Goal: Task Accomplishment & Management: Use online tool/utility

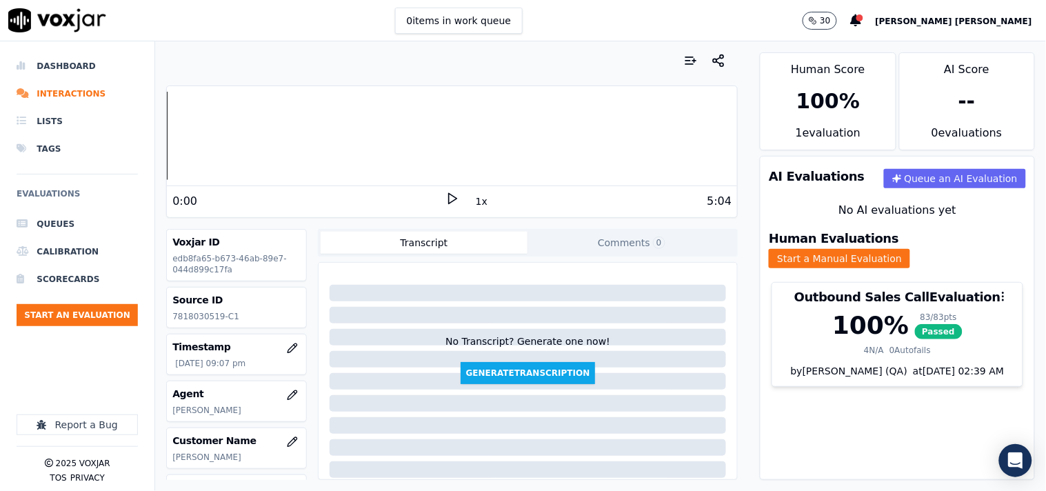
scroll to position [231, 0]
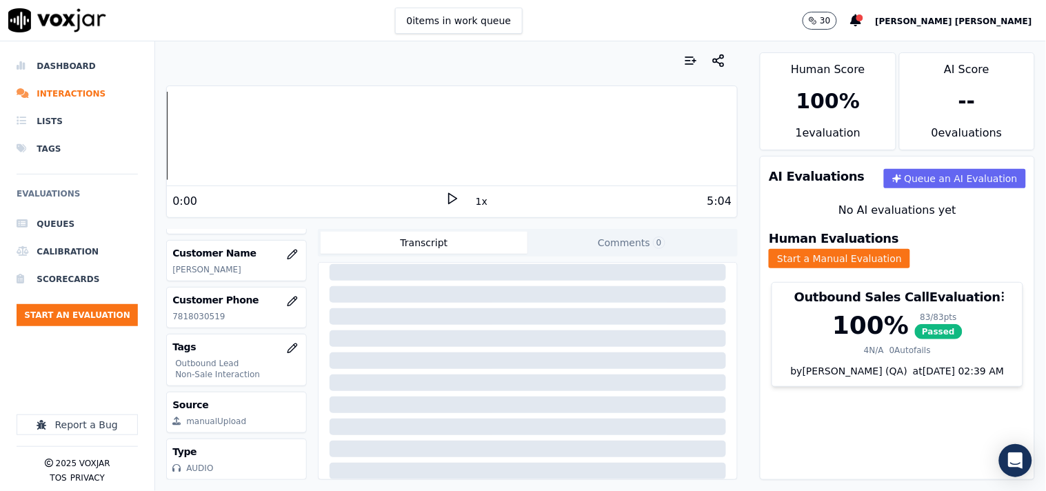
click at [132, 313] on button "Start an Evaluation" at bounding box center [77, 315] width 121 height 22
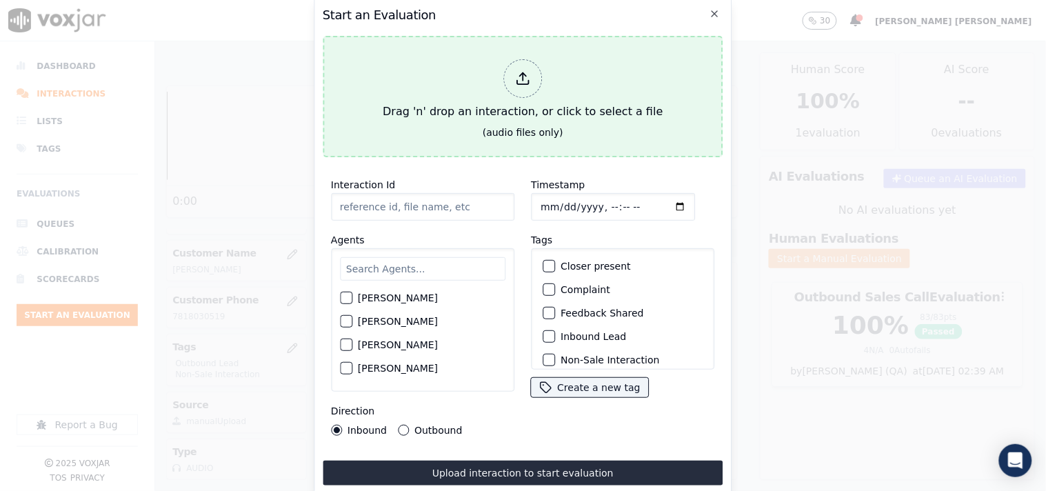
click at [548, 70] on div "Drag 'n' drop an interaction, or click to select a file" at bounding box center [522, 90] width 291 height 72
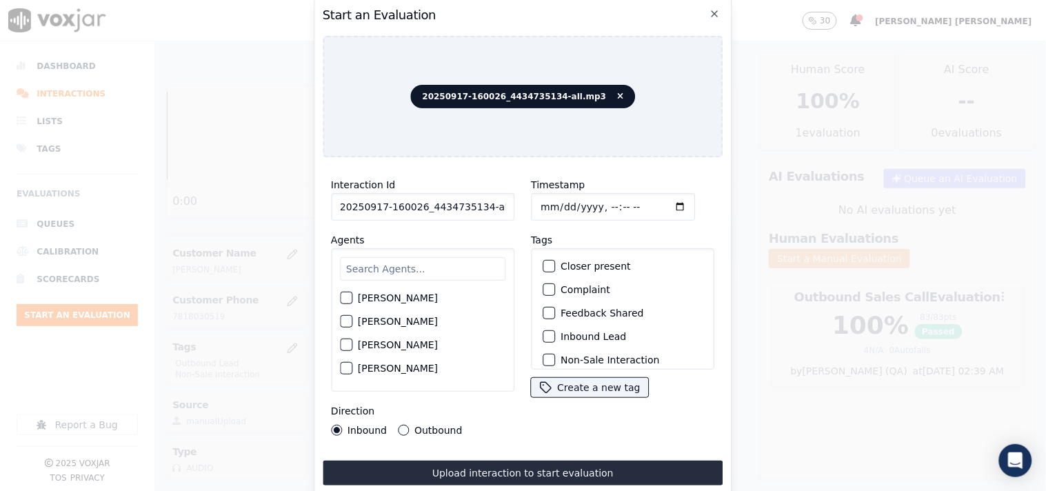
scroll to position [0, 8]
drag, startPoint x: 479, startPoint y: 204, endPoint x: 535, endPoint y: 209, distance: 56.8
click at [535, 209] on div "Interaction Id 20250917-160026_4434735134-all.mp3 Agents [PERSON_NAME] [PERSON_…" at bounding box center [523, 306] width 401 height 276
type input "20250917-160026_4434735134-C1"
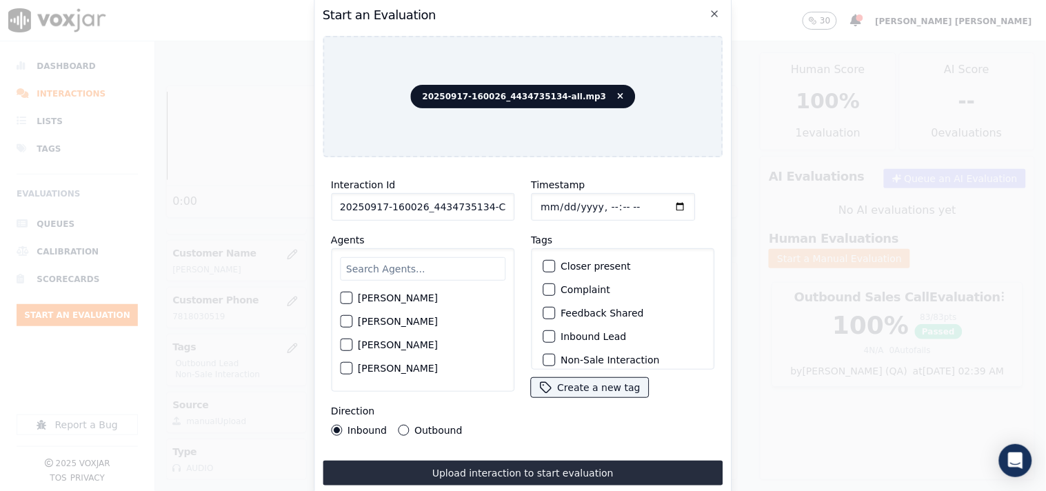
click at [546, 200] on input "Timestamp" at bounding box center [613, 207] width 164 height 28
type input "[DATE]T21:45"
click at [605, 91] on span "20250917-160026_4434735134-all.mp3" at bounding box center [523, 96] width 225 height 23
click at [617, 92] on icon at bounding box center [620, 96] width 6 height 8
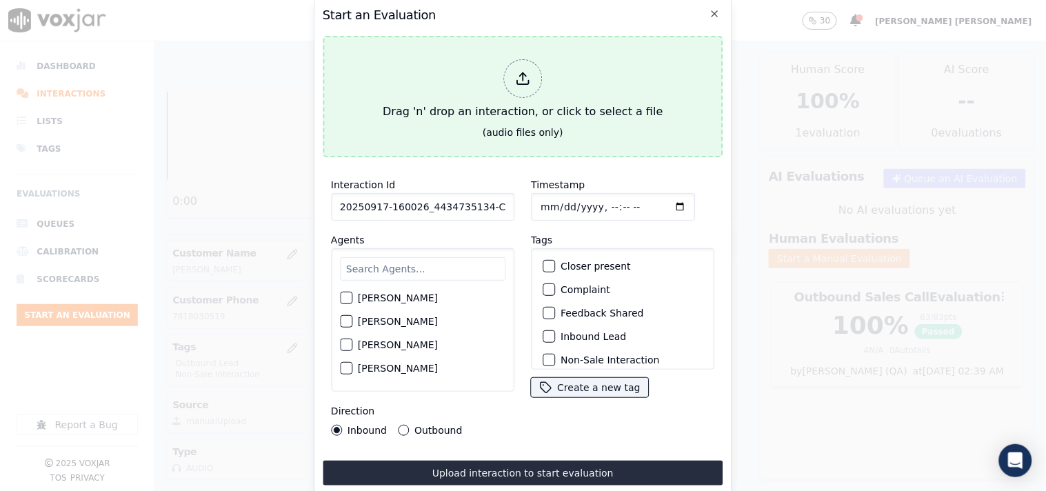
click at [524, 115] on div "Drag 'n' drop an interaction, or click to select a file" at bounding box center [522, 90] width 291 height 72
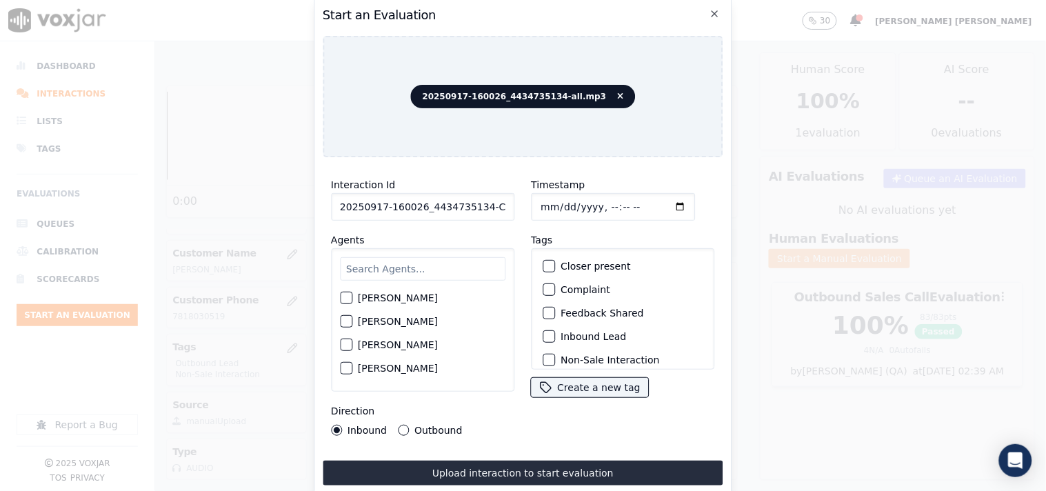
click at [451, 261] on input "text" at bounding box center [423, 268] width 166 height 23
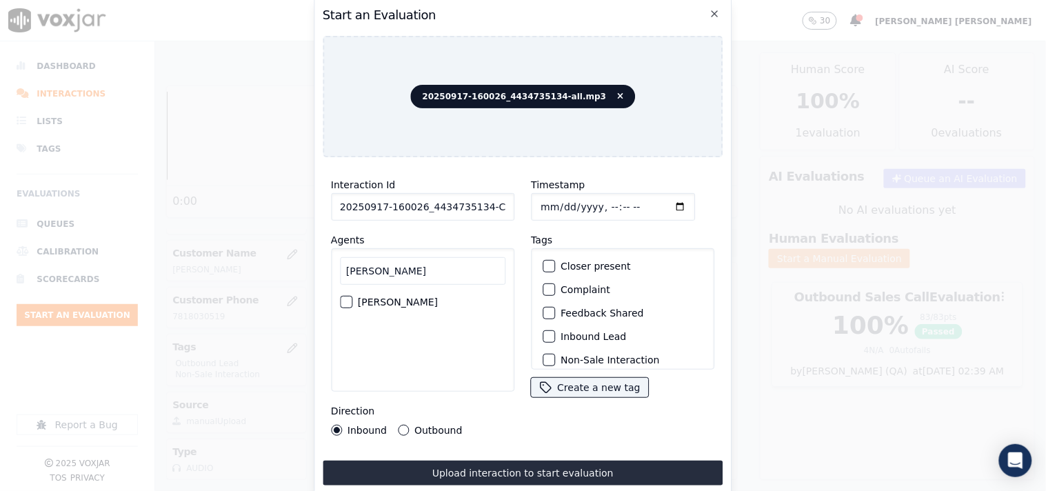
type input "[PERSON_NAME]"
click at [421, 299] on div "[PERSON_NAME]" at bounding box center [423, 301] width 166 height 23
click at [344, 297] on div "button" at bounding box center [346, 302] width 10 height 10
click at [564, 332] on label "Inbound Lead" at bounding box center [594, 337] width 66 height 10
click at [555, 331] on button "Inbound Lead" at bounding box center [549, 336] width 12 height 12
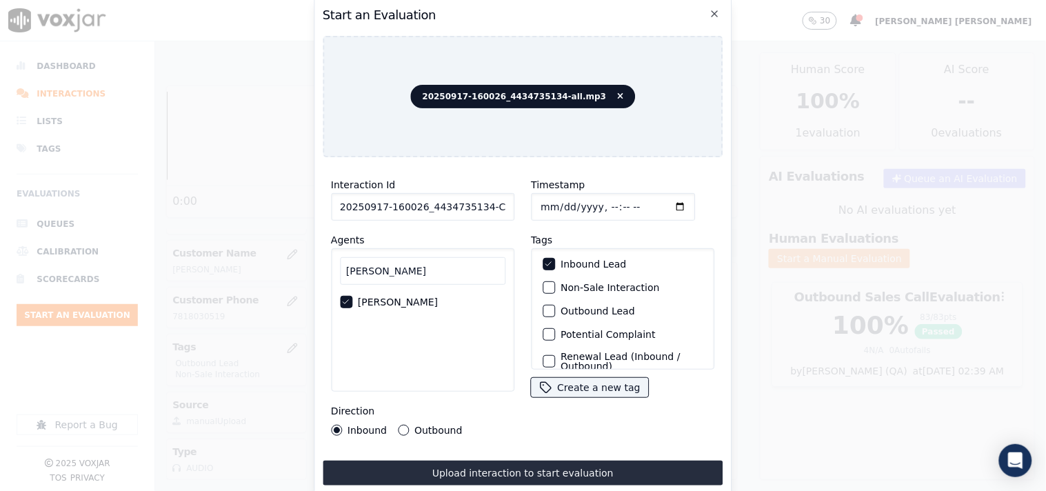
scroll to position [45, 0]
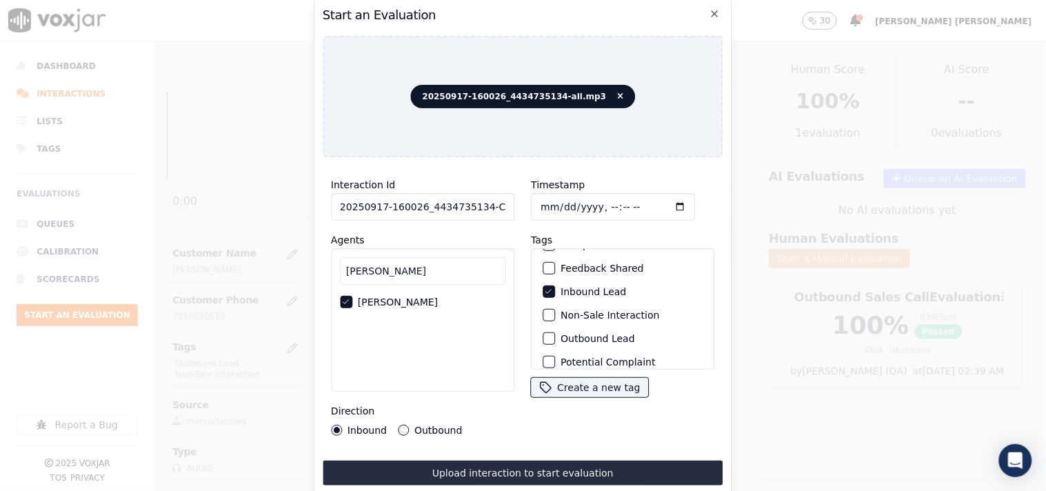
click at [568, 313] on label "Non-Sale Interaction" at bounding box center [610, 315] width 99 height 10
click at [555, 313] on button "Non-Sale Interaction" at bounding box center [549, 315] width 12 height 12
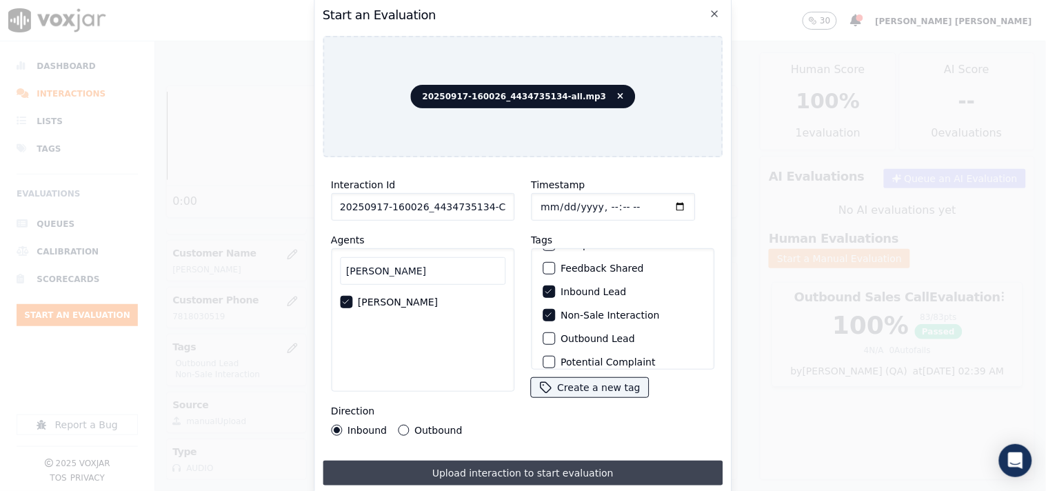
click at [421, 461] on button "Upload interaction to start evaluation" at bounding box center [523, 473] width 401 height 25
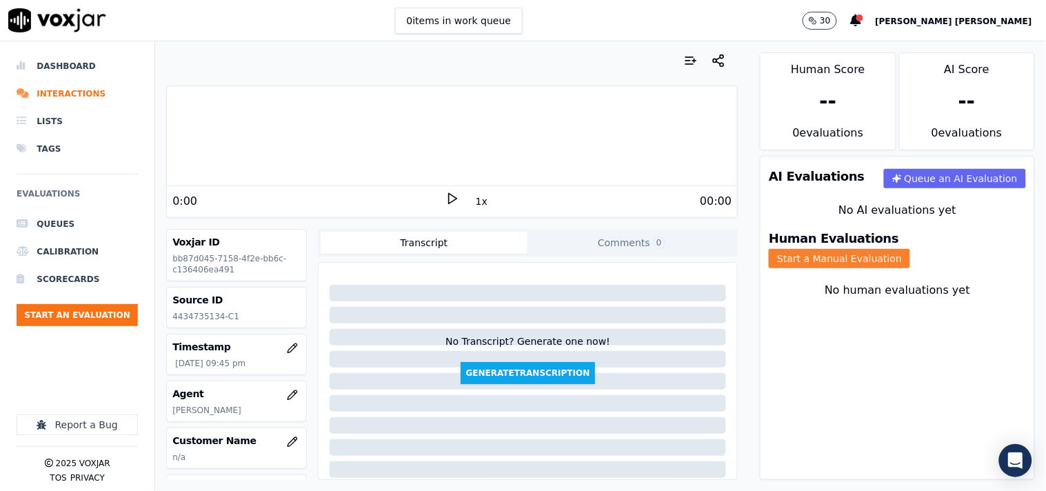
click at [910, 249] on button "Start a Manual Evaluation" at bounding box center [839, 258] width 141 height 19
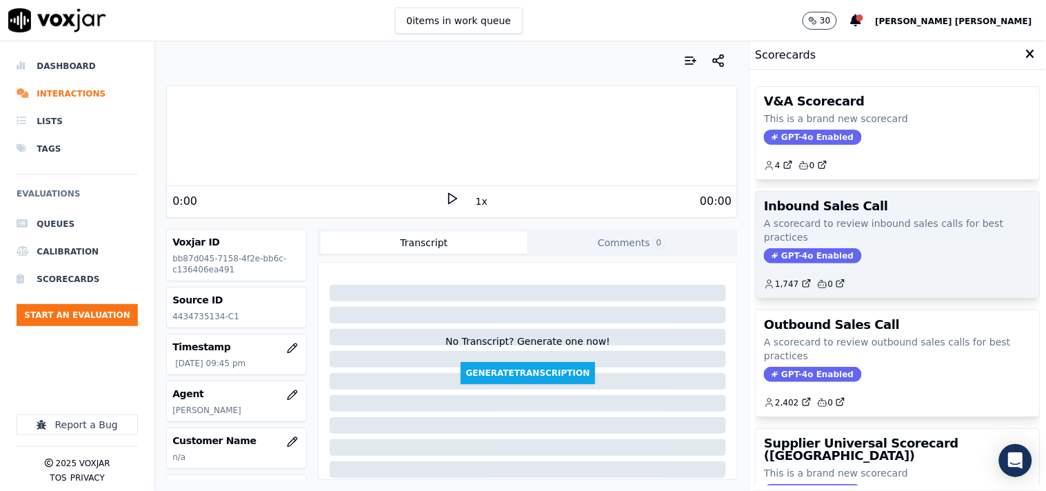
click at [798, 259] on span "GPT-4o Enabled" at bounding box center [812, 255] width 97 height 15
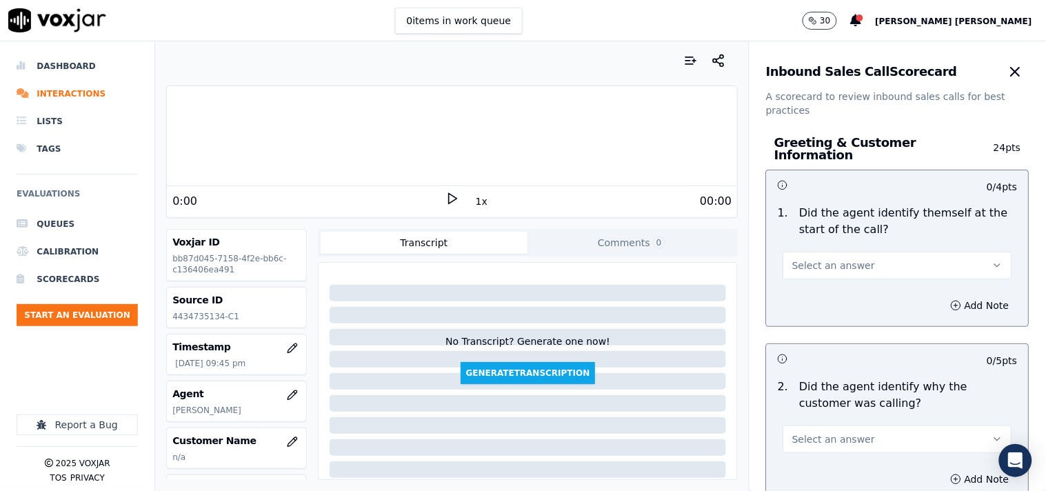
click at [830, 252] on button "Select an answer" at bounding box center [898, 266] width 229 height 28
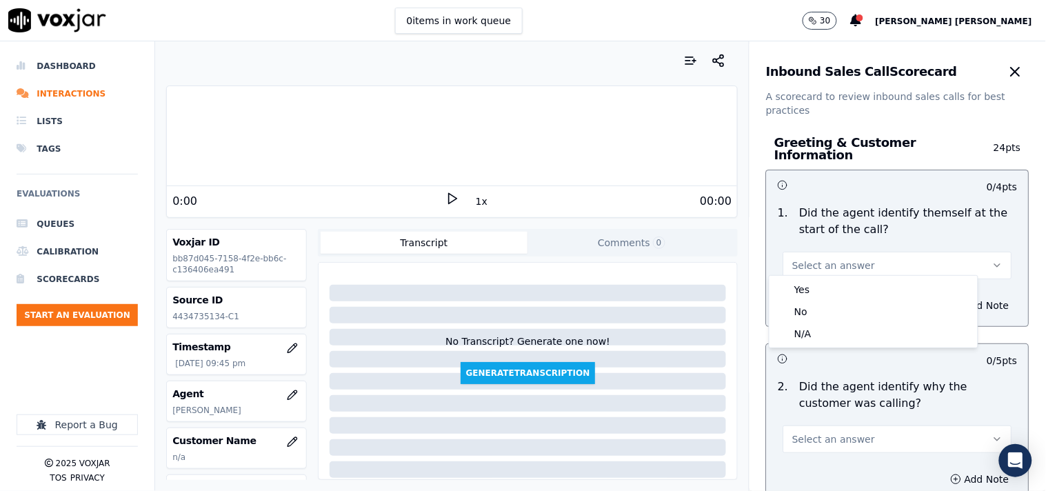
click at [826, 291] on div "Yes" at bounding box center [874, 290] width 203 height 22
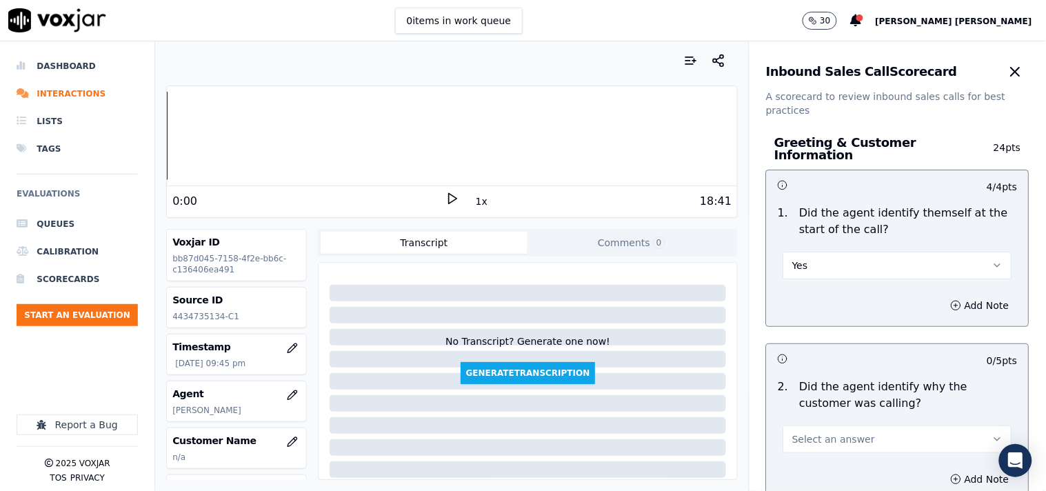
scroll to position [153, 0]
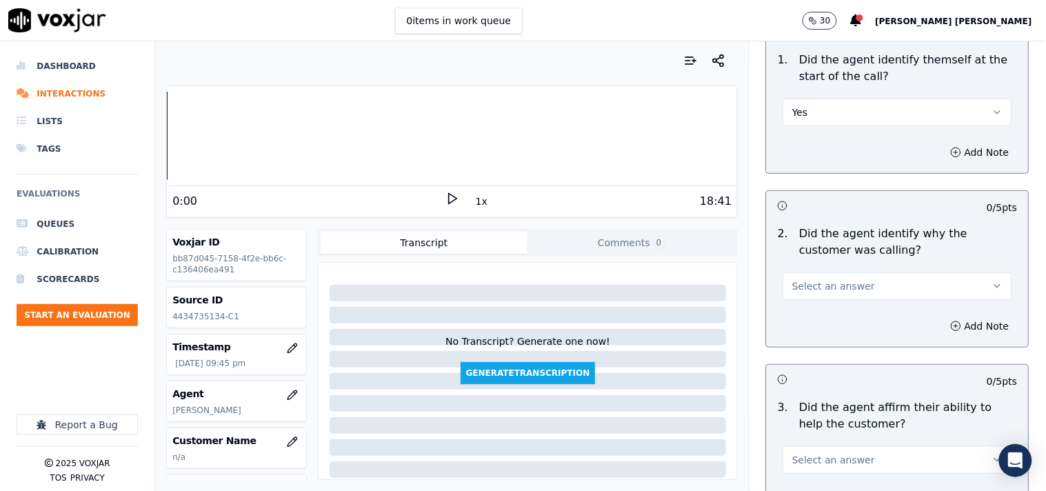
click at [854, 272] on button "Select an answer" at bounding box center [898, 286] width 229 height 28
click at [866, 308] on div "Yes" at bounding box center [874, 310] width 203 height 22
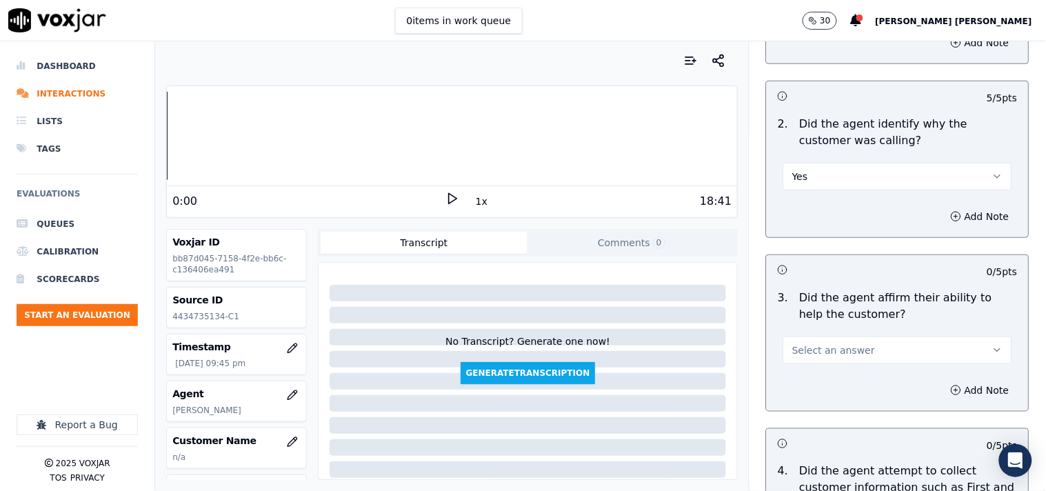
scroll to position [306, 0]
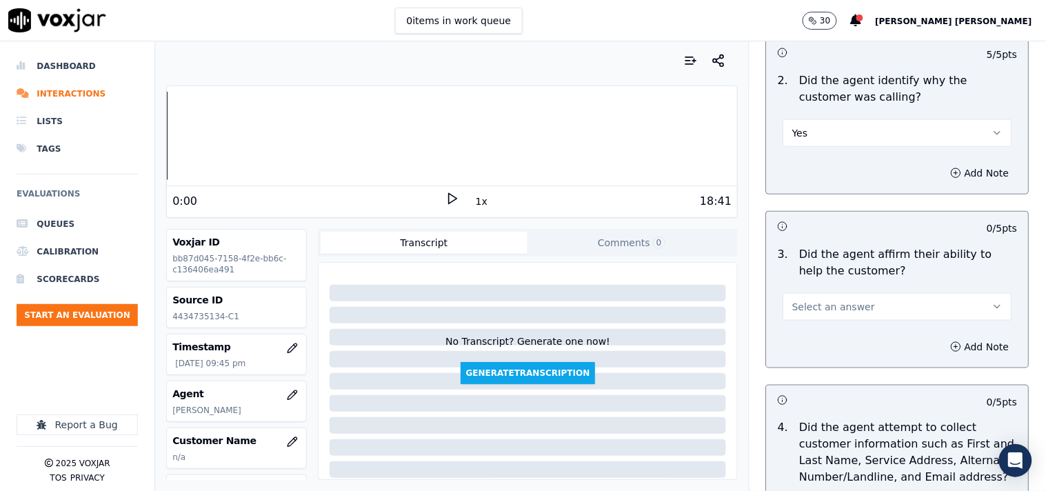
click at [875, 315] on div "3 . Did the agent affirm their ability to help the customer? Select an answer" at bounding box center [898, 284] width 262 height 86
click at [873, 313] on button "Select an answer" at bounding box center [898, 307] width 229 height 28
click at [857, 332] on div "Yes" at bounding box center [874, 331] width 203 height 22
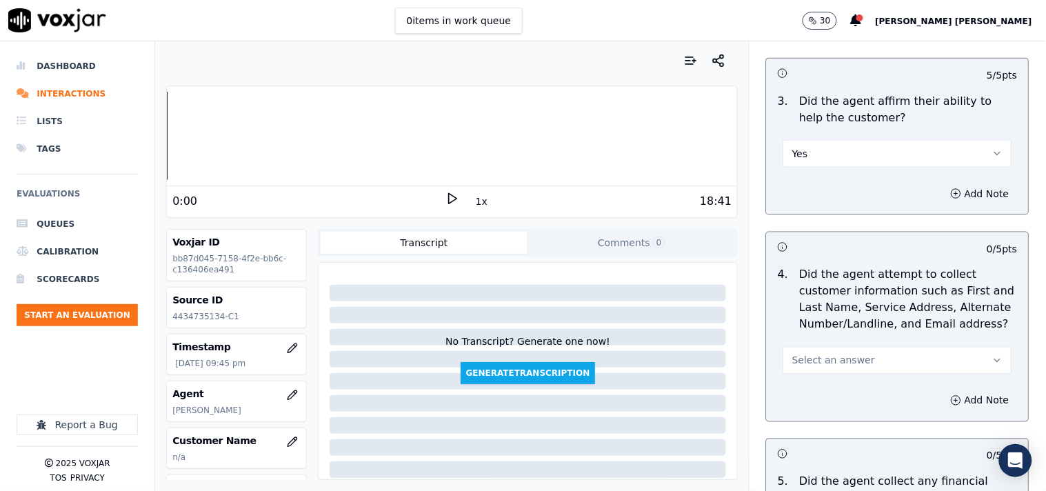
click at [851, 347] on button "Select an answer" at bounding box center [898, 361] width 229 height 28
click at [835, 404] on div "No" at bounding box center [874, 407] width 203 height 22
click at [928, 362] on button "No" at bounding box center [898, 361] width 229 height 28
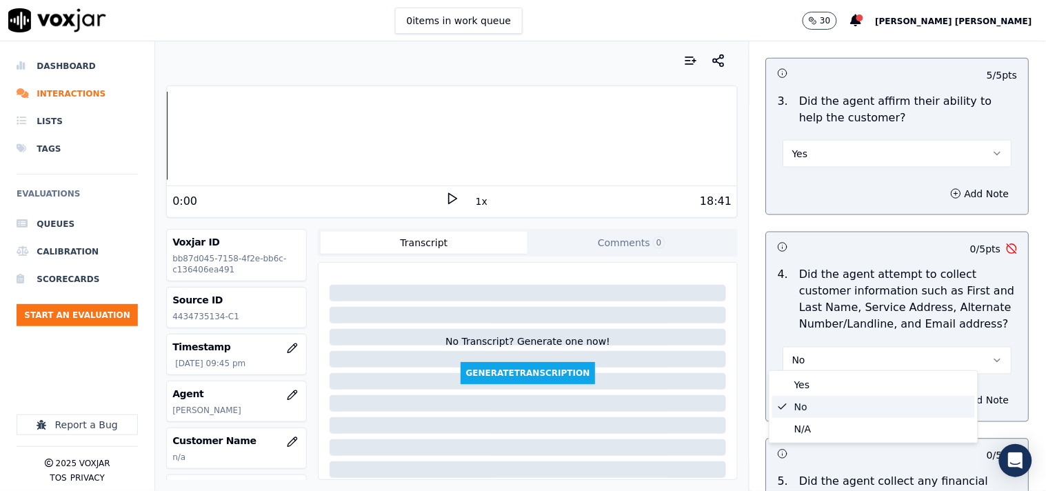
click at [888, 399] on div "No" at bounding box center [874, 407] width 203 height 22
click at [967, 403] on button "Add Note" at bounding box center [980, 400] width 75 height 19
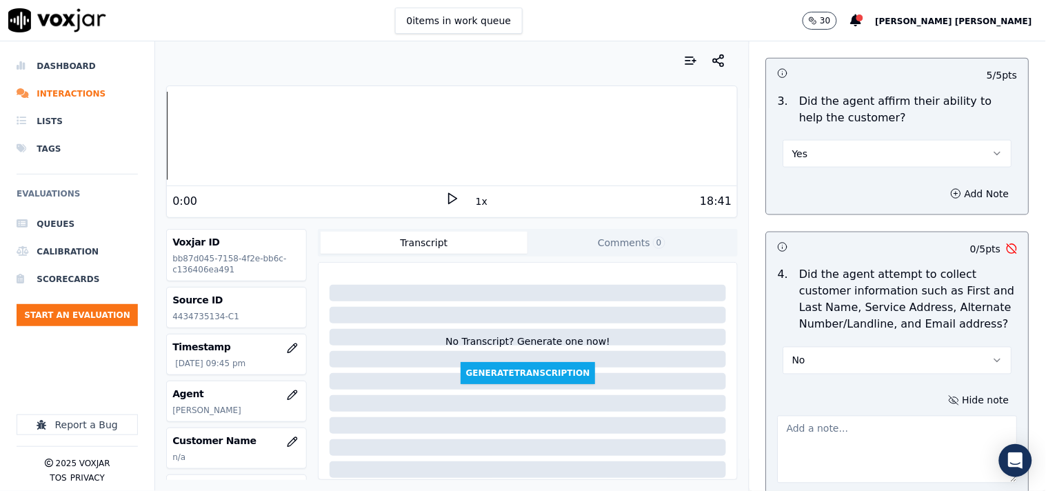
click at [884, 416] on textarea at bounding box center [898, 450] width 240 height 68
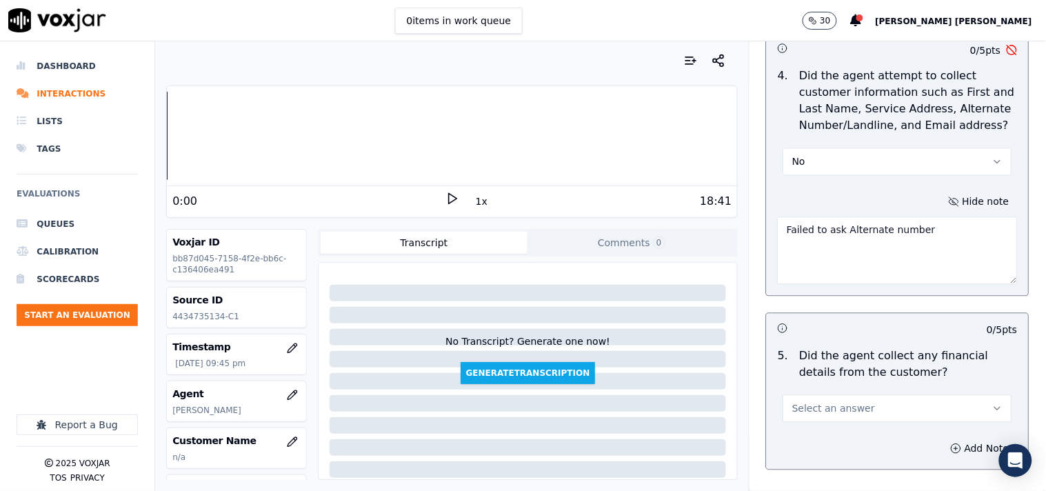
scroll to position [690, 0]
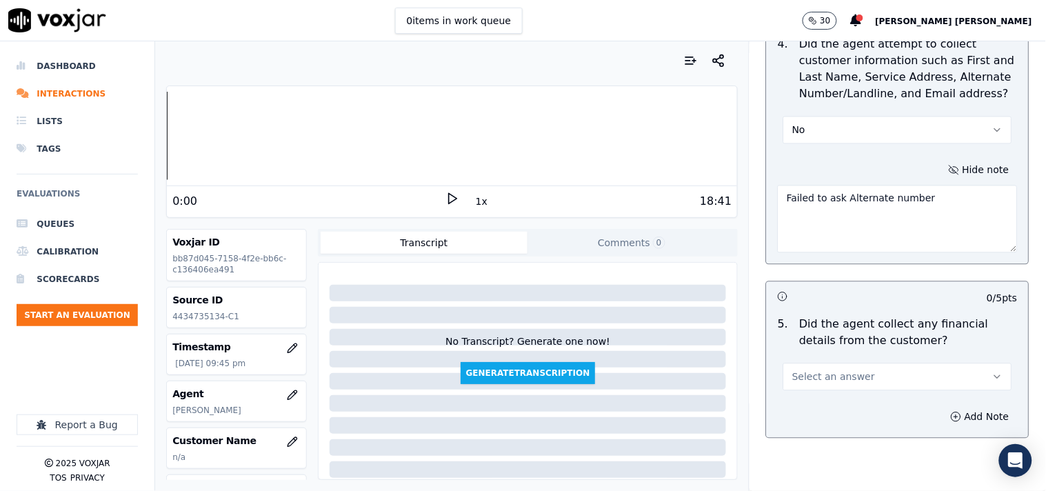
type textarea "Failed to ask Alternate number"
click at [911, 364] on button "Select an answer" at bounding box center [898, 378] width 229 height 28
click at [837, 417] on div "No" at bounding box center [874, 424] width 203 height 22
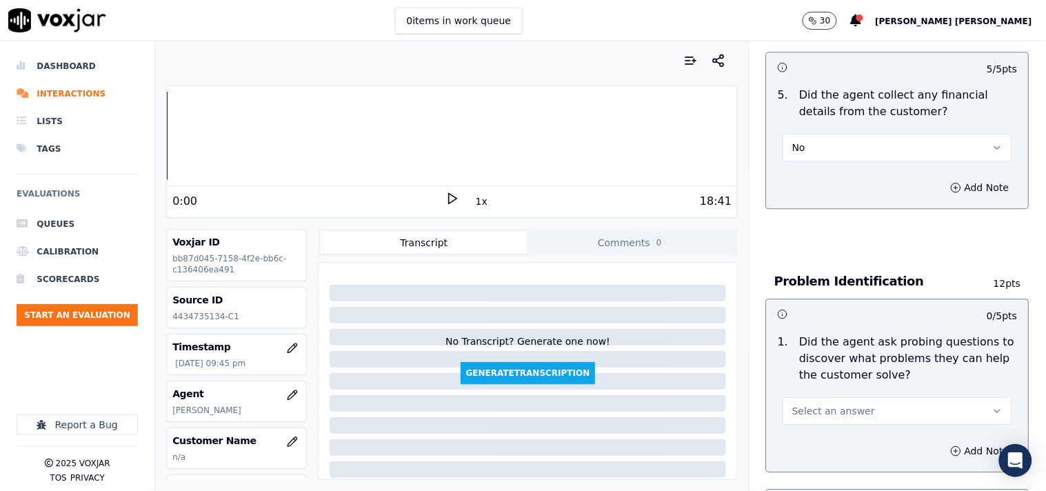
click at [850, 403] on button "Select an answer" at bounding box center [898, 411] width 229 height 28
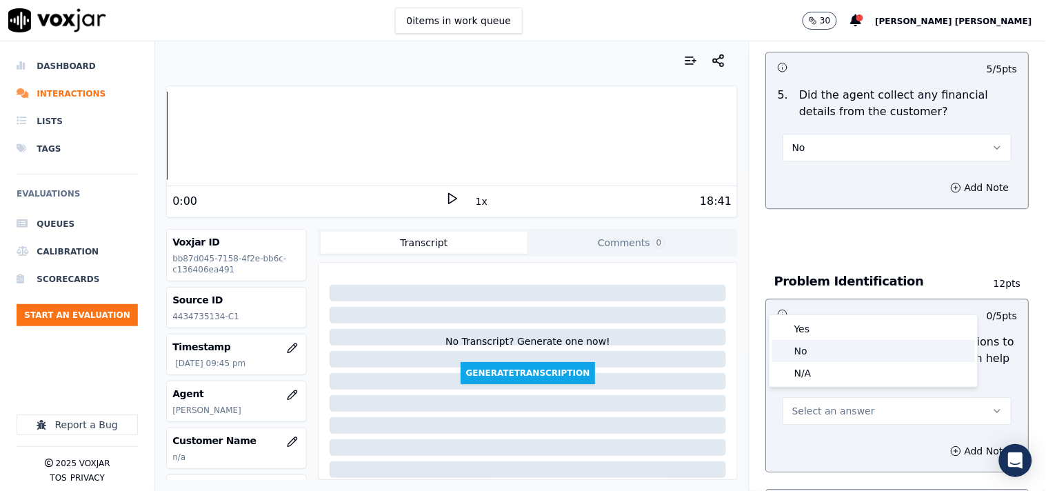
click at [857, 349] on div "No" at bounding box center [874, 351] width 203 height 22
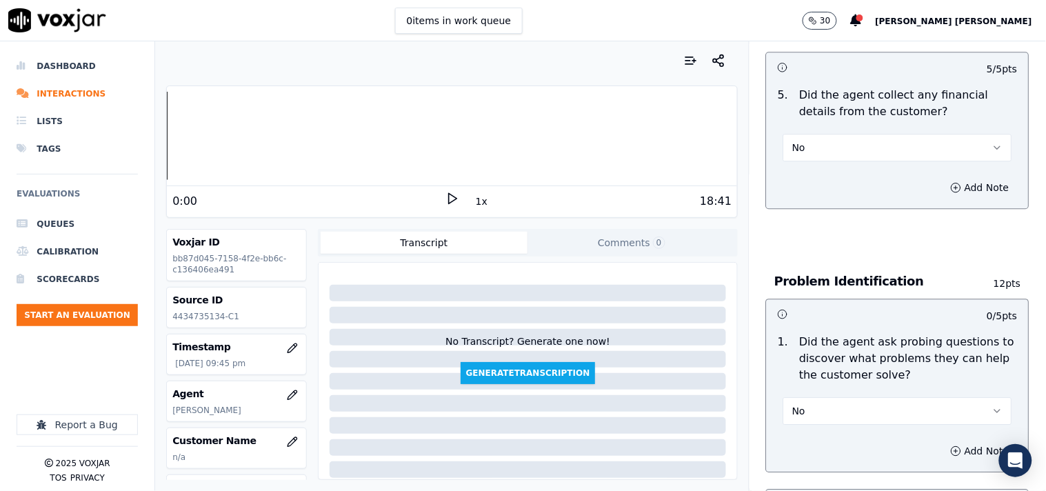
click at [857, 408] on button "No" at bounding box center [898, 411] width 229 height 28
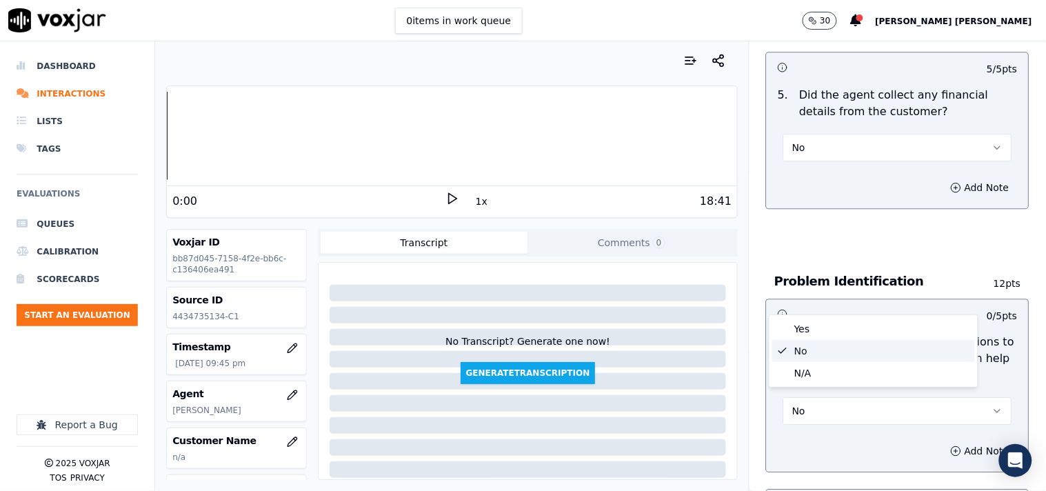
click at [836, 326] on div "Yes" at bounding box center [874, 329] width 203 height 22
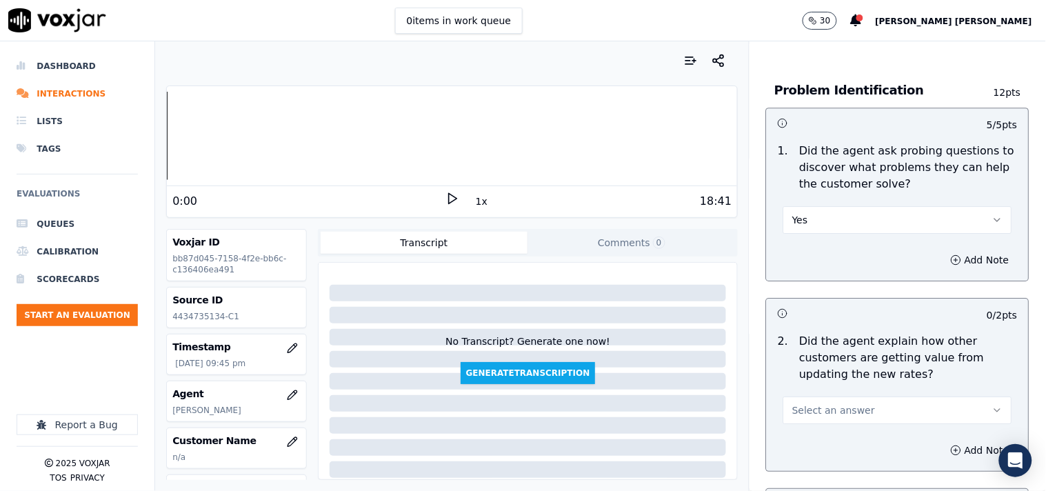
scroll to position [1149, 0]
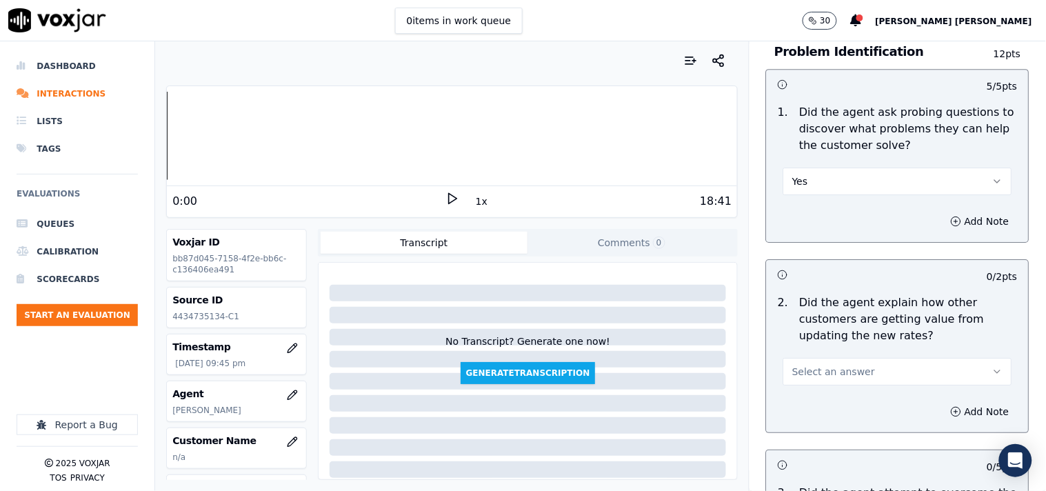
click at [837, 370] on span "Select an answer" at bounding box center [834, 372] width 83 height 14
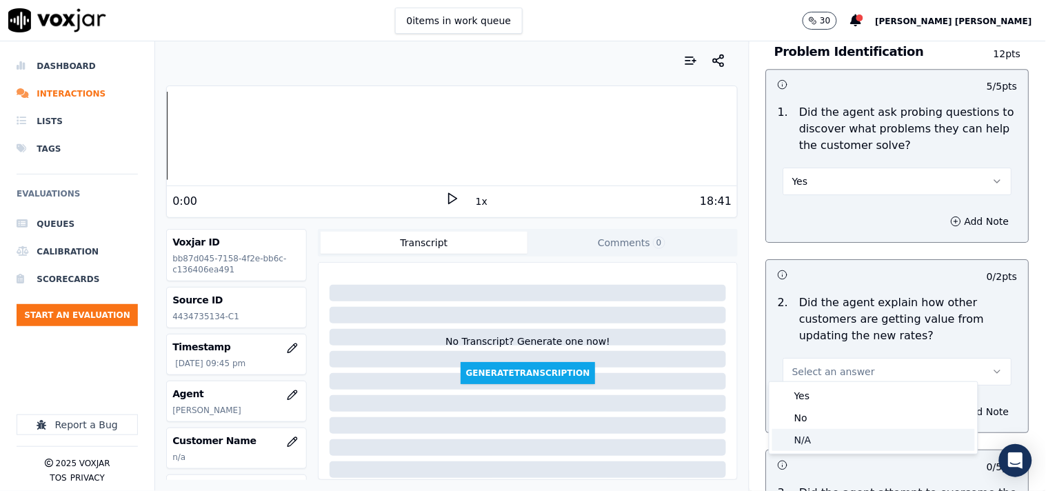
click at [806, 438] on div "N/A" at bounding box center [874, 440] width 203 height 22
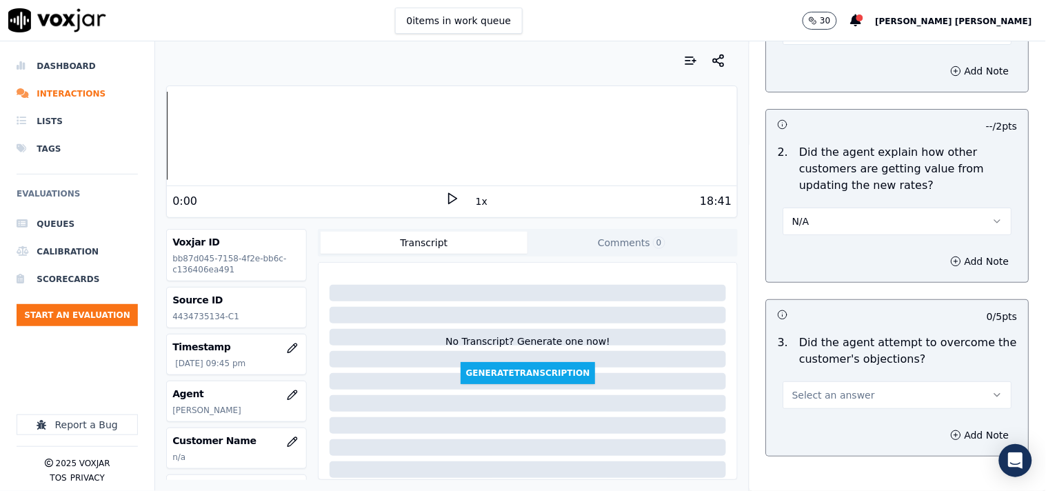
scroll to position [1302, 0]
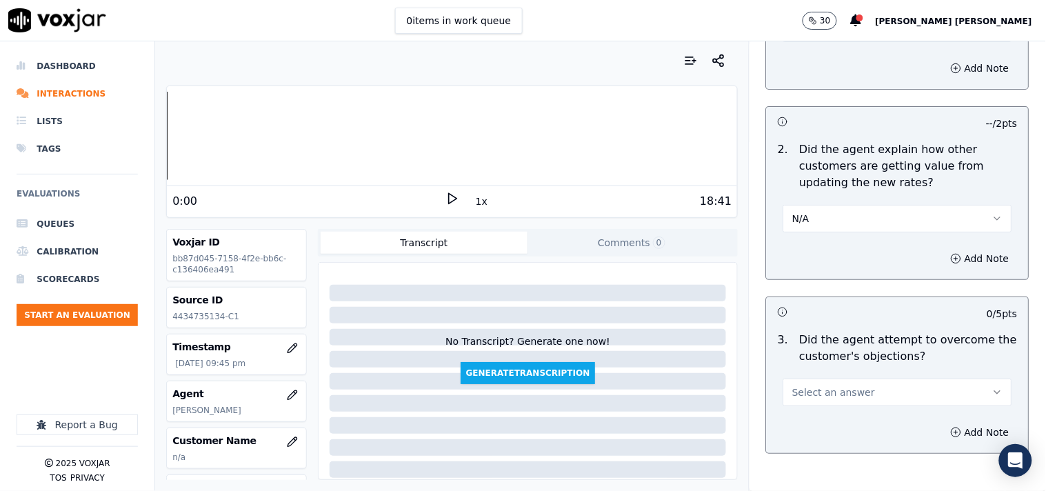
click at [826, 386] on span "Select an answer" at bounding box center [834, 393] width 83 height 14
click at [821, 407] on div "Yes" at bounding box center [874, 417] width 203 height 22
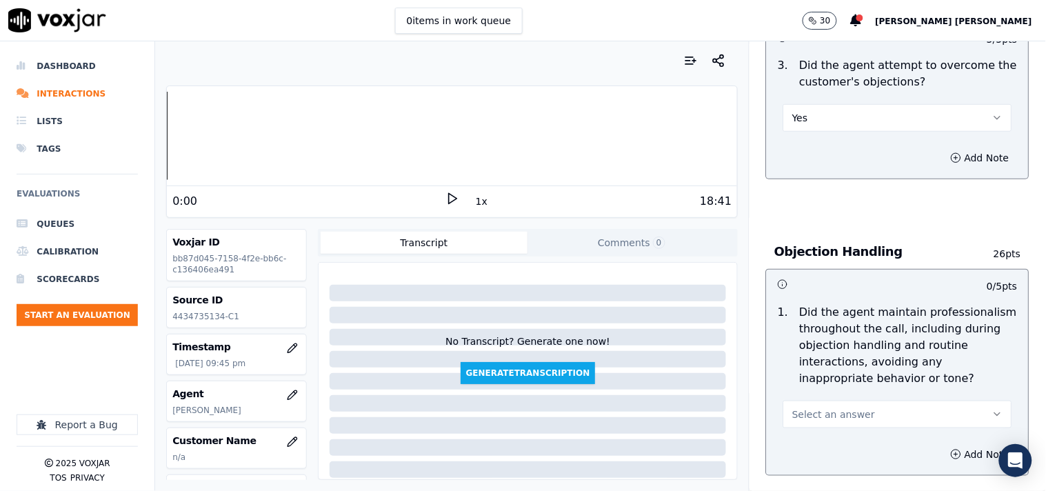
scroll to position [1609, 0]
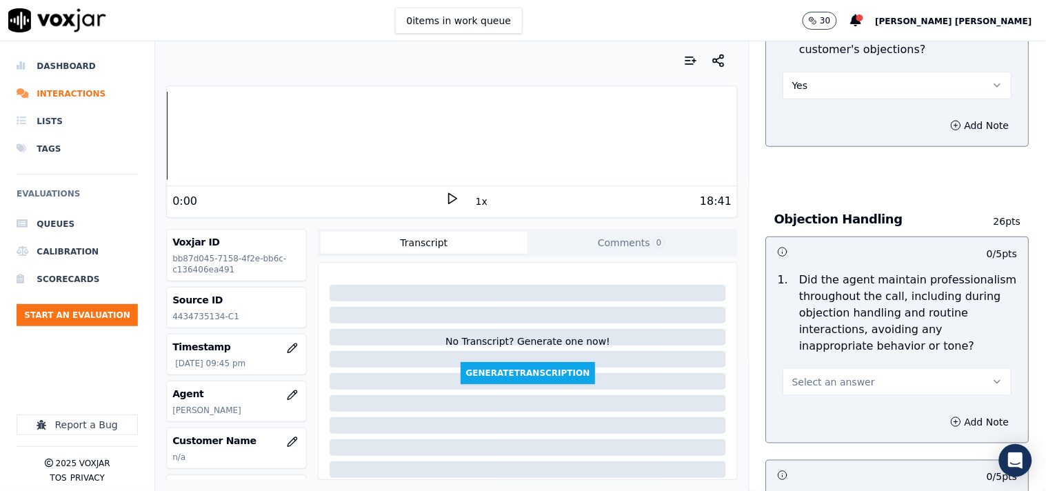
click at [838, 383] on button "Select an answer" at bounding box center [898, 382] width 229 height 28
click at [829, 401] on div "Yes" at bounding box center [874, 407] width 203 height 22
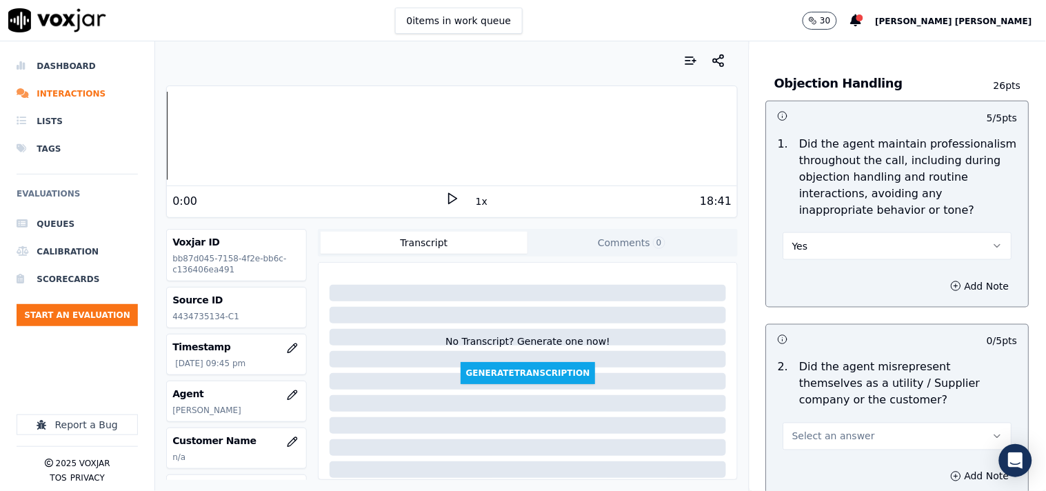
scroll to position [1762, 0]
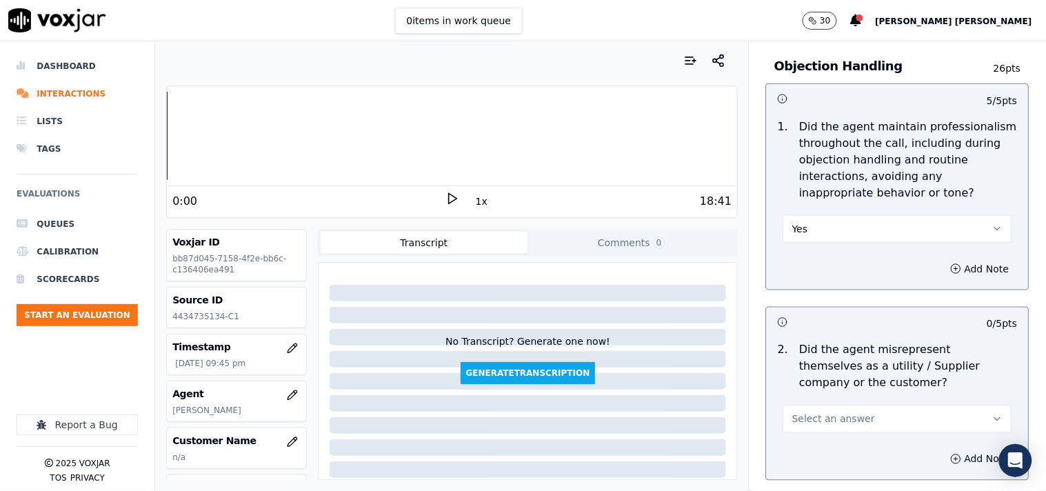
click at [819, 417] on span "Select an answer" at bounding box center [834, 419] width 83 height 14
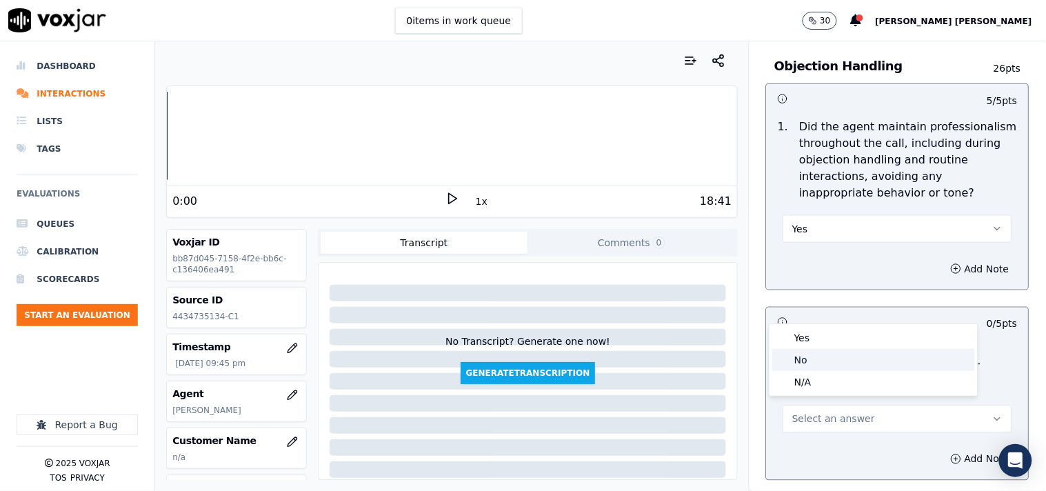
click at [826, 355] on div "No" at bounding box center [874, 360] width 203 height 22
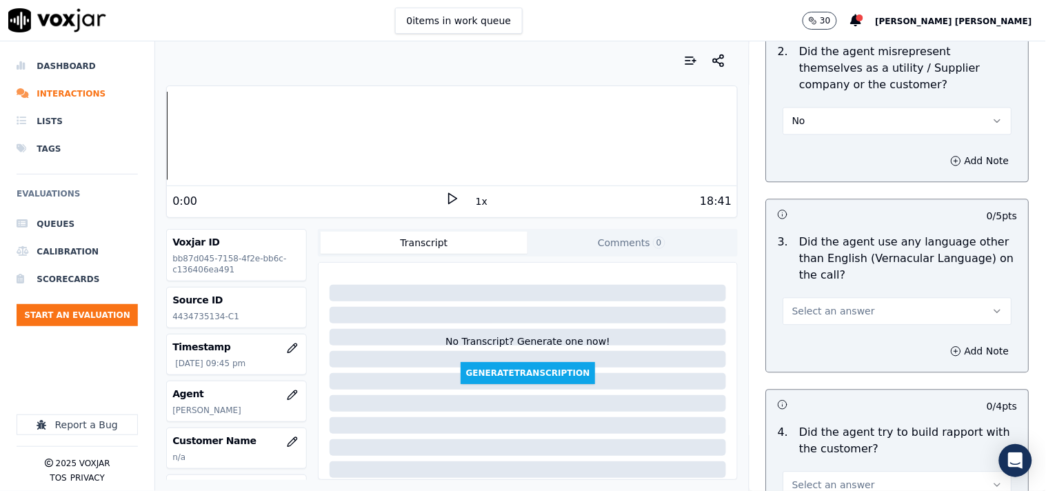
scroll to position [2069, 0]
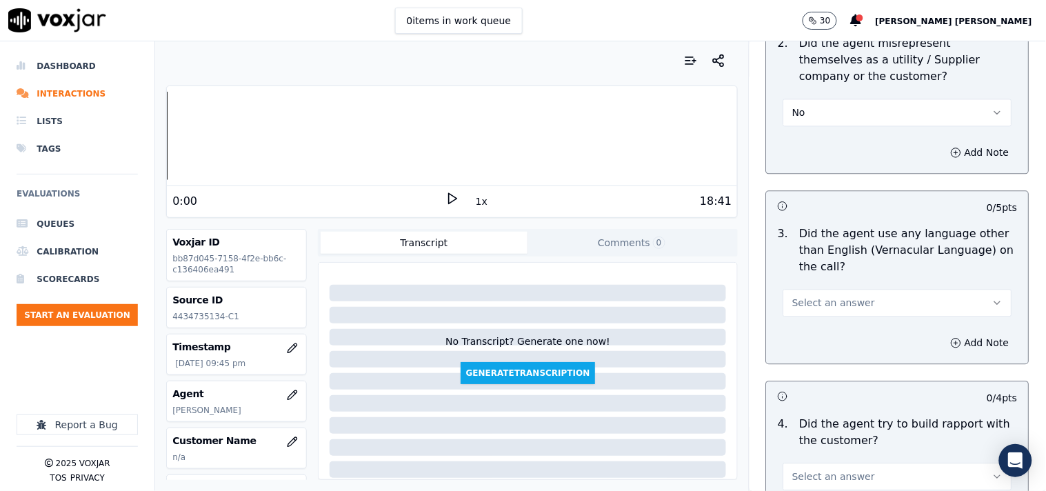
click at [850, 302] on button "Select an answer" at bounding box center [898, 303] width 229 height 28
click at [846, 346] on div "No" at bounding box center [874, 350] width 203 height 22
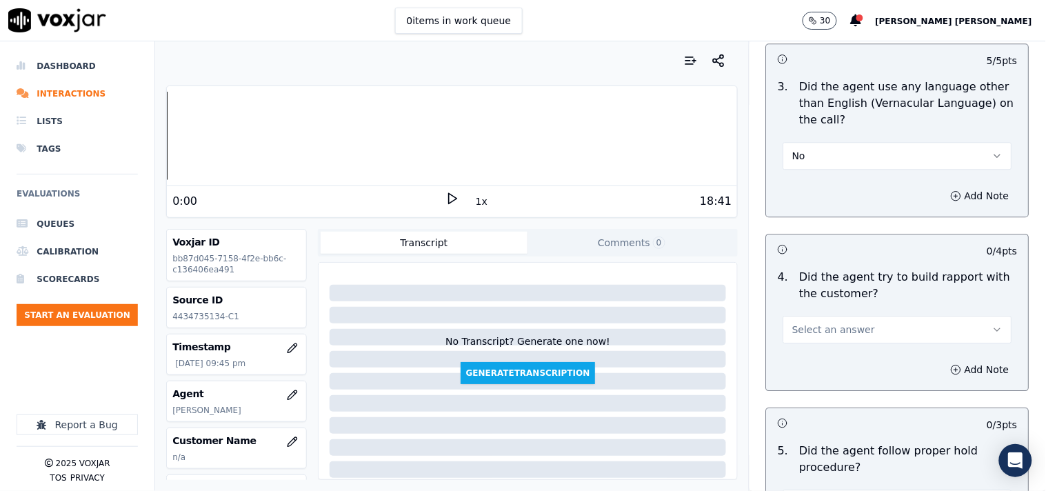
scroll to position [2222, 0]
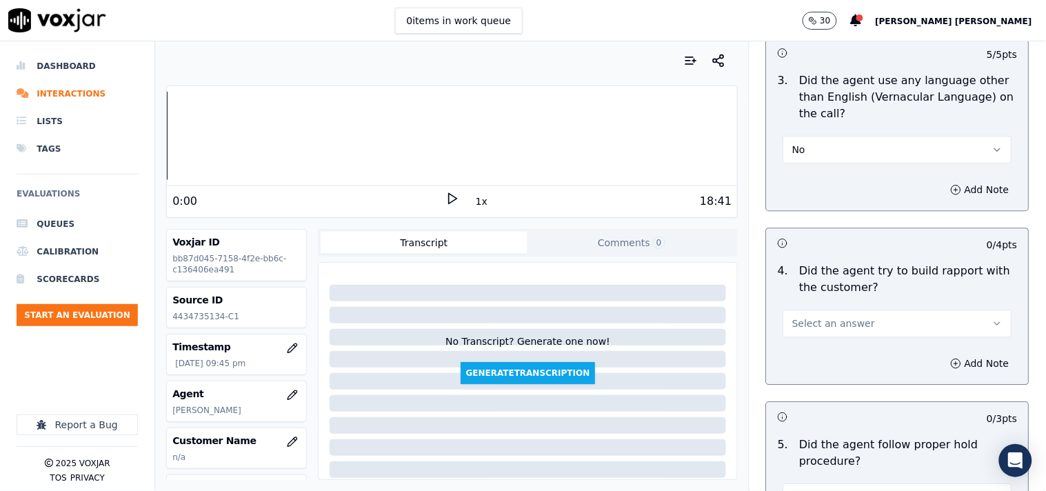
click at [864, 317] on button "Select an answer" at bounding box center [898, 324] width 229 height 28
click at [868, 360] on div "No" at bounding box center [874, 370] width 203 height 22
click at [880, 315] on button "No" at bounding box center [898, 324] width 229 height 28
click at [845, 350] on div "Yes" at bounding box center [874, 348] width 203 height 22
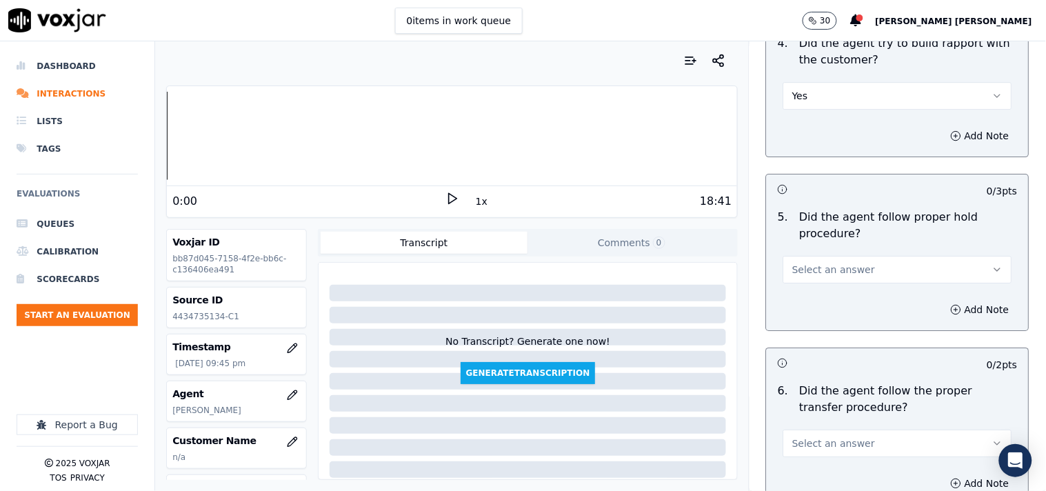
scroll to position [2452, 0]
click at [872, 273] on button "Select an answer" at bounding box center [898, 268] width 229 height 28
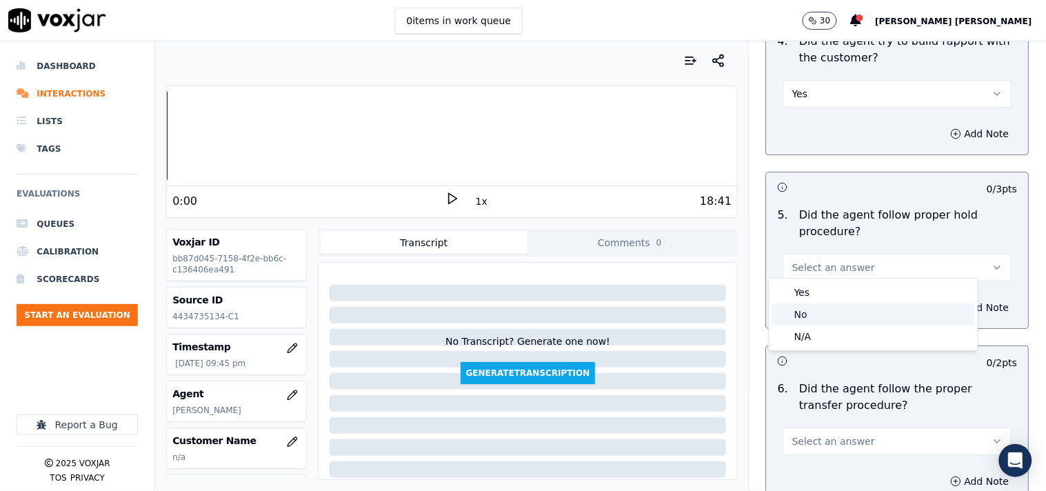
click at [850, 319] on div "No" at bounding box center [874, 314] width 203 height 22
click at [862, 254] on button "No" at bounding box center [898, 268] width 229 height 28
click at [840, 297] on div "Yes" at bounding box center [874, 292] width 203 height 22
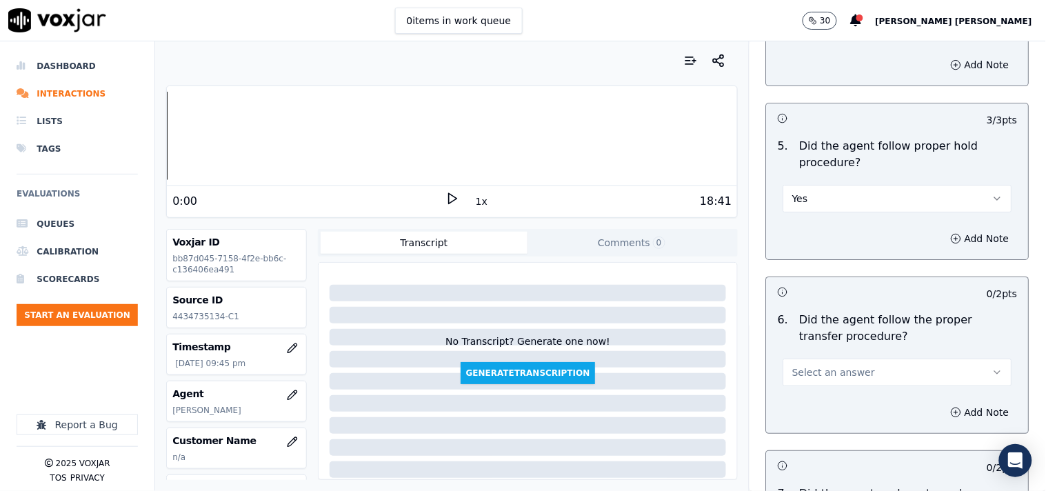
scroll to position [2682, 0]
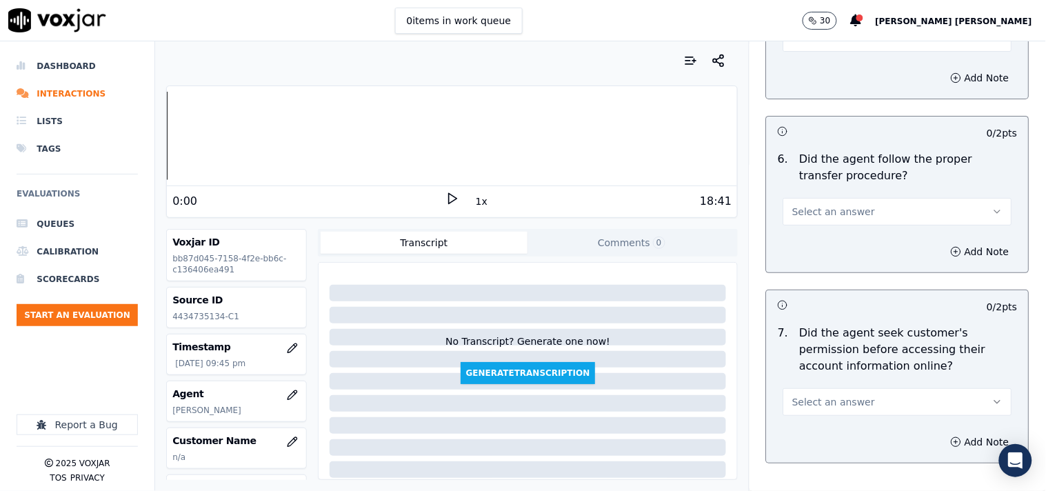
click at [873, 211] on button "Select an answer" at bounding box center [898, 212] width 229 height 28
click at [858, 248] on div "No" at bounding box center [874, 259] width 203 height 22
click at [858, 217] on button "No" at bounding box center [898, 212] width 229 height 28
click at [838, 240] on div "Yes" at bounding box center [874, 237] width 203 height 22
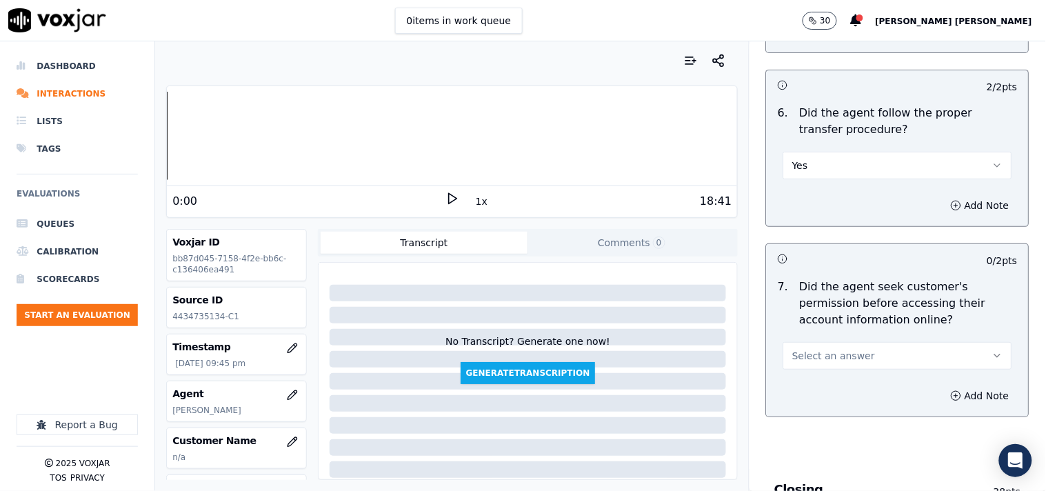
scroll to position [2759, 0]
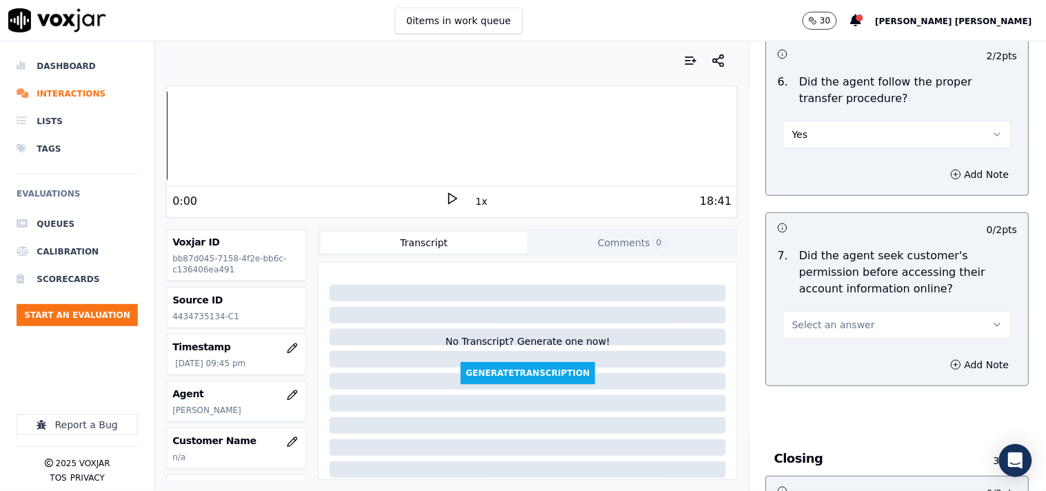
click at [836, 319] on span "Select an answer" at bounding box center [834, 325] width 83 height 14
click at [832, 362] on div "No" at bounding box center [874, 372] width 203 height 22
click at [952, 363] on button "Add Note" at bounding box center [980, 364] width 75 height 19
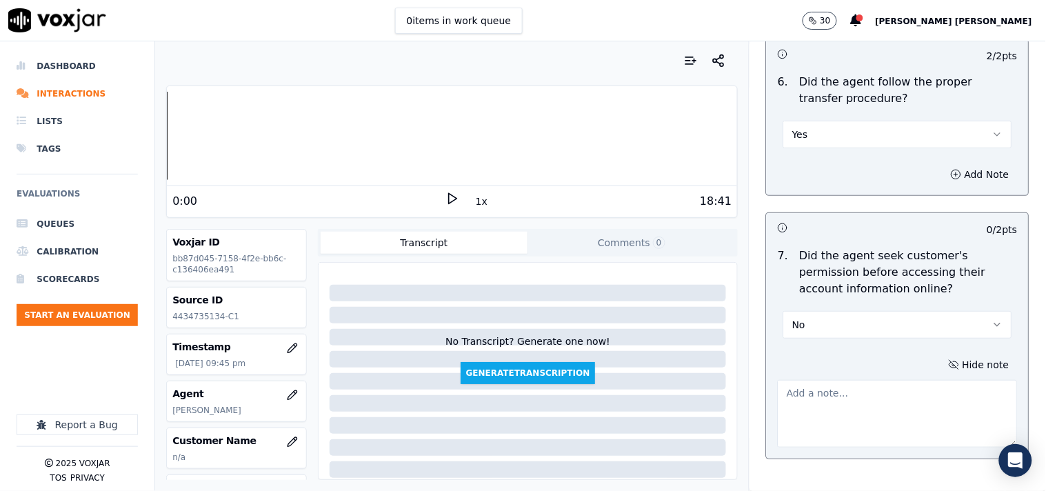
click at [866, 382] on textarea at bounding box center [898, 414] width 240 height 68
paste textarea "@09:25 [PERSON_NAME]-Informed the account details but failed to take cx permiss…"
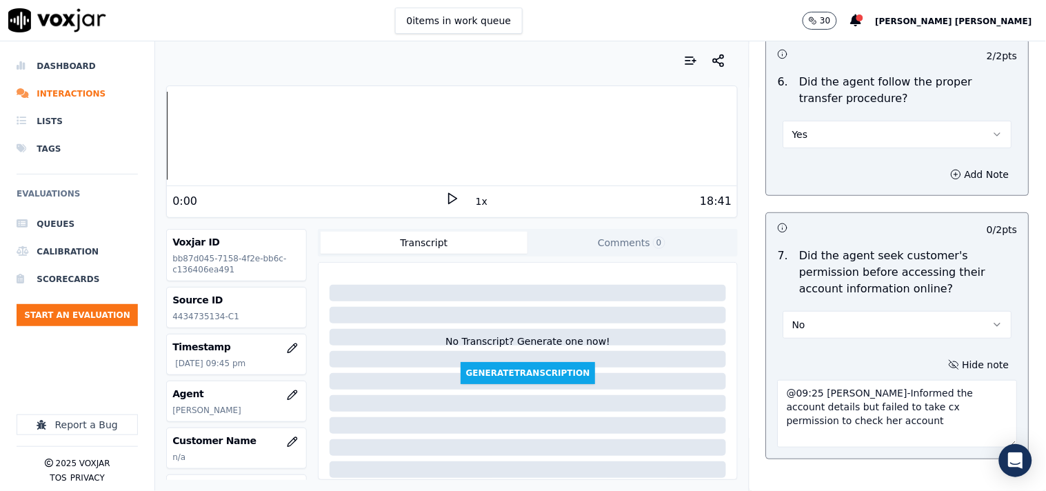
click at [778, 389] on textarea "@09:25 [PERSON_NAME]-Informed the account details but failed to take cx permiss…" at bounding box center [898, 414] width 240 height 68
paste textarea "Call id-20250917-160026"
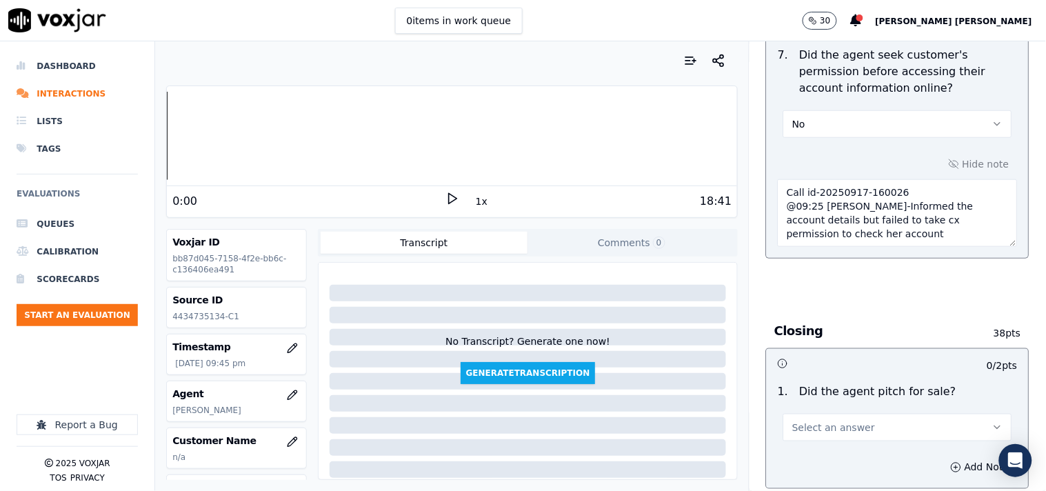
scroll to position [2989, 0]
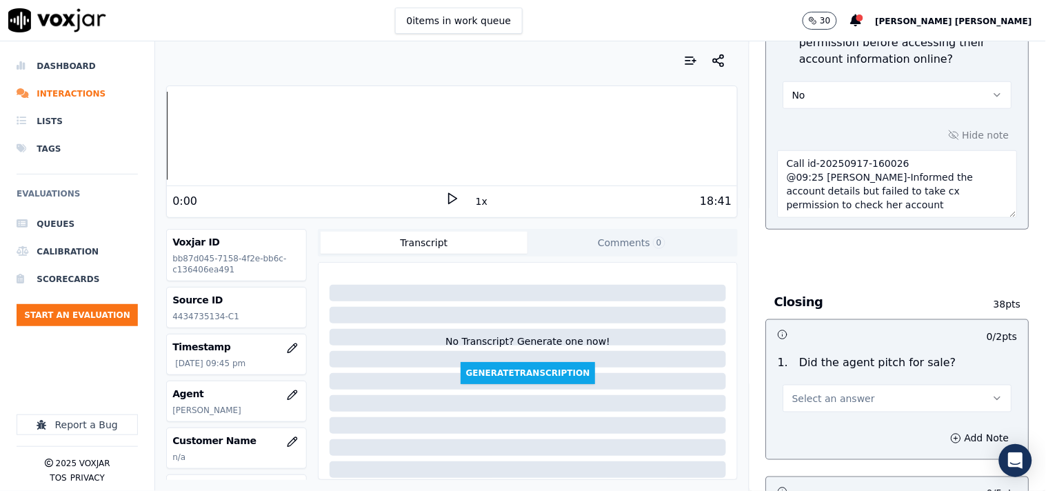
type textarea "Call id-20250917-160026 @09:25 [PERSON_NAME]-Informed the account details but f…"
click at [802, 395] on span "Select an answer" at bounding box center [834, 399] width 83 height 14
click at [816, 417] on div "Yes" at bounding box center [874, 424] width 203 height 22
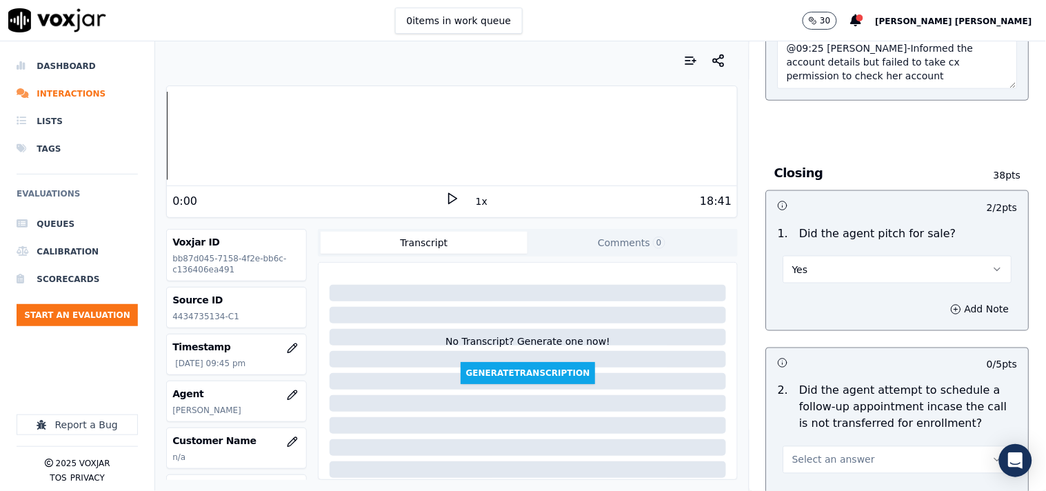
scroll to position [3295, 0]
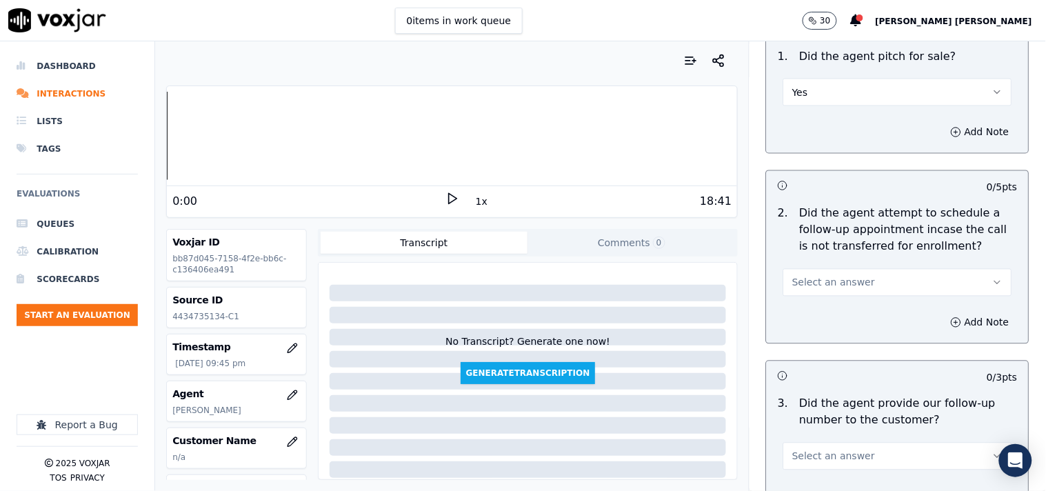
click at [828, 259] on div "Select an answer" at bounding box center [898, 275] width 251 height 41
click at [826, 269] on button "Select an answer" at bounding box center [898, 283] width 229 height 28
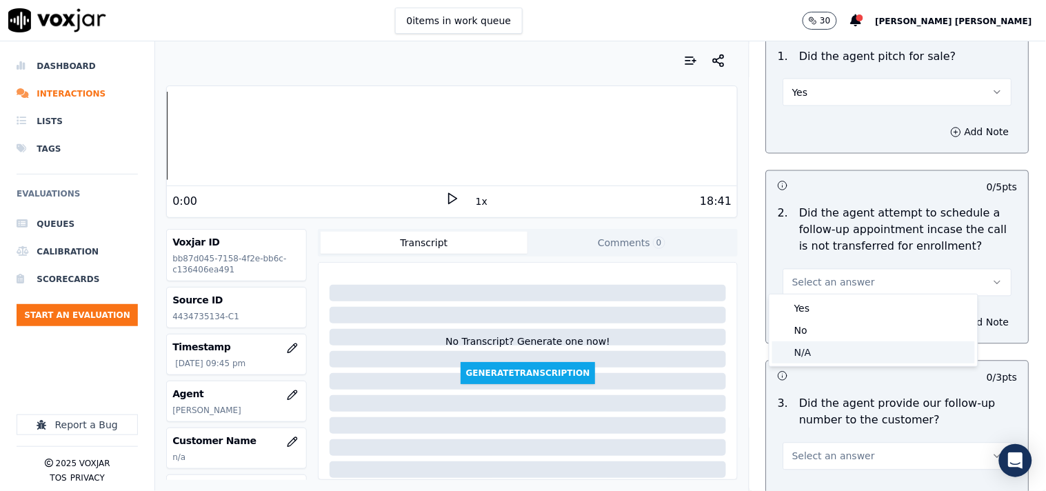
click at [819, 356] on div "N/A" at bounding box center [874, 352] width 203 height 22
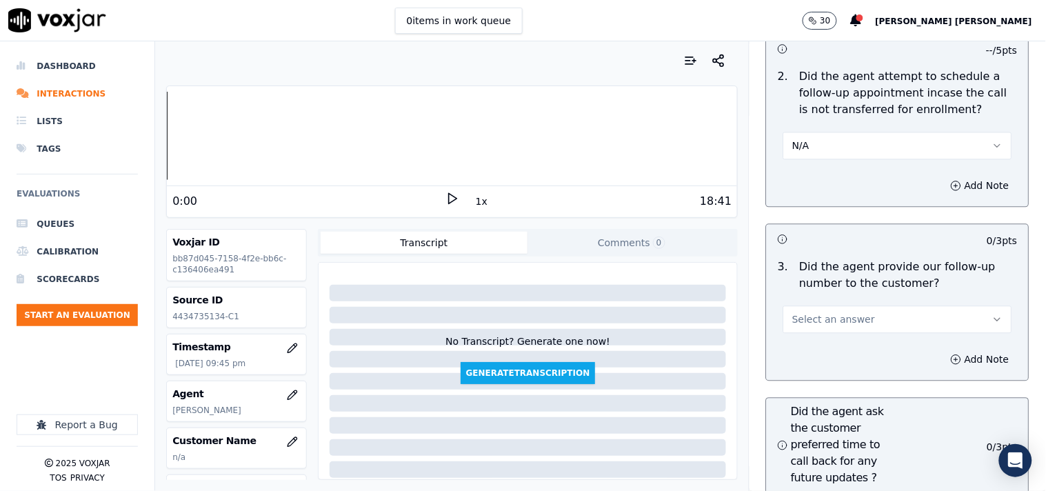
scroll to position [3449, 0]
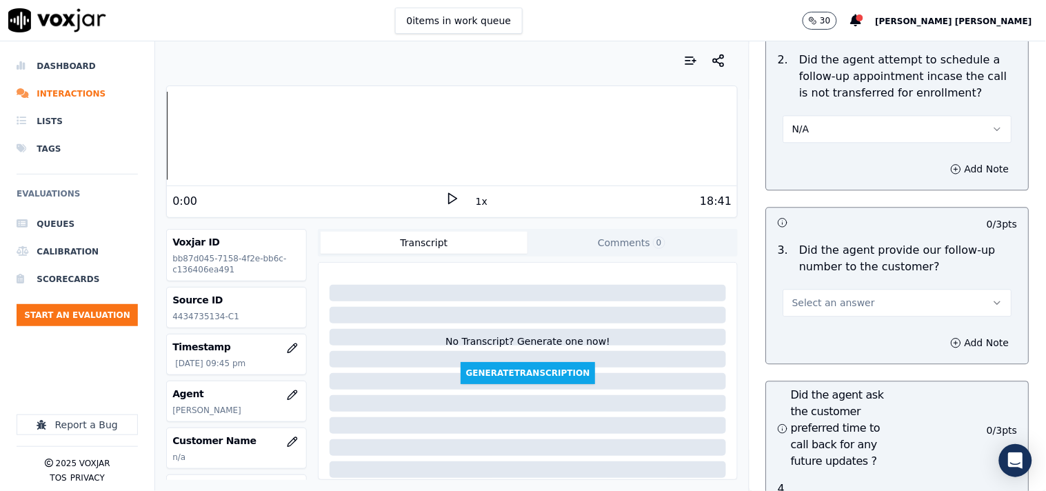
click at [853, 289] on button "Select an answer" at bounding box center [898, 303] width 229 height 28
click at [838, 334] on div "Yes" at bounding box center [874, 328] width 203 height 22
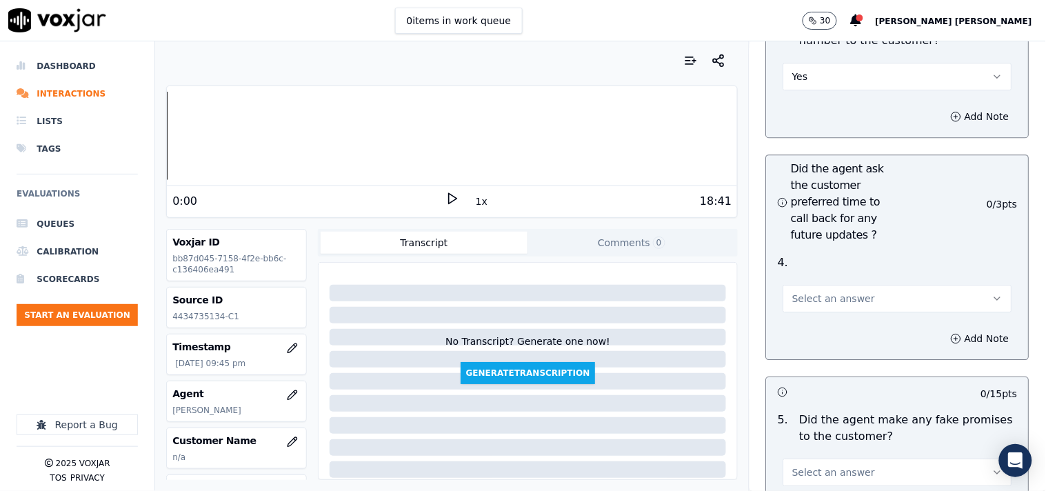
scroll to position [3679, 0]
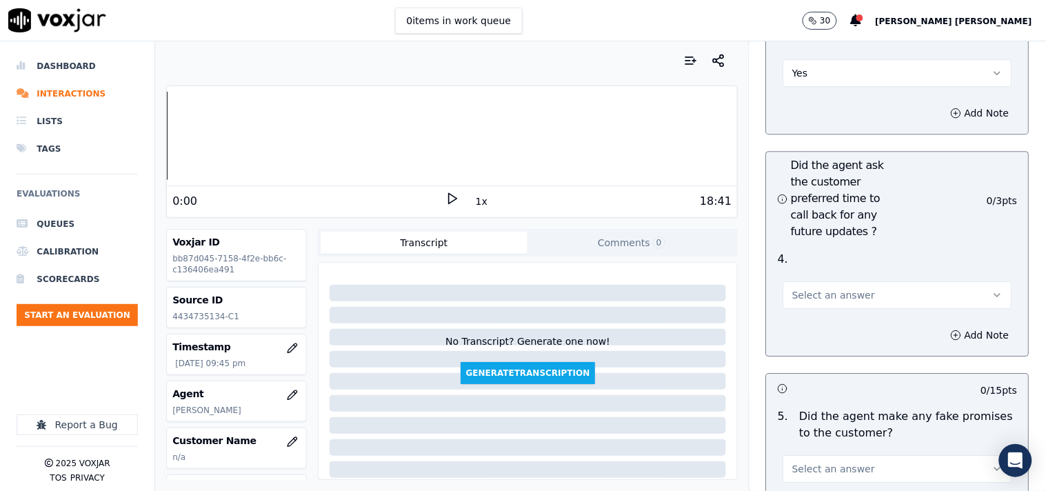
click at [850, 292] on button "Select an answer" at bounding box center [898, 295] width 229 height 28
click at [839, 324] on div "Yes" at bounding box center [874, 321] width 203 height 22
click at [857, 283] on button "Yes" at bounding box center [898, 295] width 229 height 28
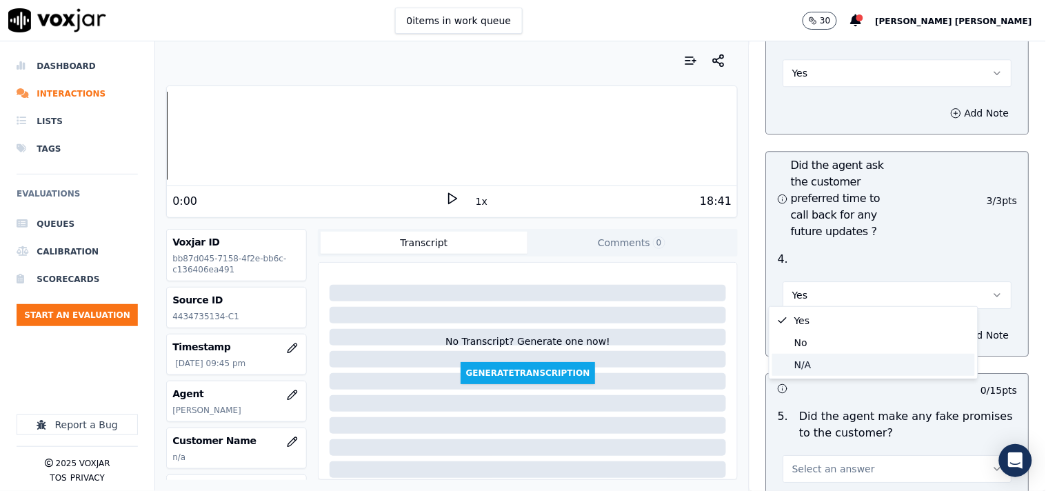
click at [828, 362] on div "N/A" at bounding box center [874, 365] width 203 height 22
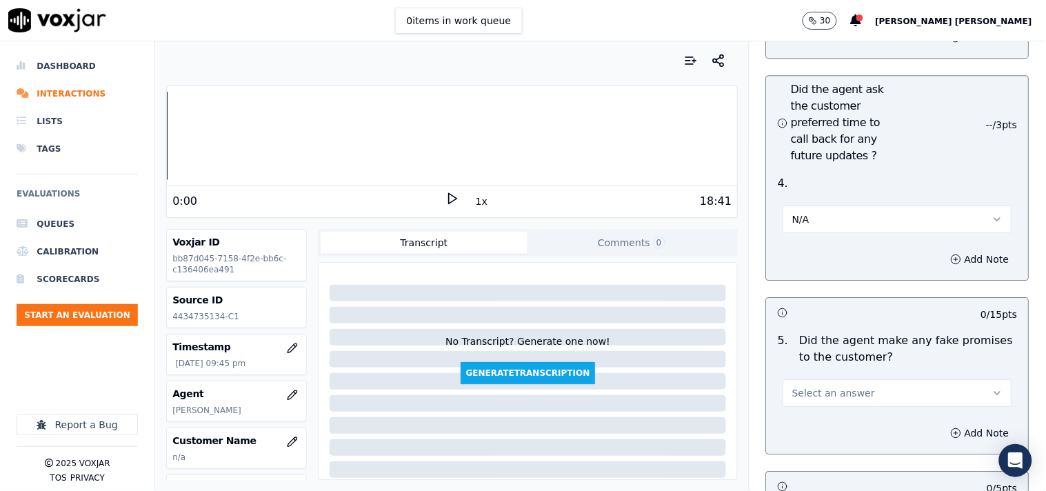
scroll to position [3755, 0]
click at [816, 386] on span "Select an answer" at bounding box center [834, 393] width 83 height 14
click at [806, 432] on div "No" at bounding box center [874, 440] width 203 height 22
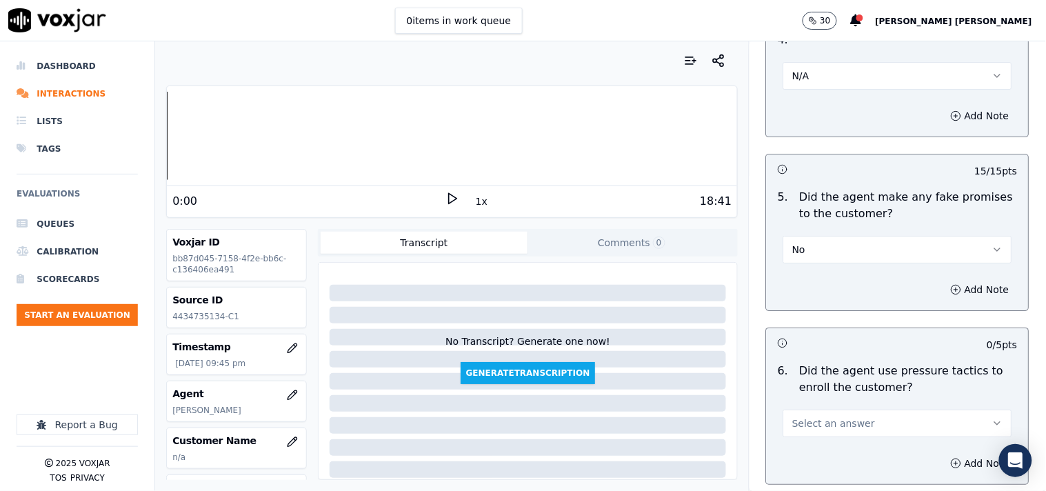
scroll to position [3908, 0]
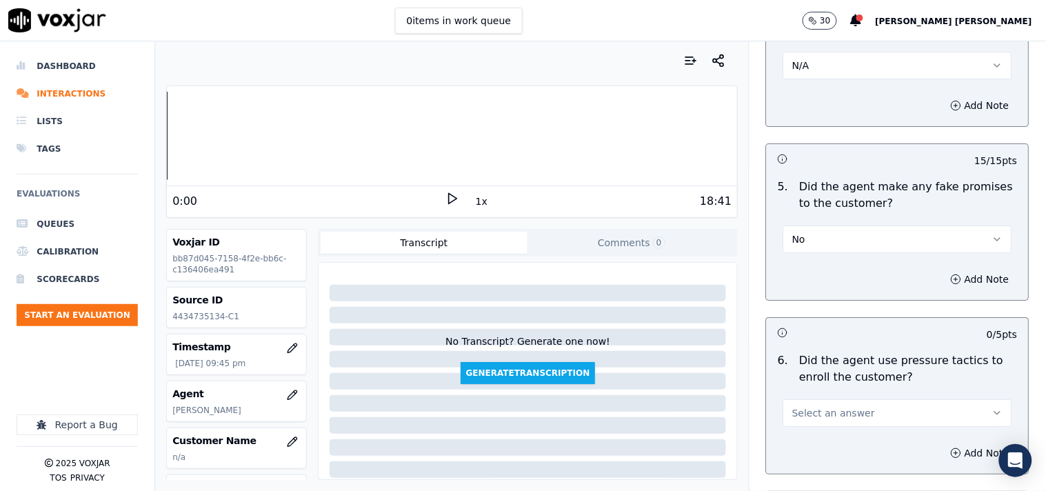
click at [850, 400] on button "Select an answer" at bounding box center [898, 413] width 229 height 28
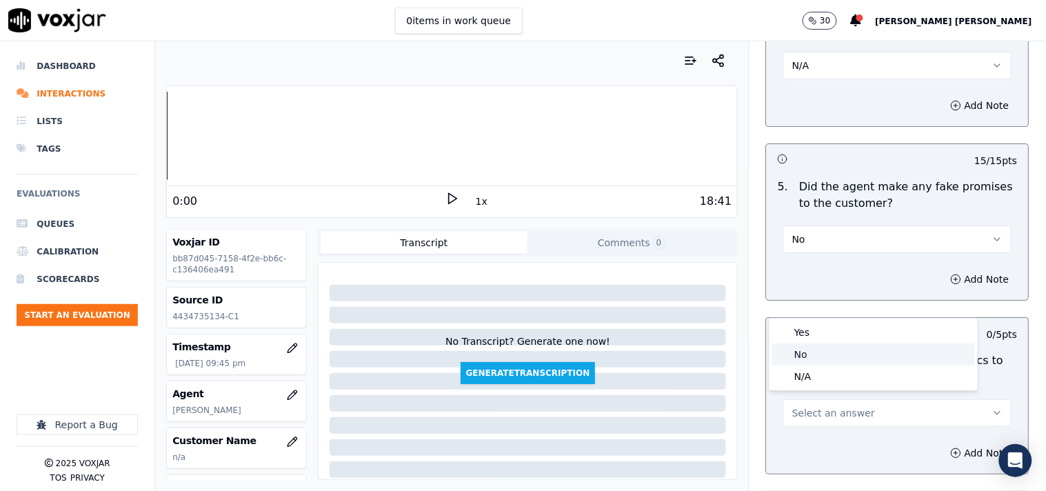
drag, startPoint x: 836, startPoint y: 339, endPoint x: 833, endPoint y: 352, distance: 13.6
click at [833, 352] on div "Yes No N/A" at bounding box center [874, 355] width 208 height 72
click at [833, 352] on div "No" at bounding box center [874, 355] width 203 height 22
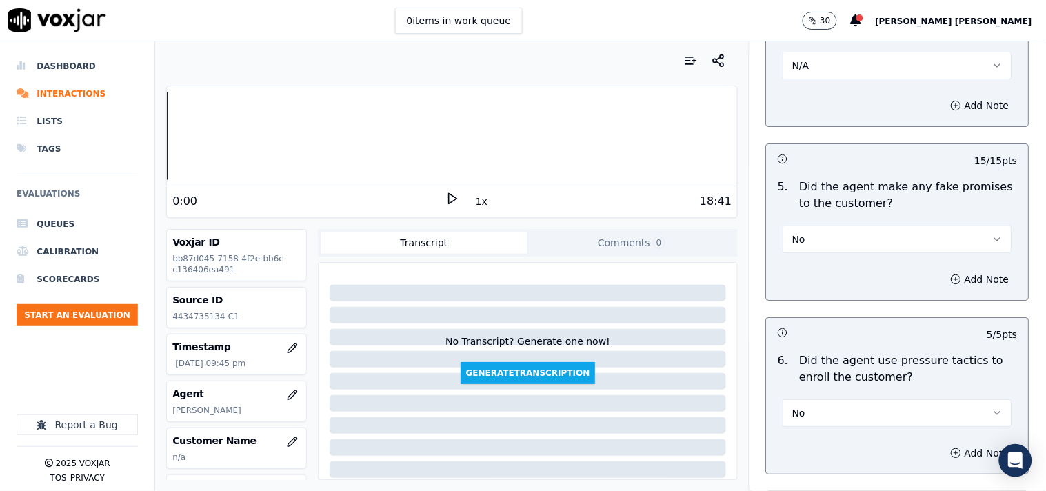
scroll to position [4215, 0]
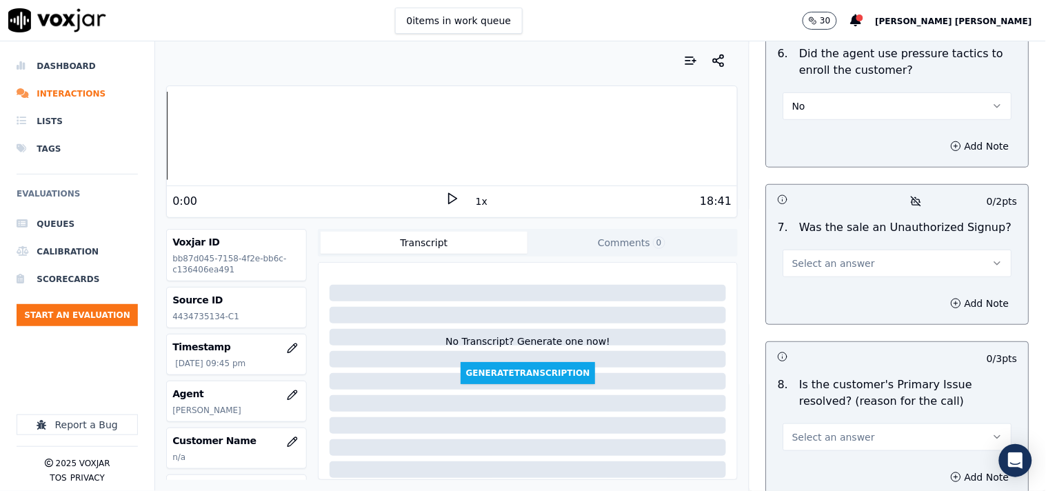
click at [839, 261] on span "Select an answer" at bounding box center [834, 264] width 83 height 14
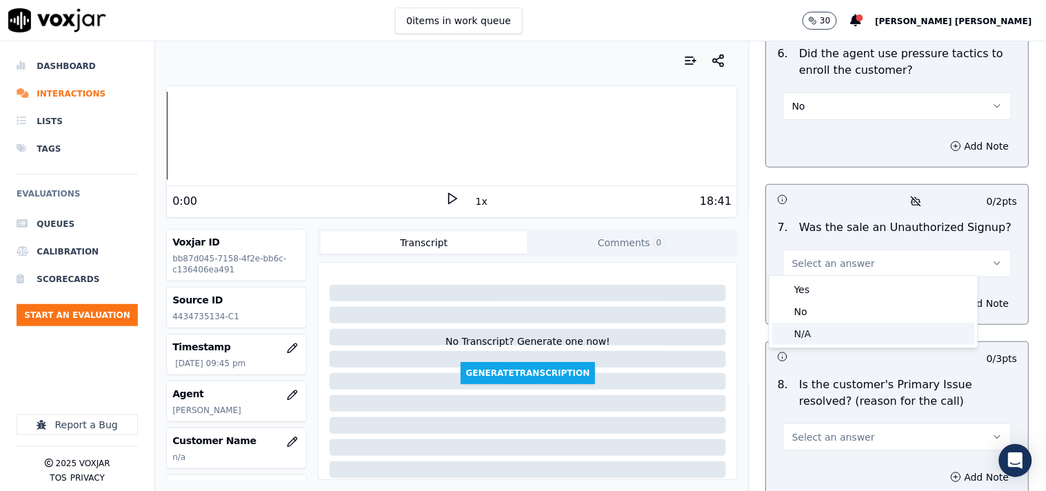
click at [817, 331] on div "N/A" at bounding box center [874, 334] width 203 height 22
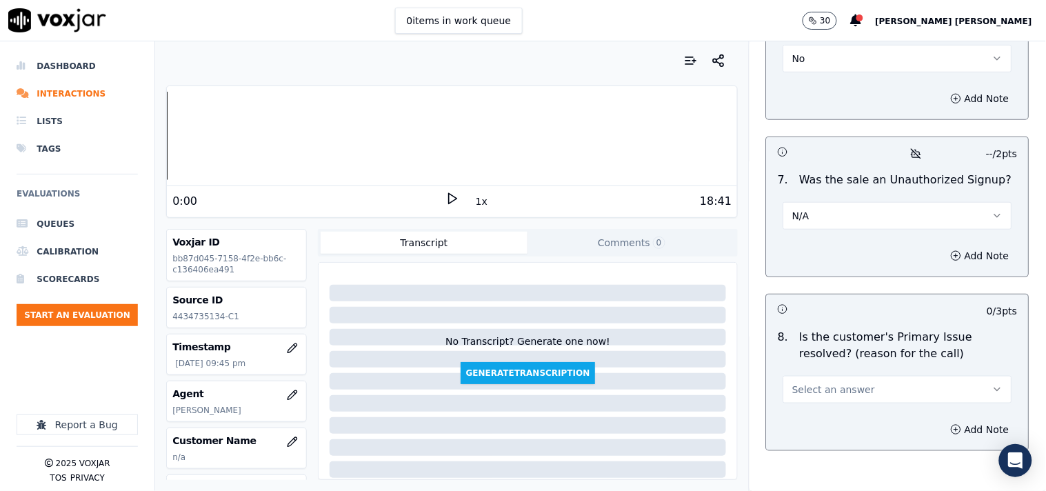
scroll to position [4334, 0]
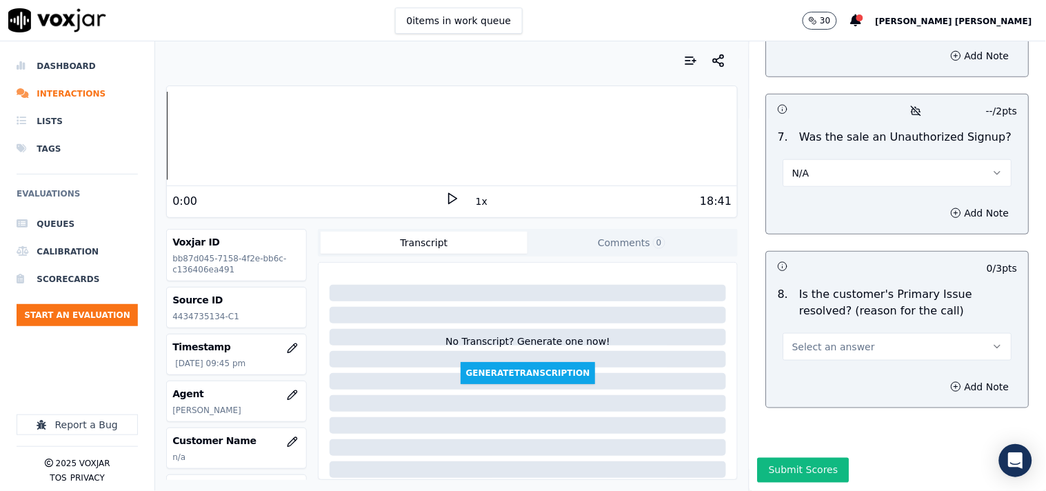
click at [821, 333] on button "Select an answer" at bounding box center [898, 347] width 229 height 28
click at [815, 384] on div "N/A" at bounding box center [874, 388] width 203 height 22
click at [956, 203] on button "Add Note" at bounding box center [980, 212] width 75 height 19
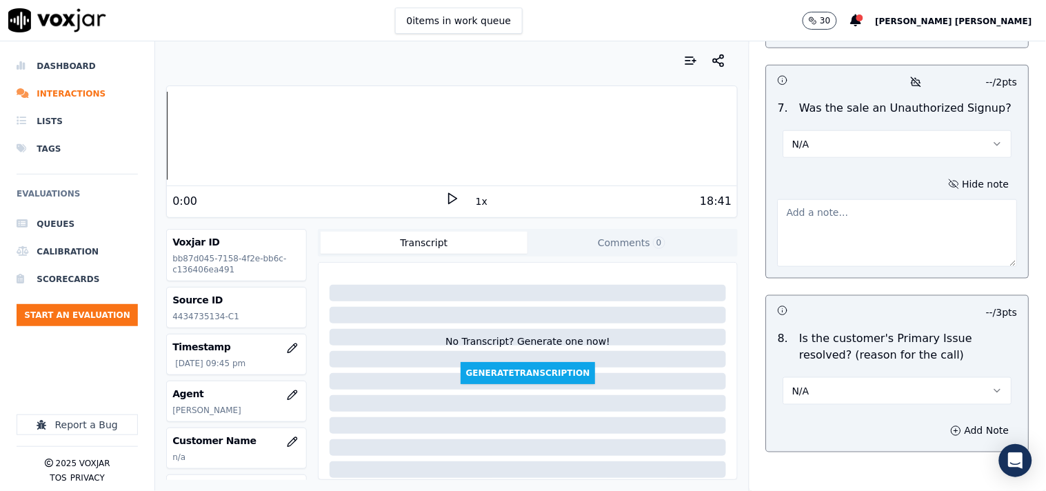
click at [853, 239] on textarea at bounding box center [898, 233] width 240 height 68
click at [842, 243] on textarea at bounding box center [898, 233] width 240 height 68
paste textarea "CAllid-20250917-161912 During the TPV verification when TPV verifier asked "For…"
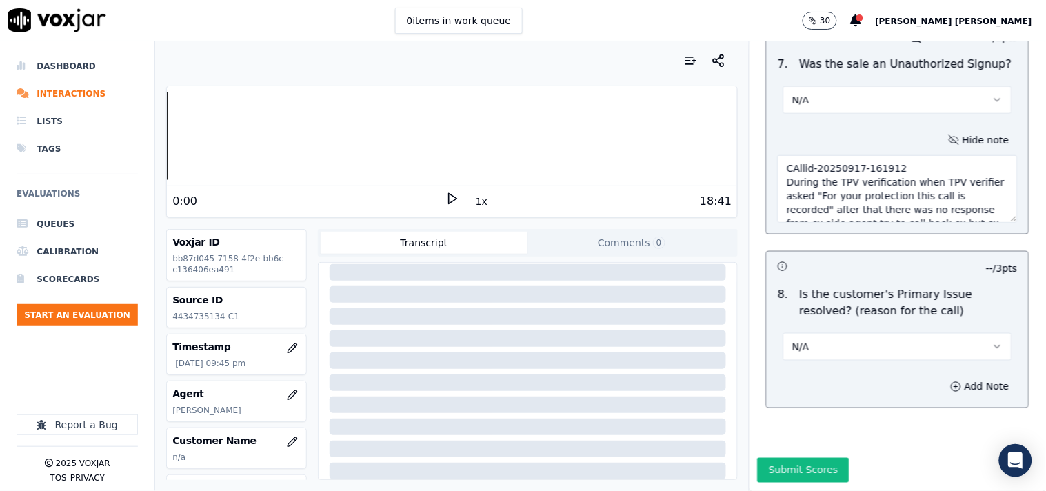
scroll to position [4408, 0]
type textarea "CAllid-20250917-161912 During the TPV verification when TPV verifier asked "For…"
click at [287, 438] on icon "button" at bounding box center [292, 442] width 11 height 11
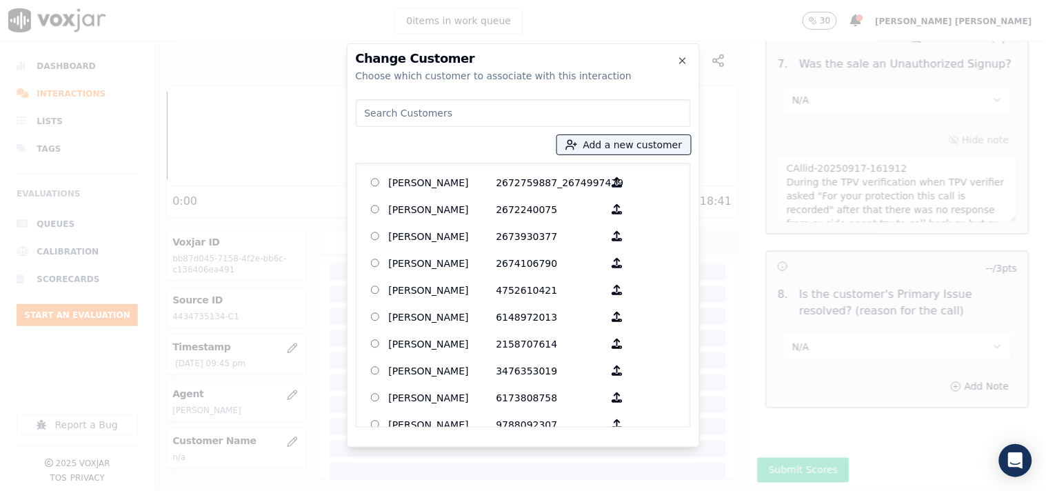
paste input "[PERSON_NAME]"
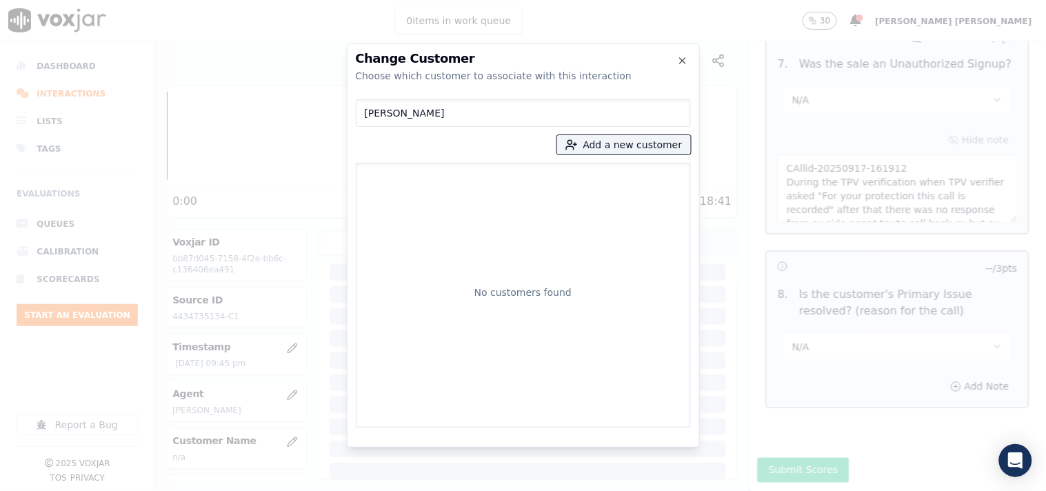
type input "[PERSON_NAME]"
click at [608, 133] on div "Denysa Ilankunda Add a new customer No customers found" at bounding box center [523, 261] width 335 height 334
click at [603, 146] on button "Add a new customer" at bounding box center [624, 144] width 134 height 19
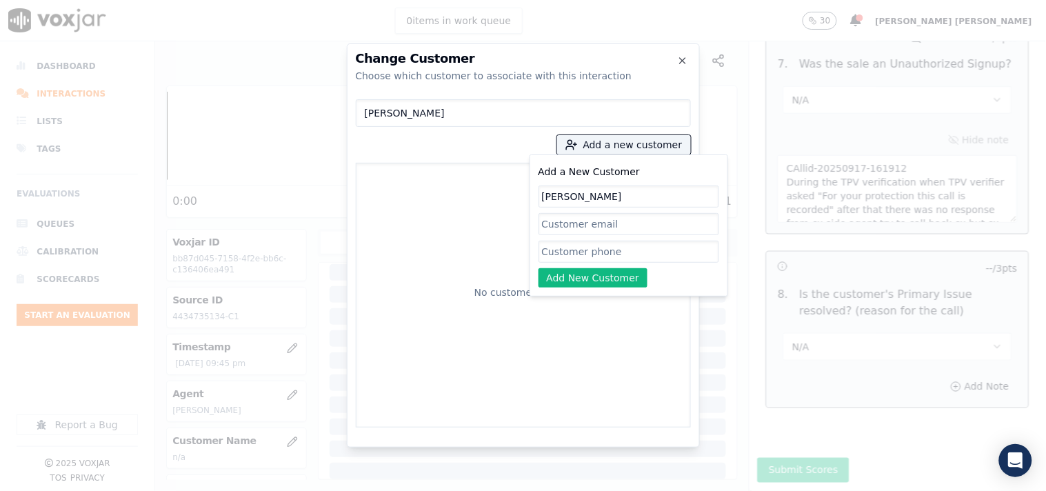
type input "[PERSON_NAME]"
click at [560, 241] on input "Add a New Customer" at bounding box center [629, 252] width 181 height 22
paste input "4434735134"
type input "4434735134"
click at [617, 277] on button "Add New Customer" at bounding box center [594, 277] width 110 height 19
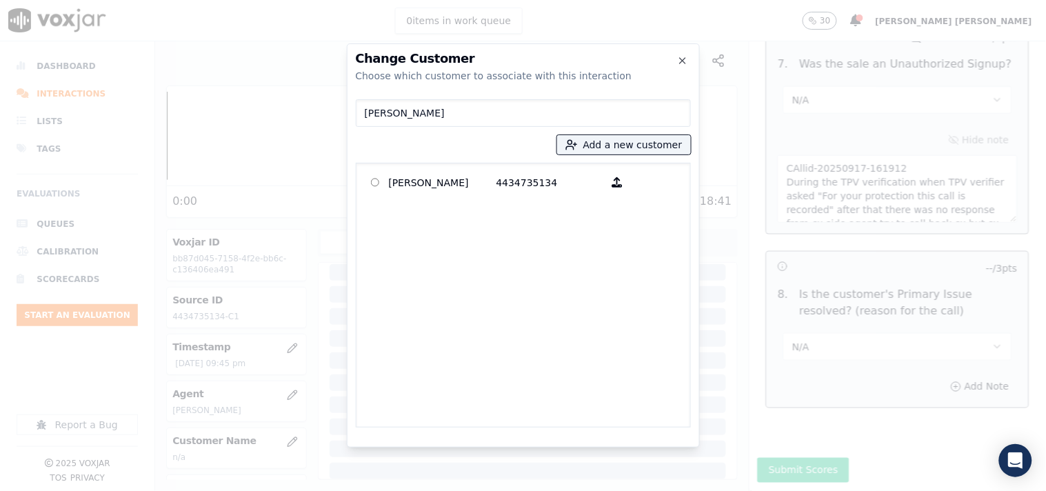
click at [568, 199] on div "[PERSON_NAME] 4434735134" at bounding box center [523, 295] width 335 height 265
click at [568, 187] on p "4434735134" at bounding box center [551, 182] width 108 height 21
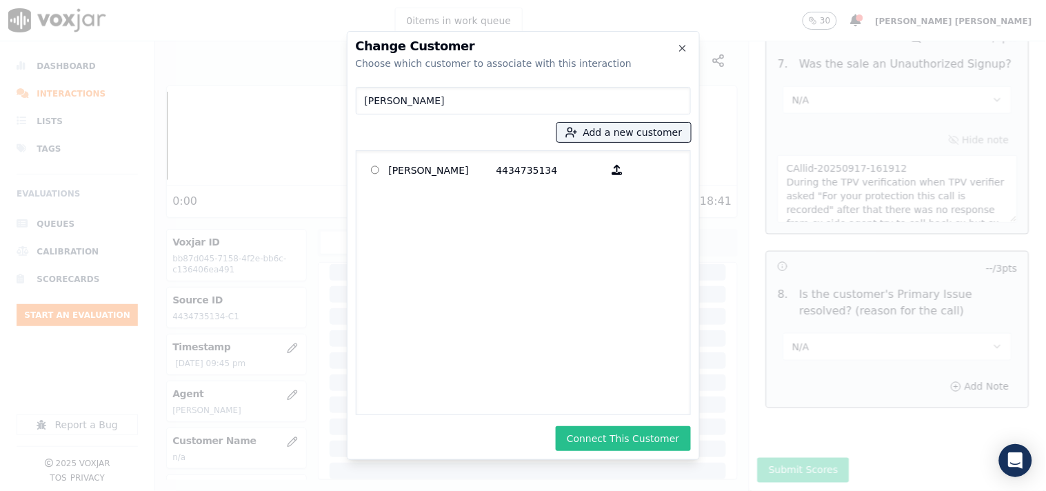
click at [608, 444] on button "Connect This Customer" at bounding box center [623, 438] width 135 height 25
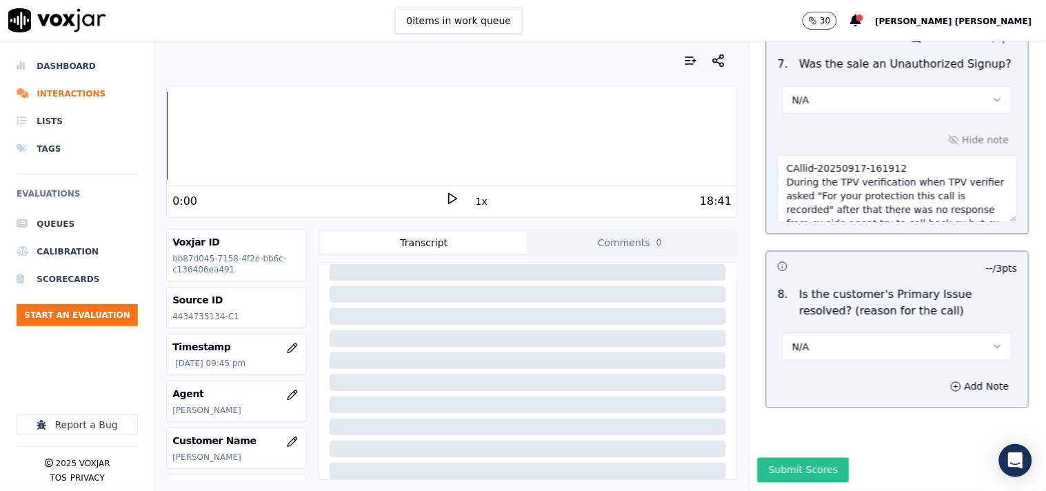
click at [775, 458] on button "Submit Scores" at bounding box center [804, 470] width 92 height 25
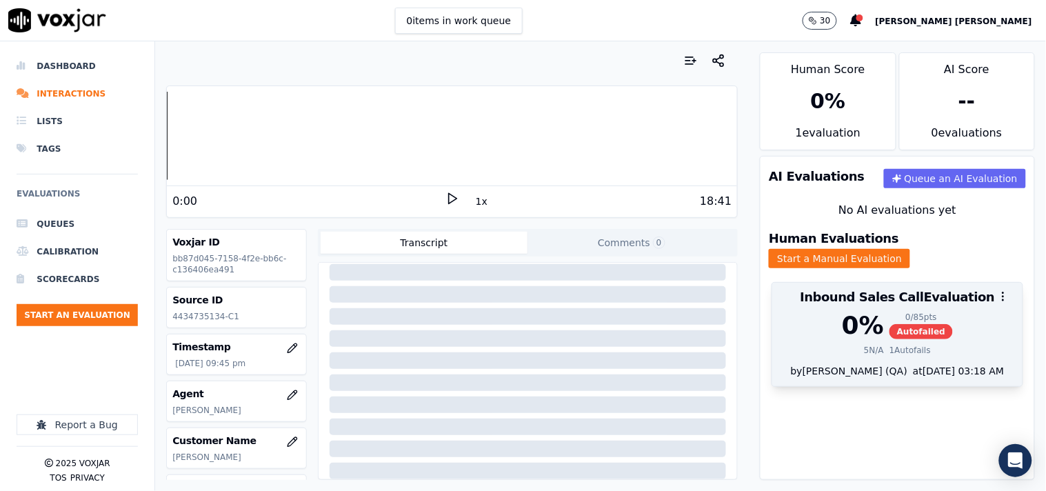
click at [842, 319] on div "0 %" at bounding box center [863, 326] width 42 height 28
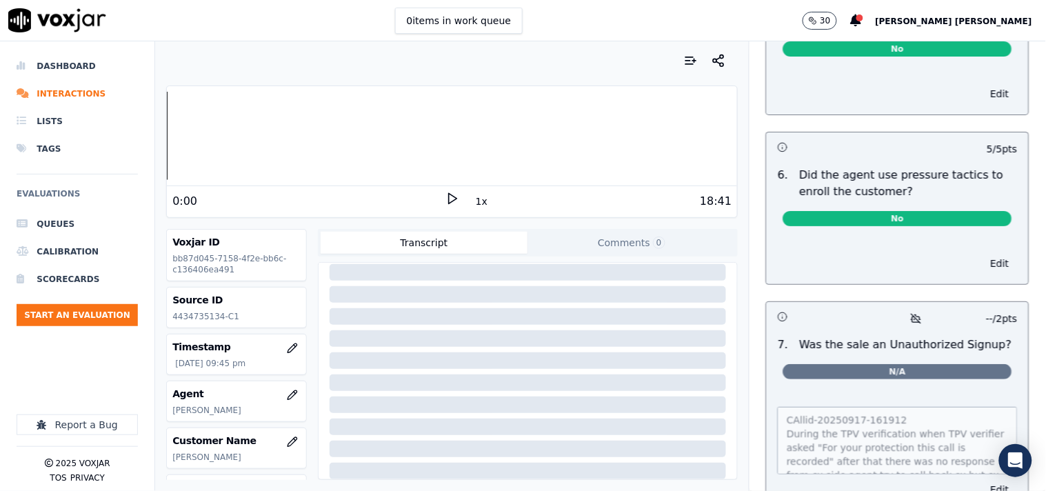
scroll to position [4139, 0]
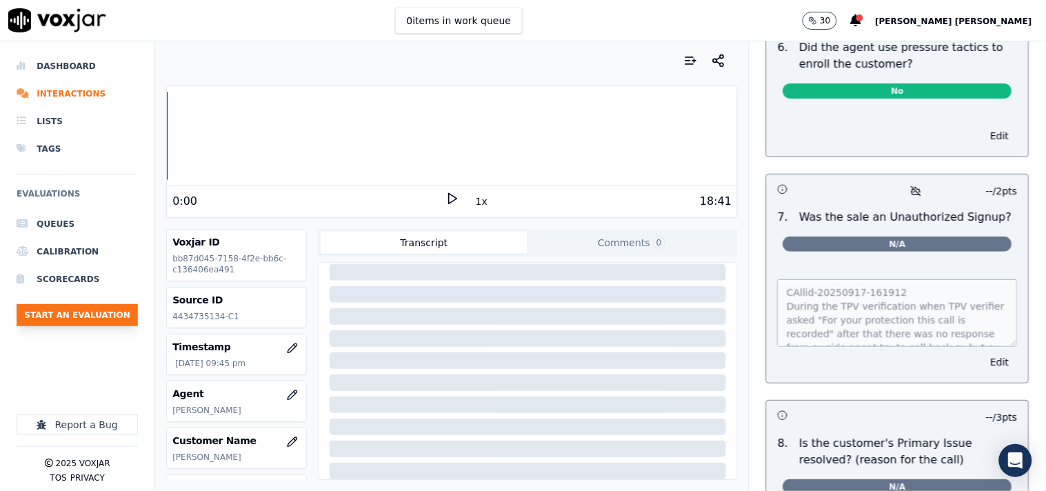
click at [86, 319] on button "Start an Evaluation" at bounding box center [77, 315] width 121 height 22
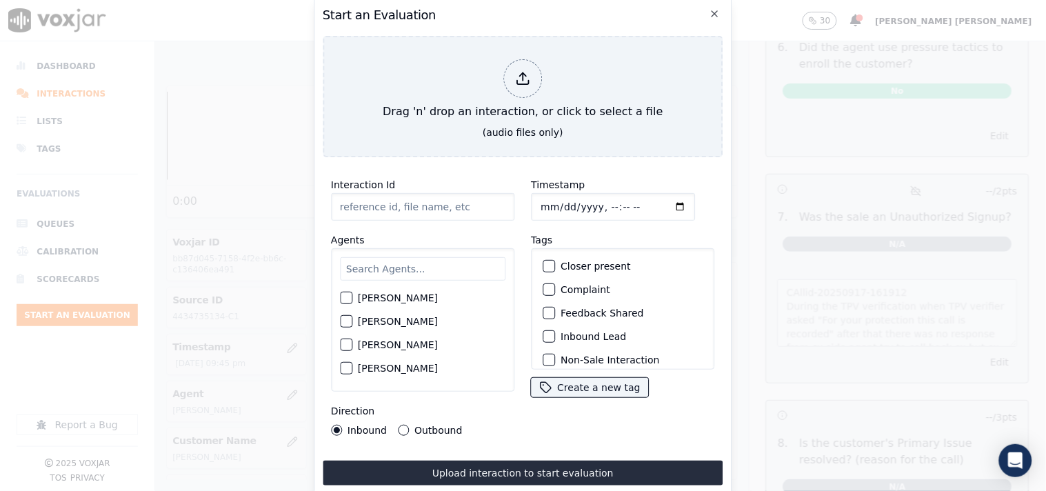
click at [552, 195] on input "Timestamp" at bounding box center [613, 207] width 164 height 28
click at [542, 199] on input "Timestamp" at bounding box center [613, 207] width 164 height 28
type input "[DATE]T22:21"
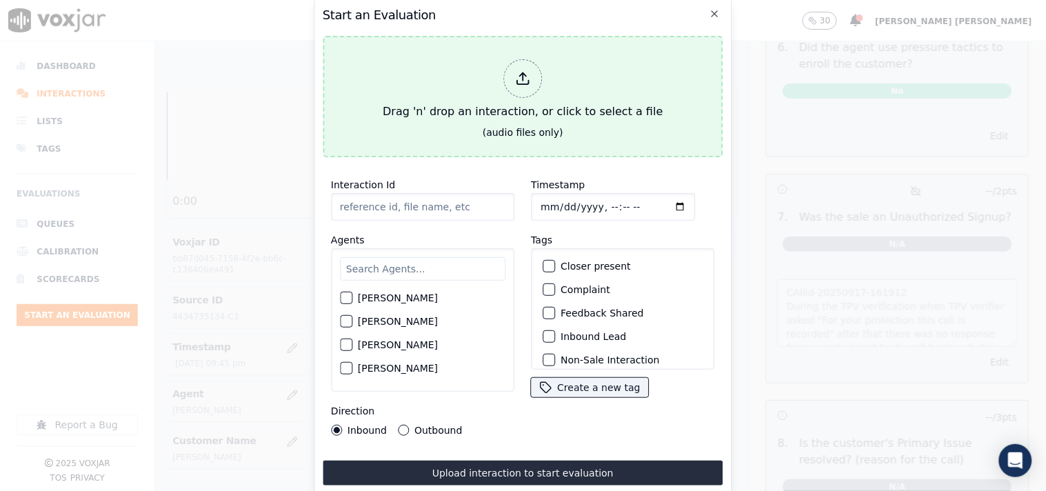
click at [526, 92] on div "Drag 'n' drop an interaction, or click to select a file" at bounding box center [522, 90] width 291 height 72
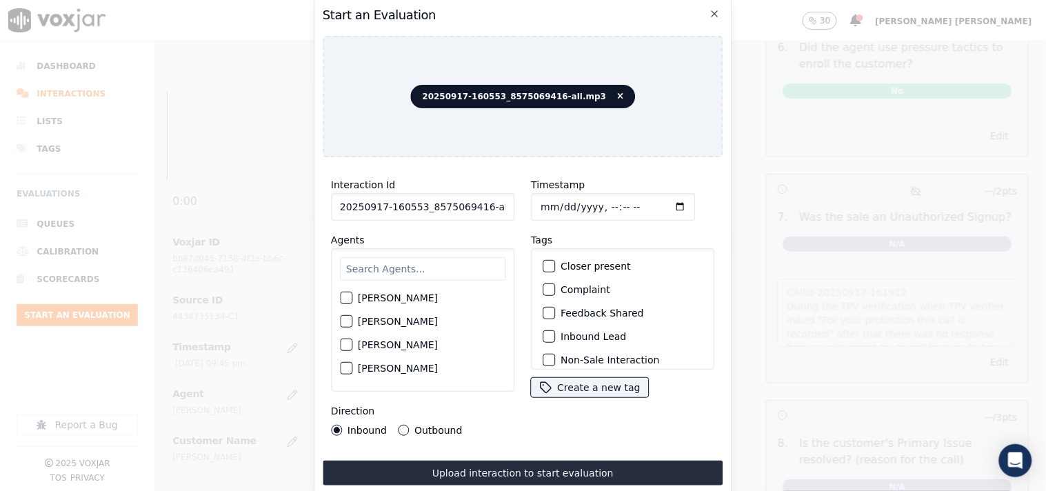
scroll to position [0, 8]
drag, startPoint x: 475, startPoint y: 203, endPoint x: 633, endPoint y: 223, distance: 159.9
click at [633, 223] on div "Interaction Id 20250917-160553_8575069416-all.mp3 Agents [PERSON_NAME] [PERSON_…" at bounding box center [523, 306] width 401 height 276
type input "20250917-160553_8575069416-C1"
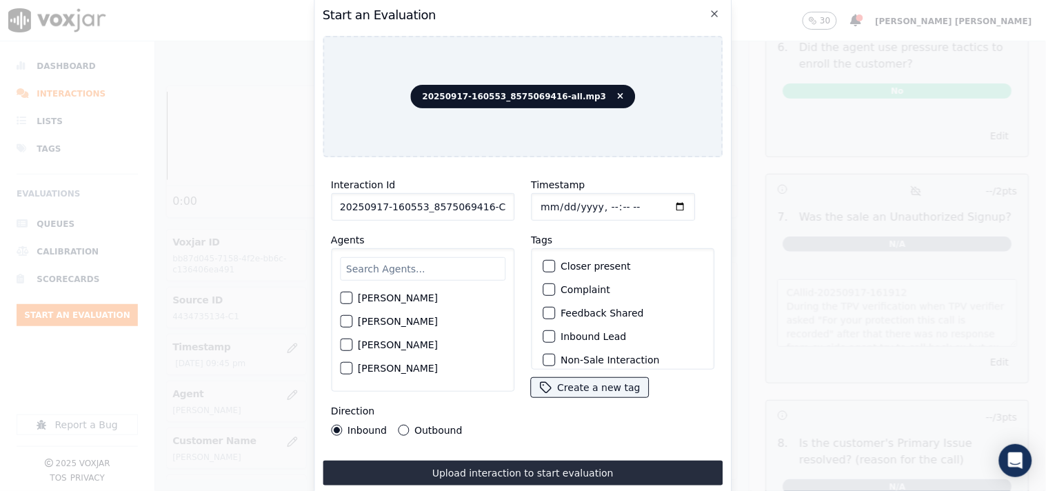
click at [538, 202] on input "Timestamp" at bounding box center [613, 207] width 164 height 28
type input "[DATE]T22:21"
click at [414, 272] on input "text" at bounding box center [423, 268] width 166 height 23
type input "eth"
click at [393, 297] on label "[PERSON_NAME]" at bounding box center [398, 302] width 80 height 10
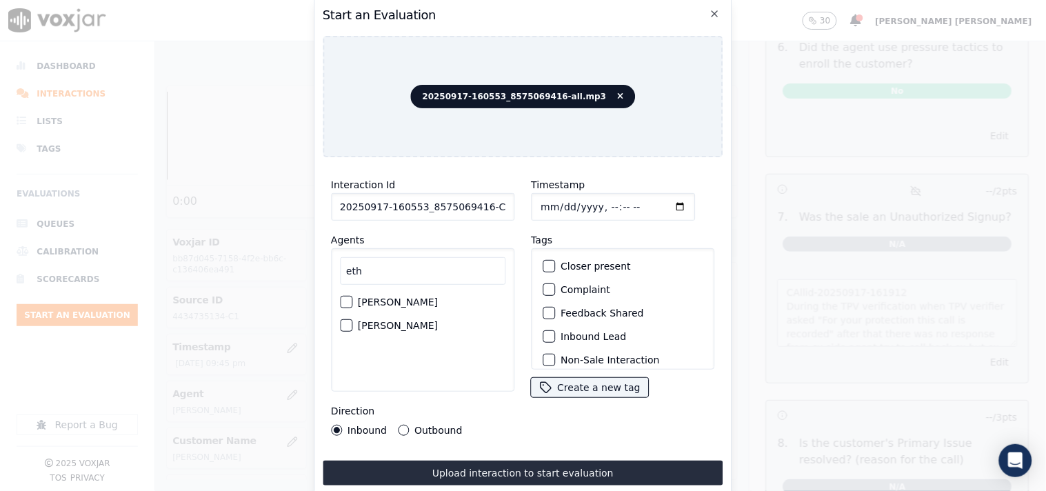
click at [352, 296] on button "[PERSON_NAME]" at bounding box center [346, 302] width 12 height 12
click at [446, 428] on label "Outbound" at bounding box center [439, 431] width 48 height 10
click at [409, 428] on button "Outbound" at bounding box center [403, 430] width 11 height 11
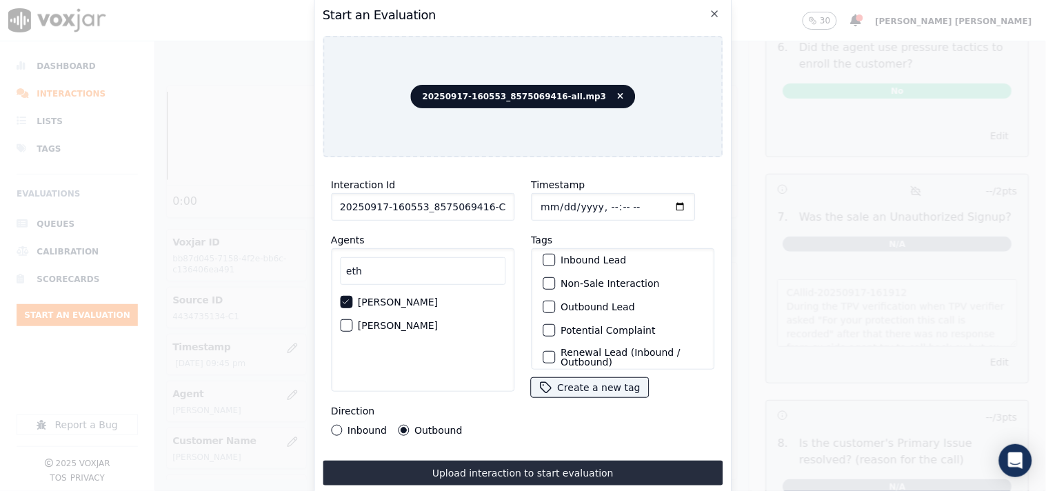
click at [600, 279] on label "Non-Sale Interaction" at bounding box center [610, 284] width 99 height 10
click at [555, 277] on button "Non-Sale Interaction" at bounding box center [549, 283] width 12 height 12
click at [596, 302] on label "Outbound Lead" at bounding box center [598, 307] width 74 height 10
click at [555, 301] on button "Outbound Lead" at bounding box center [549, 307] width 12 height 12
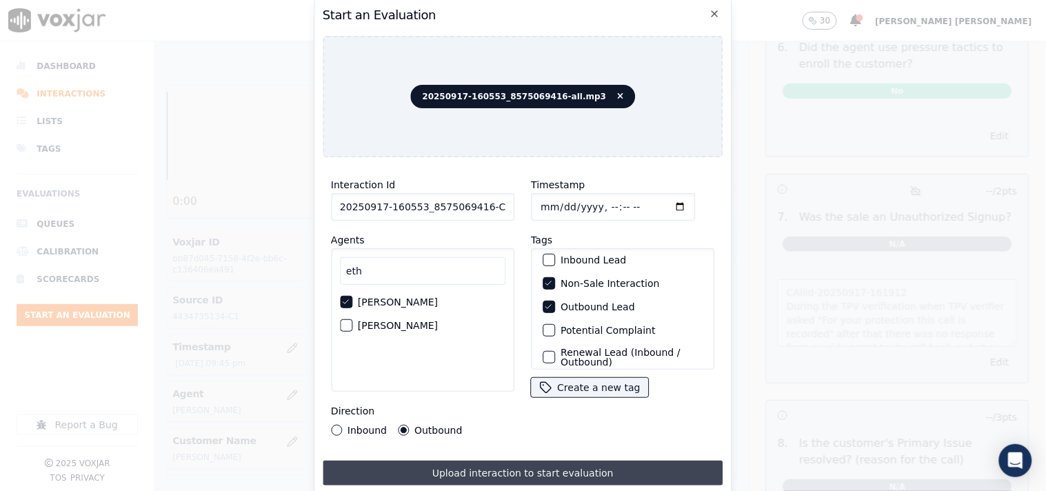
click at [465, 465] on button "Upload interaction to start evaluation" at bounding box center [523, 473] width 401 height 25
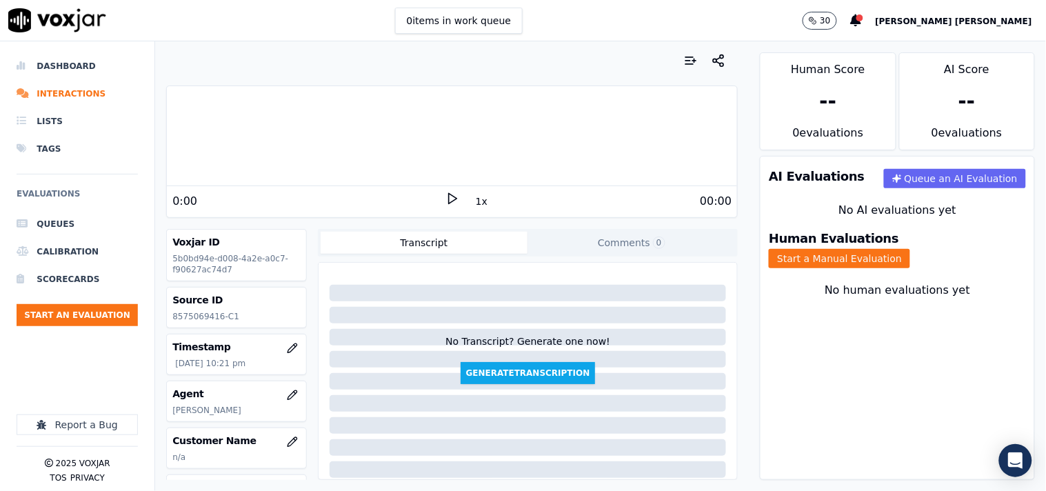
click at [921, 202] on div "No AI evaluations yet" at bounding box center [898, 210] width 252 height 17
click at [910, 249] on button "Start a Manual Evaluation" at bounding box center [839, 258] width 141 height 19
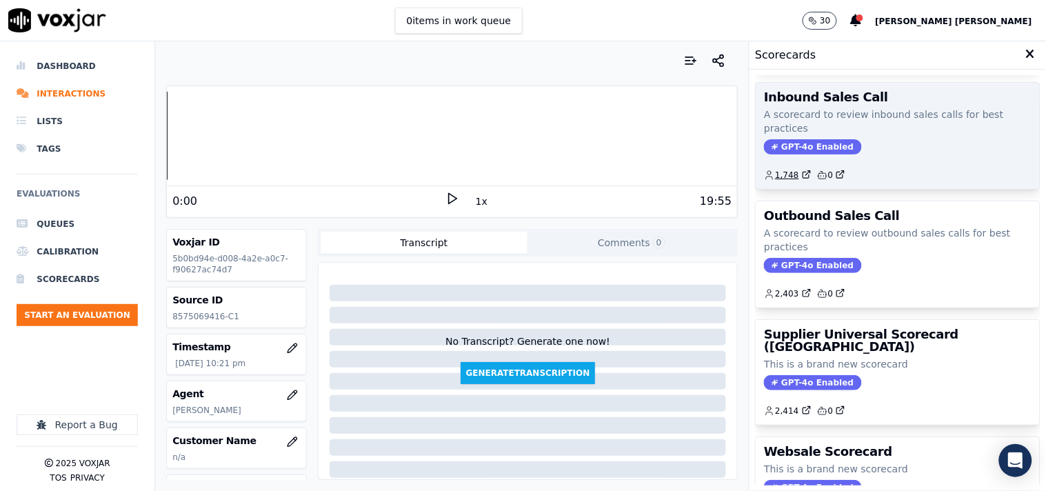
scroll to position [153, 0]
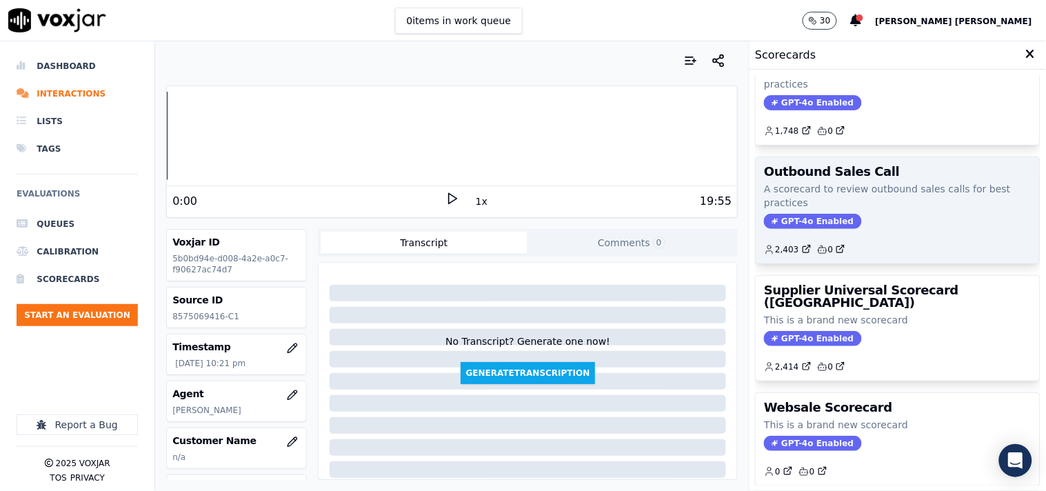
click at [792, 226] on span "GPT-4o Enabled" at bounding box center [812, 221] width 97 height 15
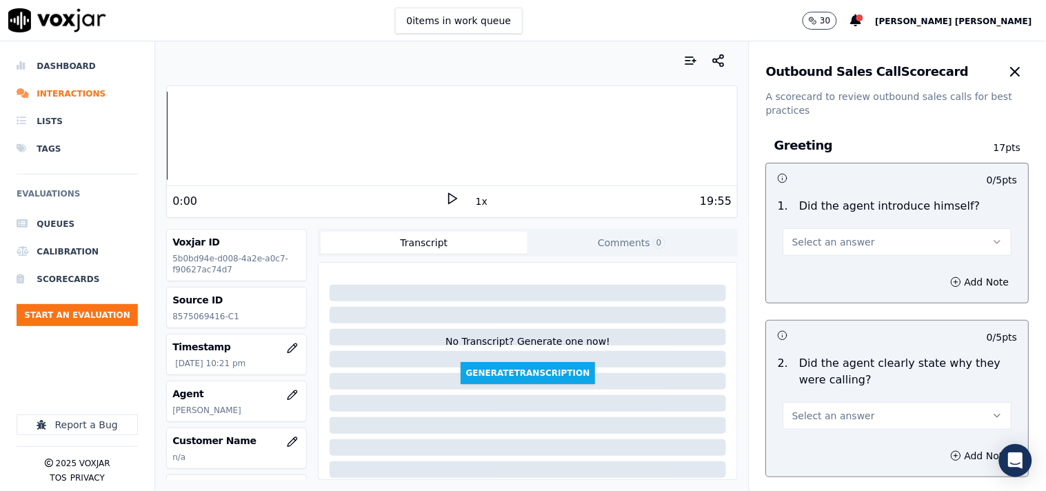
click at [842, 252] on button "Select an answer" at bounding box center [898, 242] width 229 height 28
click at [844, 284] on div "No" at bounding box center [874, 295] width 203 height 22
click at [850, 235] on button "No" at bounding box center [898, 242] width 229 height 28
click at [836, 277] on div "Yes" at bounding box center [874, 273] width 203 height 22
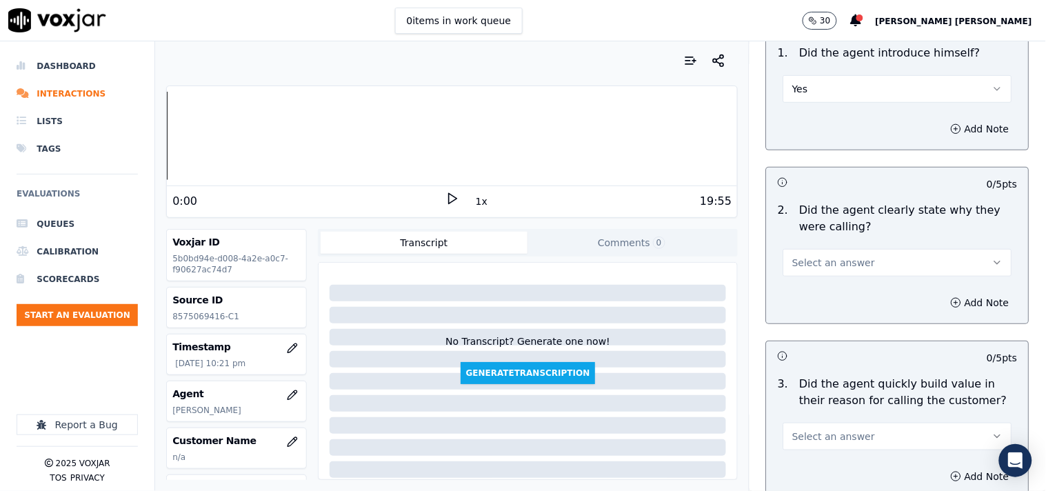
click at [873, 252] on button "Select an answer" at bounding box center [898, 263] width 229 height 28
click at [853, 299] on div "Yes" at bounding box center [874, 294] width 203 height 22
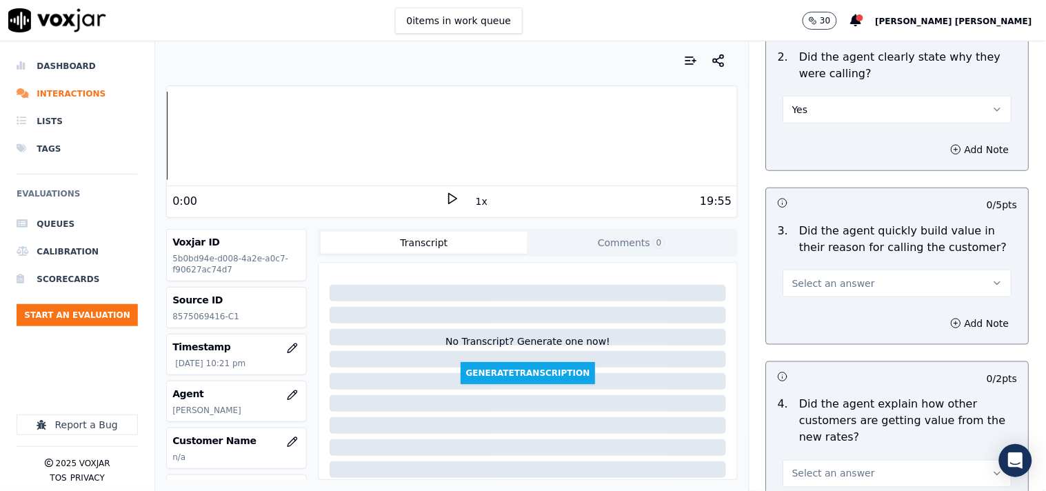
click at [869, 257] on div "Select an answer" at bounding box center [898, 276] width 251 height 41
click at [869, 272] on button "Select an answer" at bounding box center [898, 284] width 229 height 28
click at [867, 312] on div "Yes" at bounding box center [874, 314] width 203 height 22
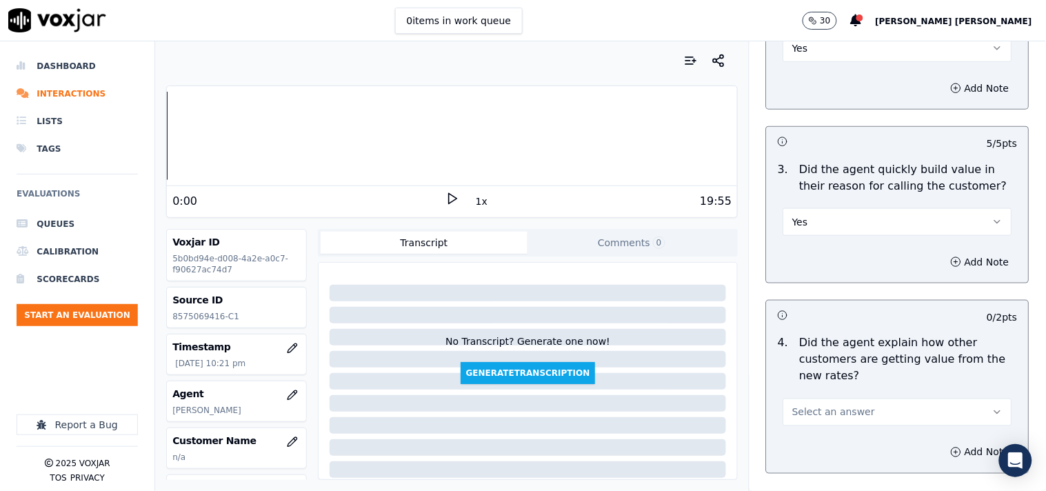
scroll to position [459, 0]
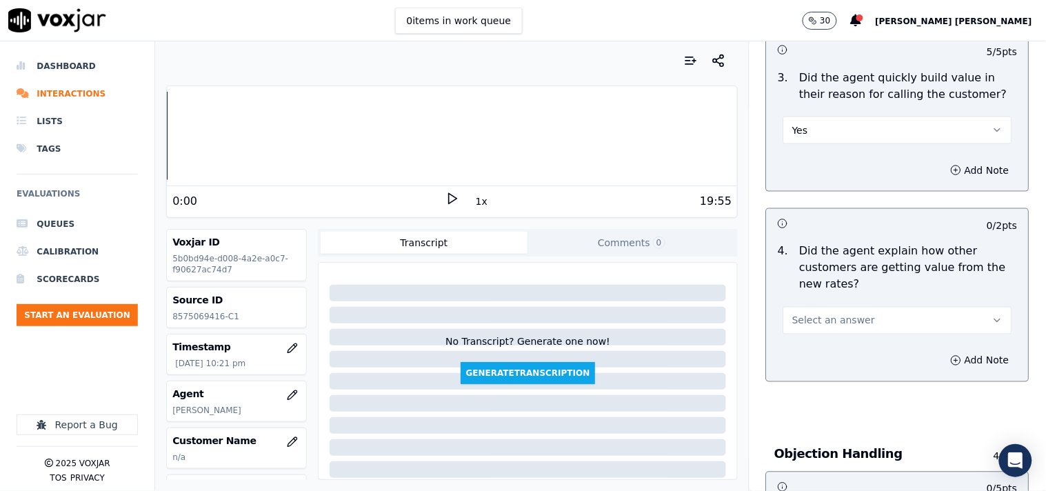
click at [875, 308] on button "Select an answer" at bounding box center [898, 321] width 229 height 28
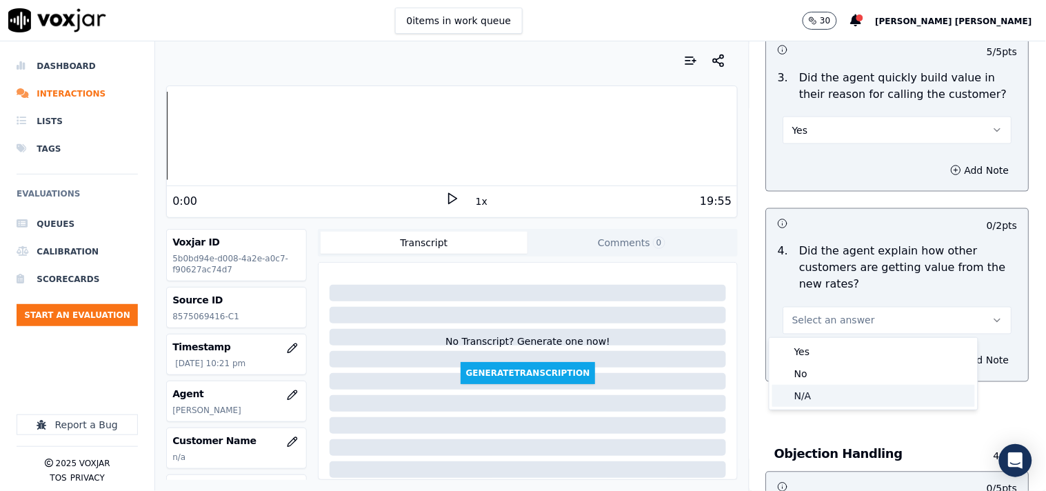
click at [826, 391] on div "N/A" at bounding box center [874, 396] width 203 height 22
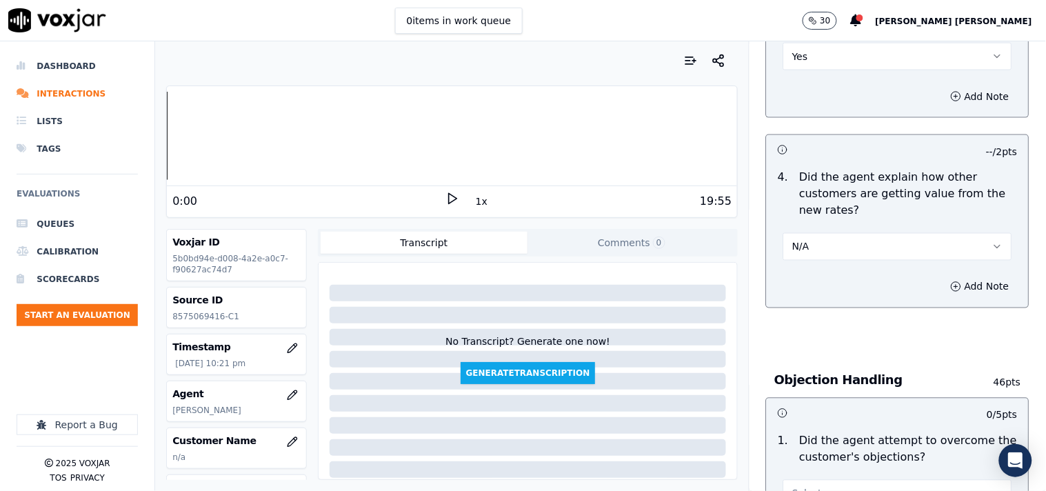
scroll to position [613, 0]
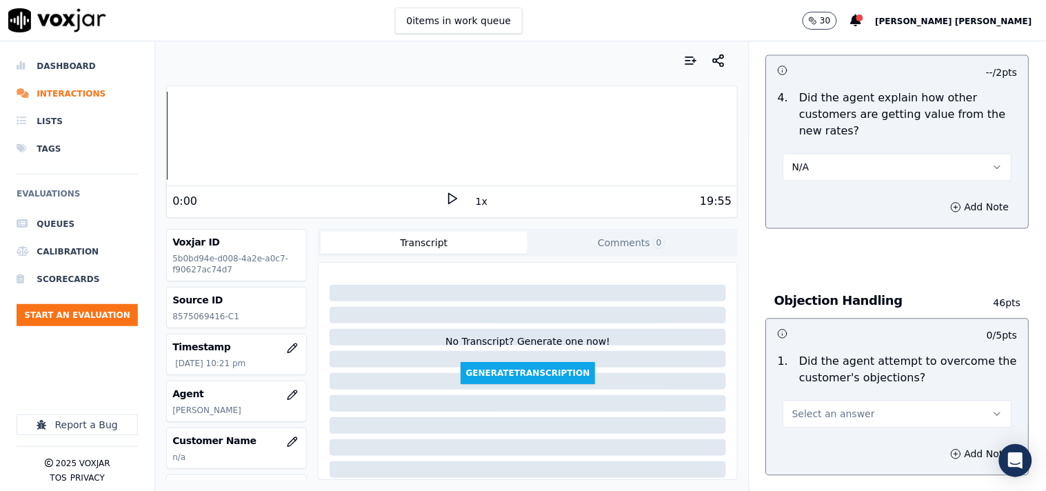
click at [839, 410] on span "Select an answer" at bounding box center [834, 415] width 83 height 14
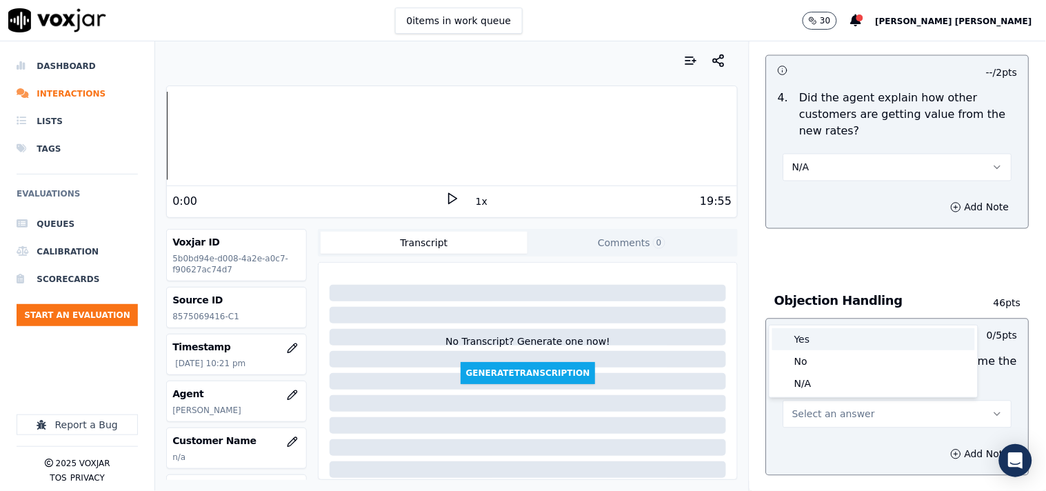
click at [842, 342] on div "Yes" at bounding box center [874, 339] width 203 height 22
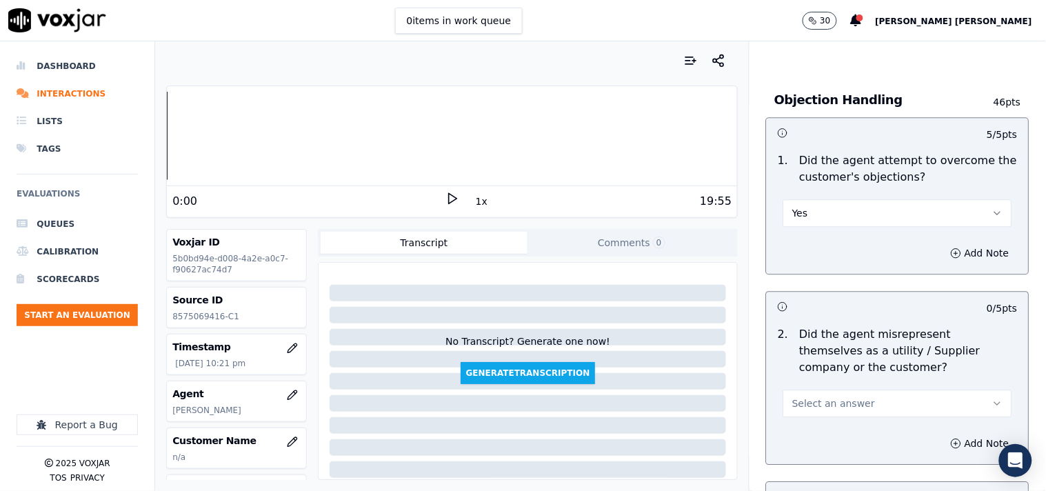
scroll to position [843, 0]
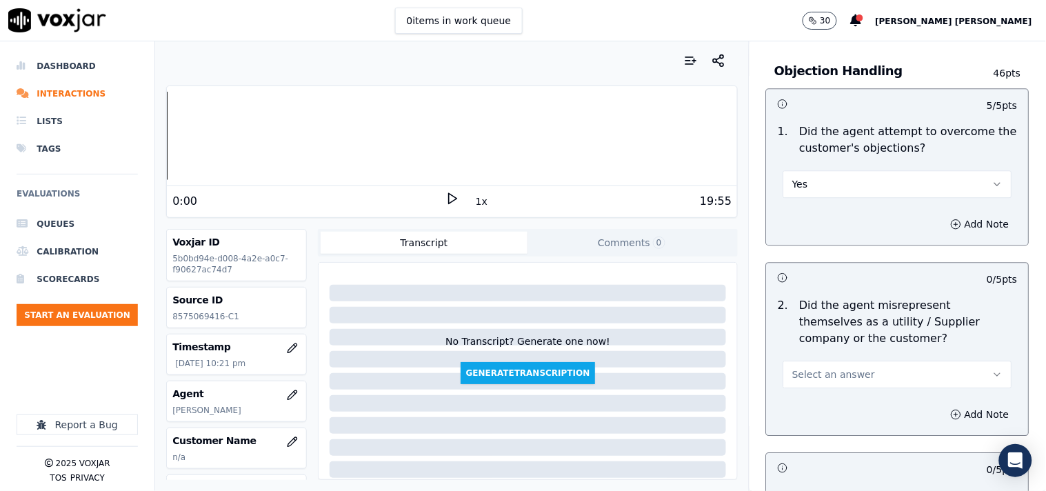
click at [864, 352] on div "Select an answer" at bounding box center [898, 367] width 251 height 41
click at [863, 366] on button "Select an answer" at bounding box center [898, 375] width 229 height 28
drag, startPoint x: 823, startPoint y: 410, endPoint x: 819, endPoint y: 424, distance: 14.9
click at [819, 424] on div "Yes No N/A" at bounding box center [874, 428] width 208 height 72
click at [819, 424] on div "No" at bounding box center [874, 428] width 203 height 22
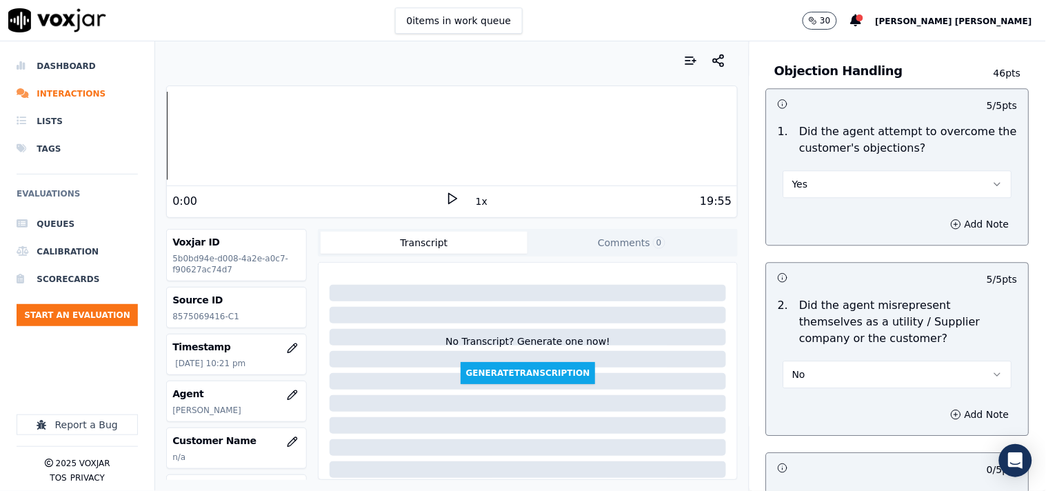
scroll to position [1149, 0]
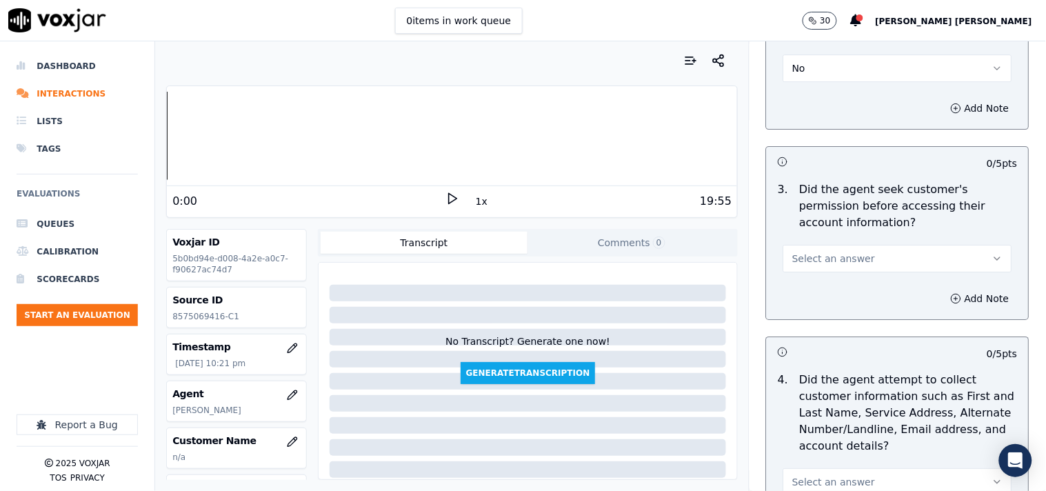
click at [833, 259] on span "Select an answer" at bounding box center [834, 259] width 83 height 14
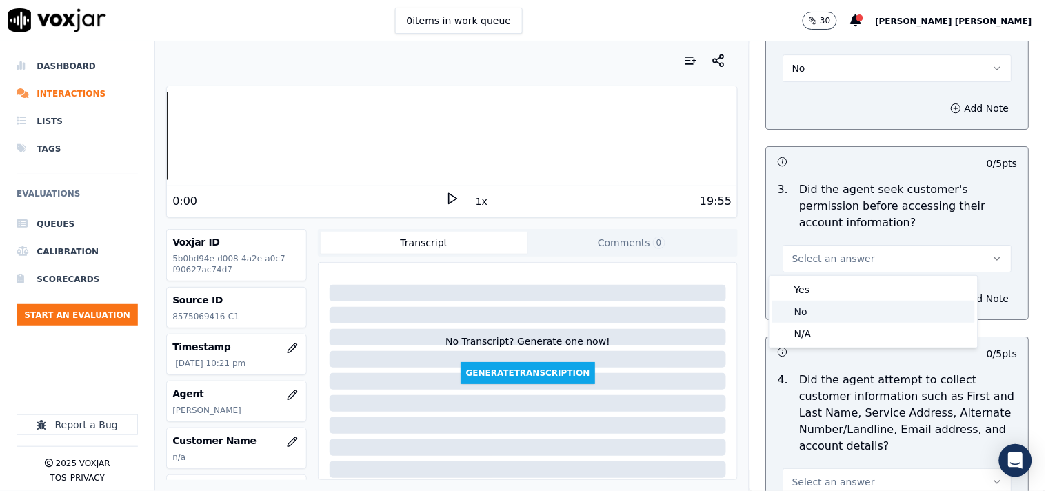
click at [836, 311] on div "No" at bounding box center [874, 312] width 203 height 22
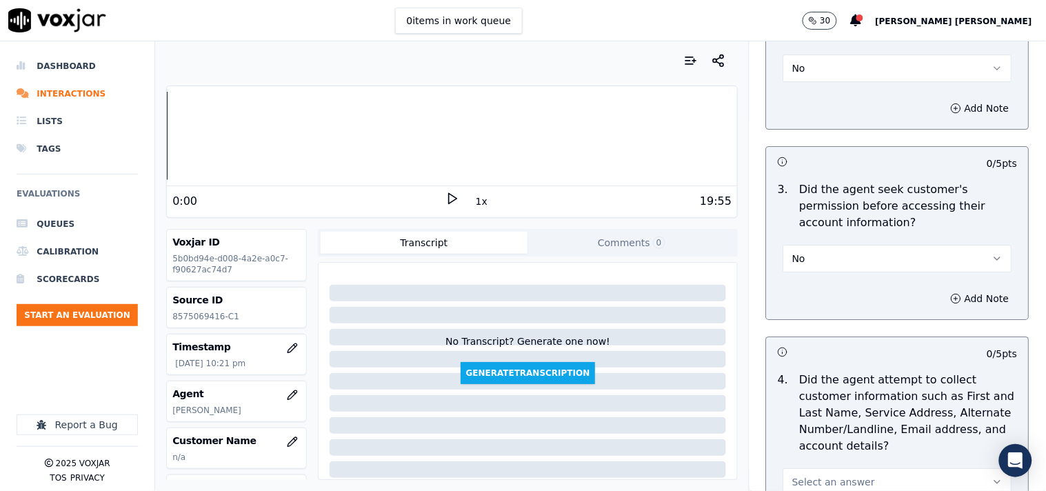
click at [852, 255] on button "No" at bounding box center [898, 259] width 229 height 28
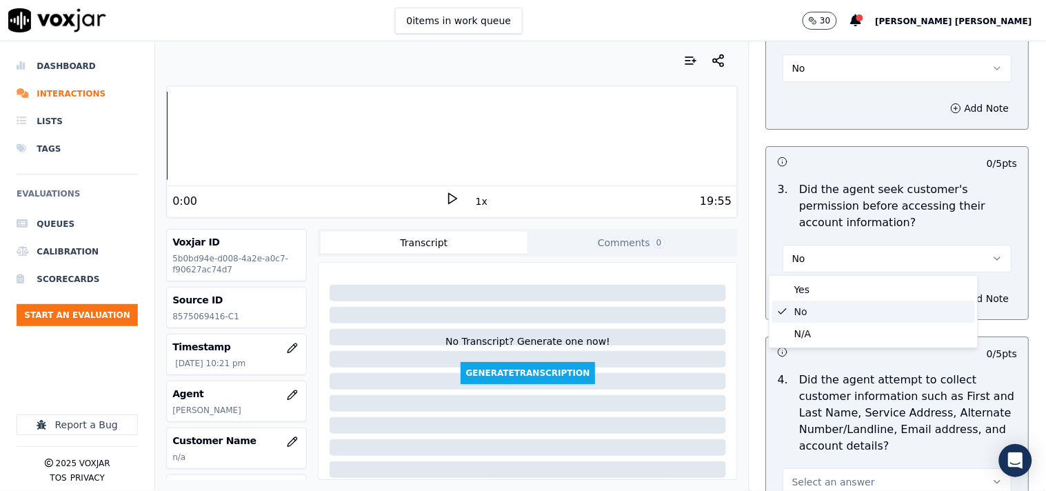
drag, startPoint x: 845, startPoint y: 281, endPoint x: 847, endPoint y: 308, distance: 27.7
click at [847, 308] on div "Yes No N/A" at bounding box center [874, 312] width 208 height 72
click at [847, 308] on div "No" at bounding box center [874, 312] width 203 height 22
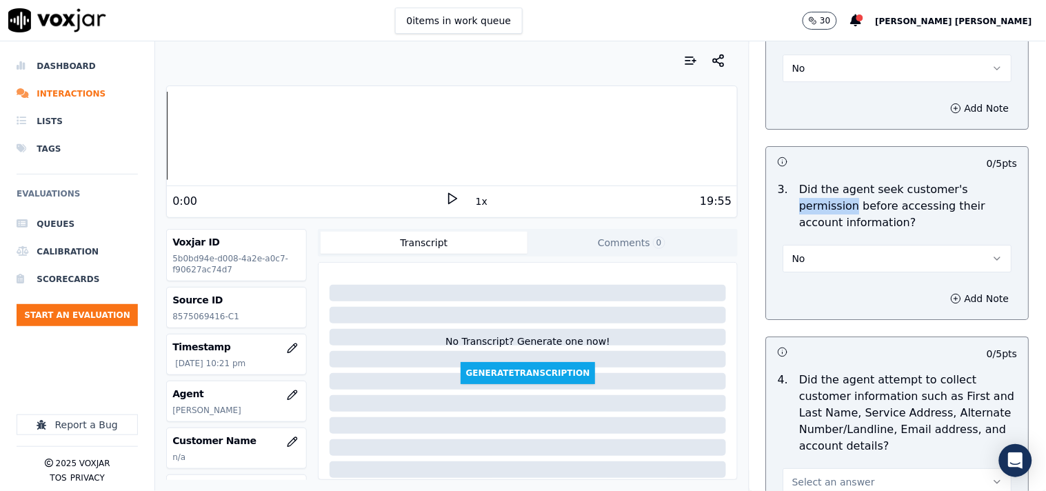
drag, startPoint x: 837, startPoint y: 200, endPoint x: 777, endPoint y: 205, distance: 59.5
click at [795, 205] on div "Did the agent seek customer's permission before accessing their account informa…" at bounding box center [909, 206] width 229 height 50
drag, startPoint x: 836, startPoint y: 210, endPoint x: 782, endPoint y: 208, distance: 53.9
click at [800, 208] on p "Did the agent seek customer's permission before accessing their account informa…" at bounding box center [909, 206] width 218 height 50
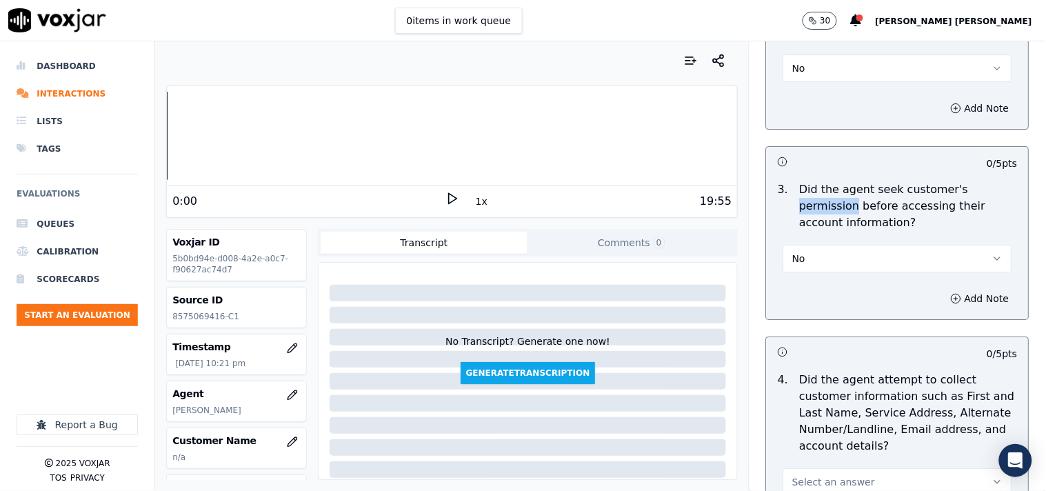
copy p "permission"
click at [960, 297] on button "Add Note" at bounding box center [980, 298] width 75 height 19
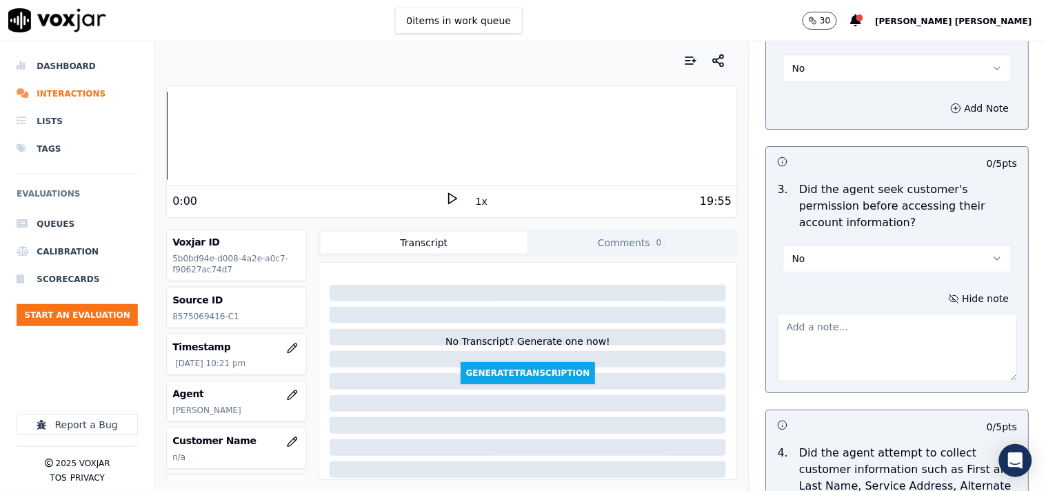
click at [846, 357] on textarea at bounding box center [898, 348] width 240 height 68
paste textarea "@08:37 [PERSON_NAME] -informed the account number but failed to take cx permiss…"
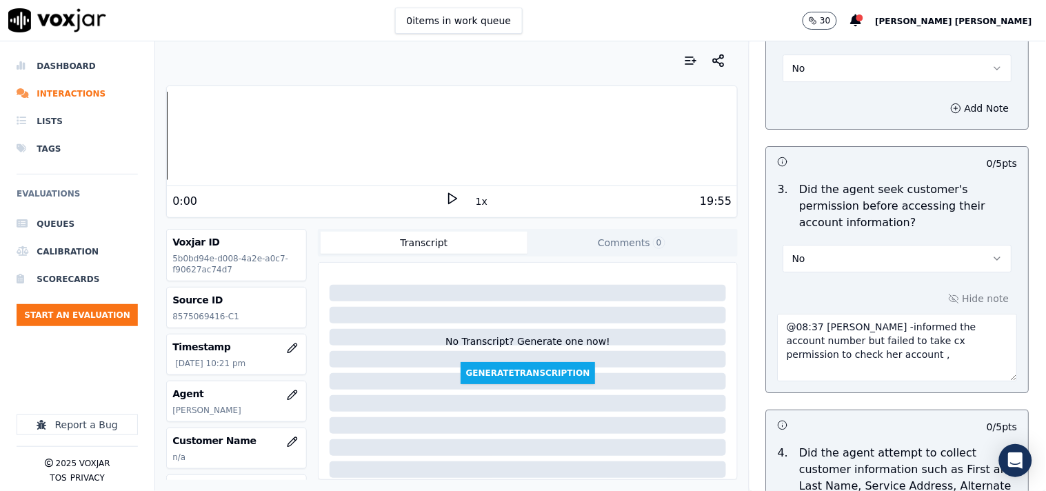
click at [778, 328] on textarea "@08:37 [PERSON_NAME] -informed the account number but failed to take cx permiss…" at bounding box center [898, 348] width 240 height 68
paste textarea "Call id-20250917-160553"
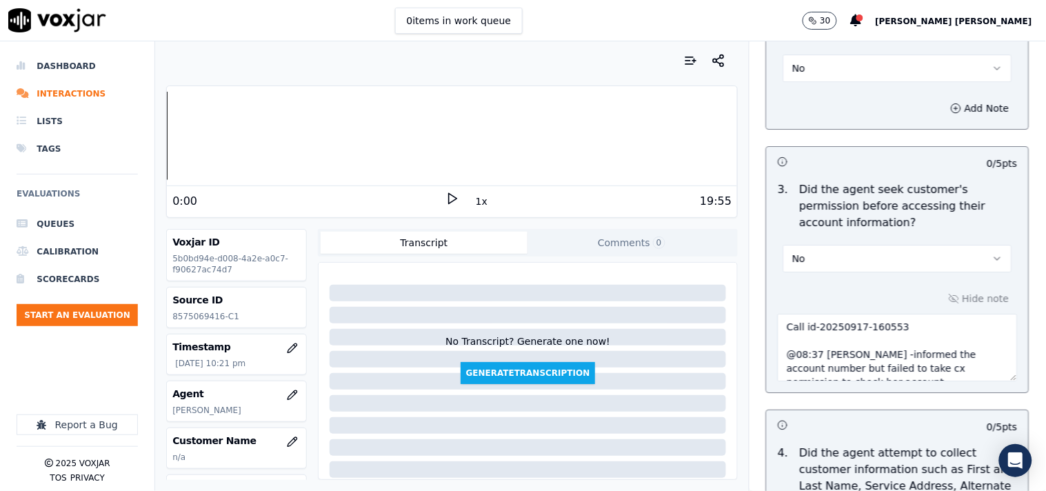
click at [794, 328] on textarea "Call id-20250917-160553 @08:37 [PERSON_NAME] -informed the account number but f…" at bounding box center [898, 348] width 240 height 68
click at [778, 341] on textarea "Call id-20250917-160553 @08:37 [PERSON_NAME] -informed the account number but f…" at bounding box center [898, 348] width 240 height 68
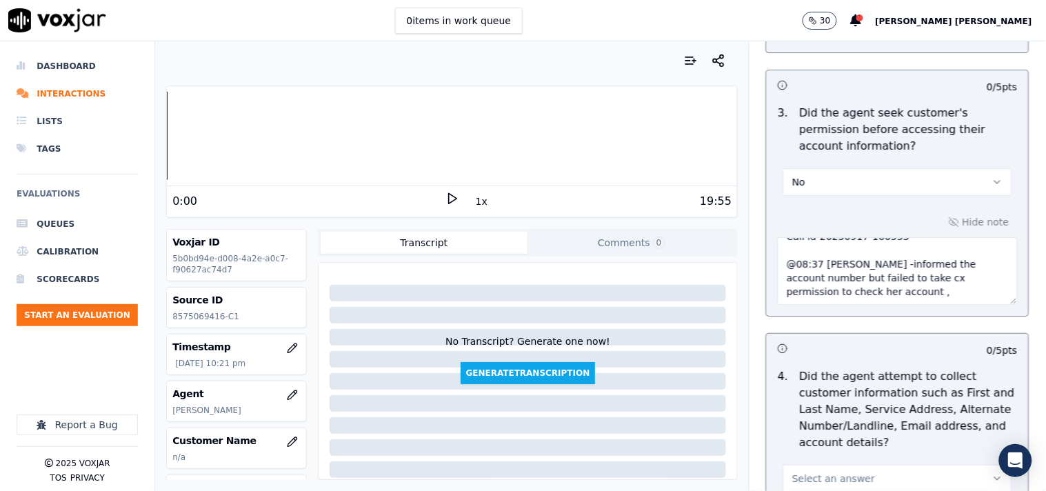
scroll to position [1456, 0]
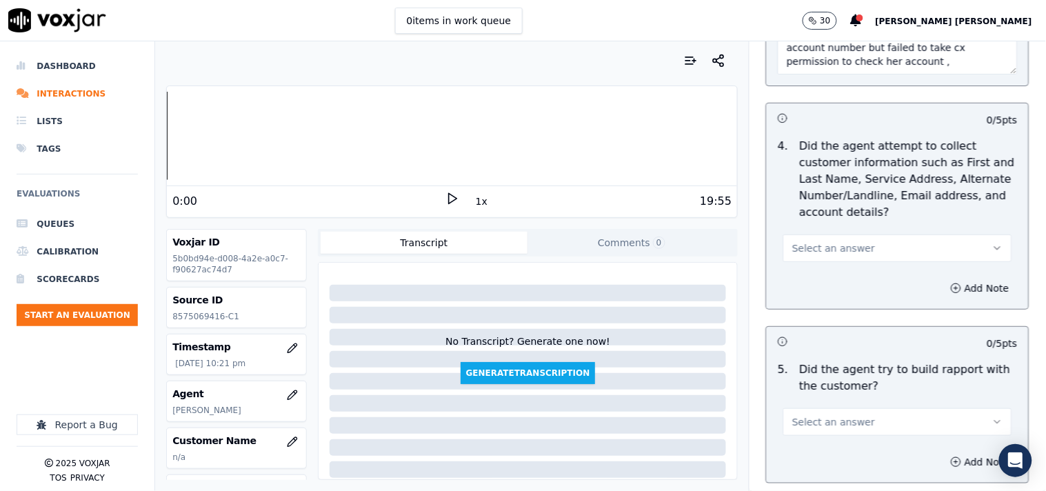
type textarea "Call id-20250917-160553 @08:37 [PERSON_NAME] -informed the account number but f…"
click at [904, 244] on button "Select an answer" at bounding box center [898, 249] width 229 height 28
click at [871, 284] on div "Yes" at bounding box center [874, 280] width 203 height 22
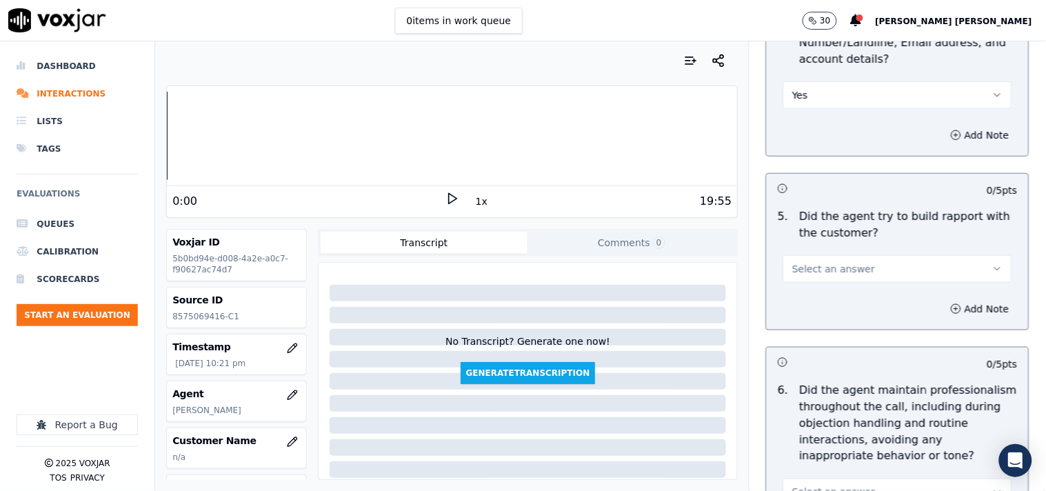
click at [864, 258] on button "Select an answer" at bounding box center [898, 269] width 229 height 28
click at [908, 329] on div "No" at bounding box center [874, 323] width 203 height 22
click at [933, 272] on button "No" at bounding box center [898, 269] width 229 height 28
click at [899, 332] on div "No" at bounding box center [874, 323] width 203 height 22
click at [926, 279] on button "No" at bounding box center [898, 269] width 229 height 28
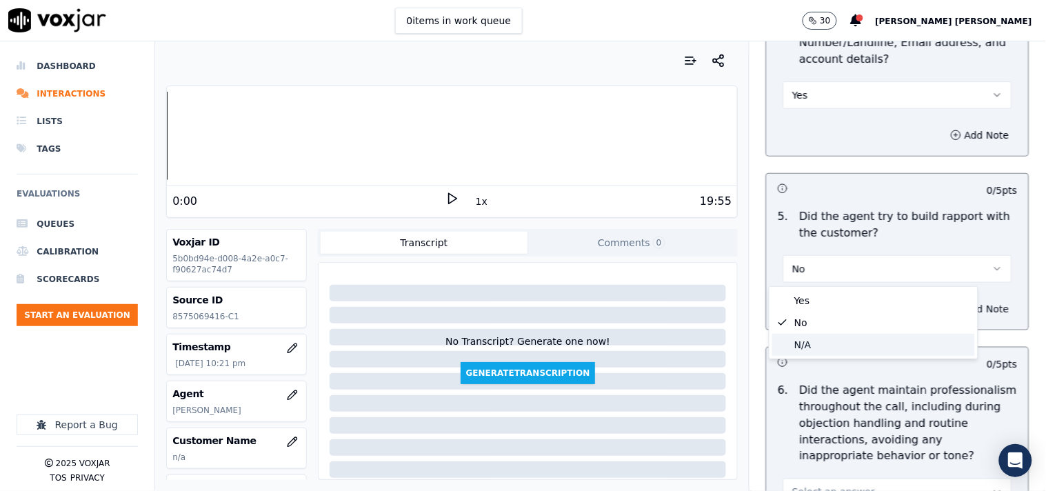
click at [907, 338] on div "N/A" at bounding box center [874, 345] width 203 height 22
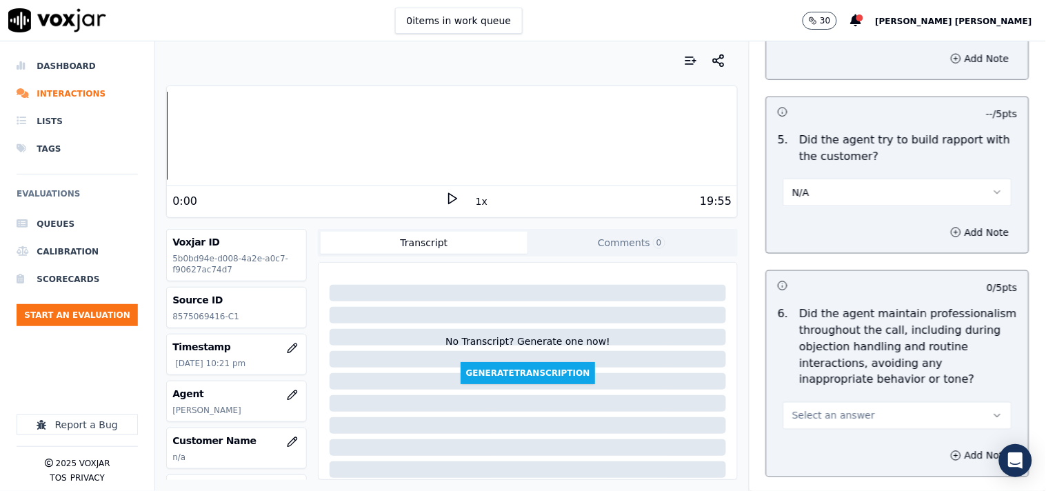
scroll to position [1762, 0]
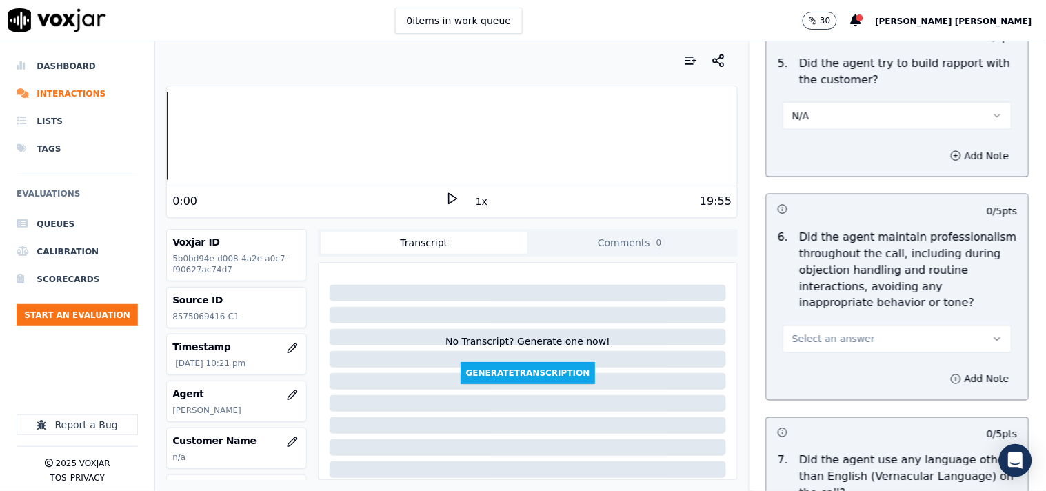
click at [884, 346] on button "Select an answer" at bounding box center [898, 340] width 229 height 28
click at [871, 370] on div "Yes" at bounding box center [874, 371] width 203 height 22
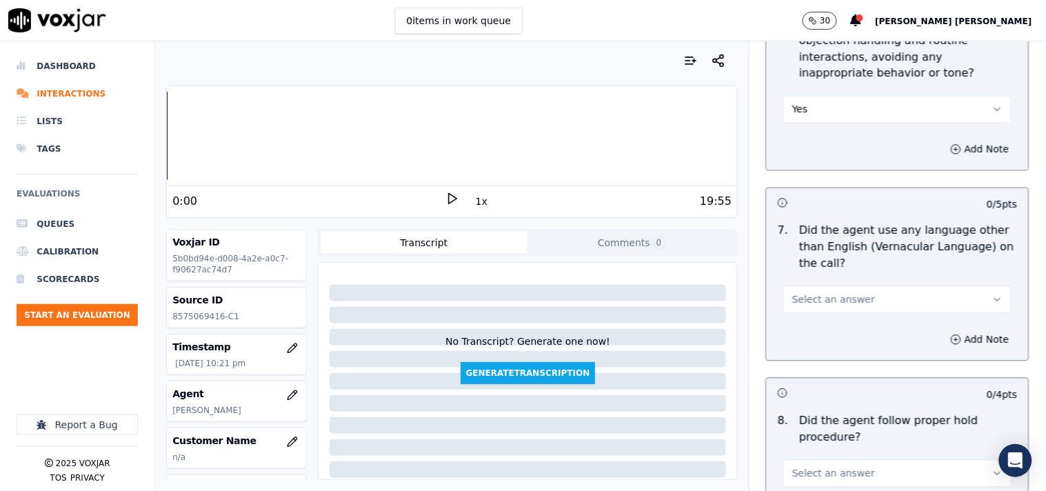
click at [908, 297] on button "Select an answer" at bounding box center [898, 300] width 229 height 28
click at [897, 343] on div "No" at bounding box center [874, 354] width 203 height 22
click at [914, 297] on button "No" at bounding box center [898, 300] width 229 height 28
click at [886, 349] on div "No" at bounding box center [874, 354] width 203 height 22
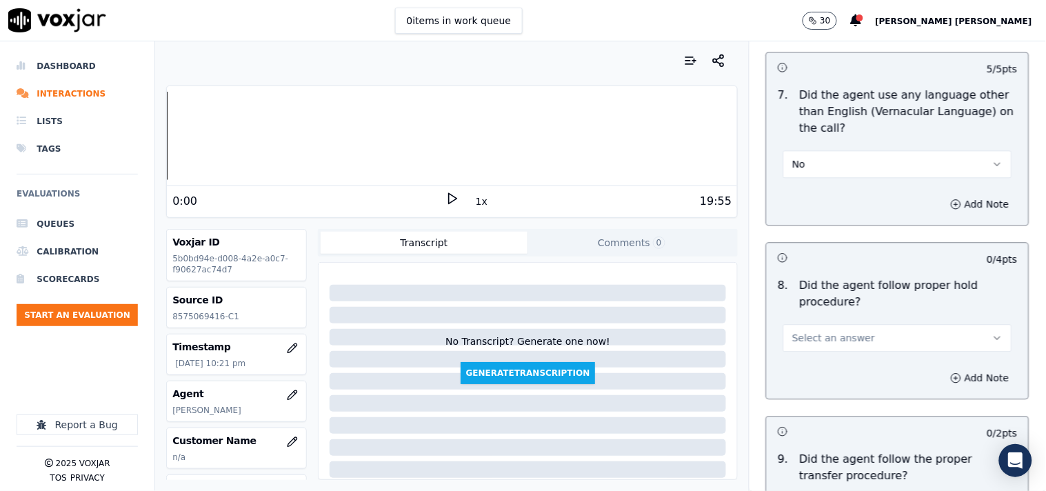
scroll to position [2222, 0]
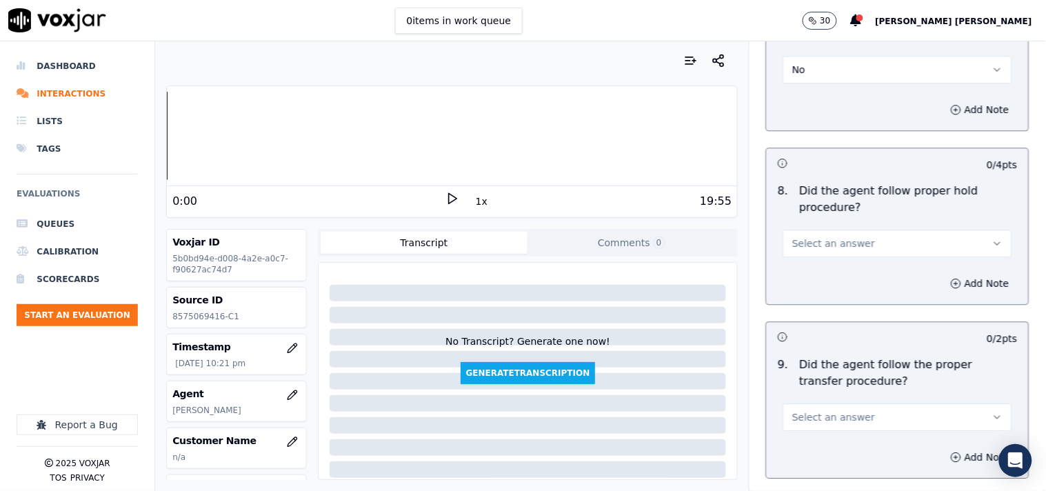
click at [908, 250] on button "Select an answer" at bounding box center [898, 244] width 229 height 28
click at [885, 285] on div "Yes" at bounding box center [874, 275] width 203 height 22
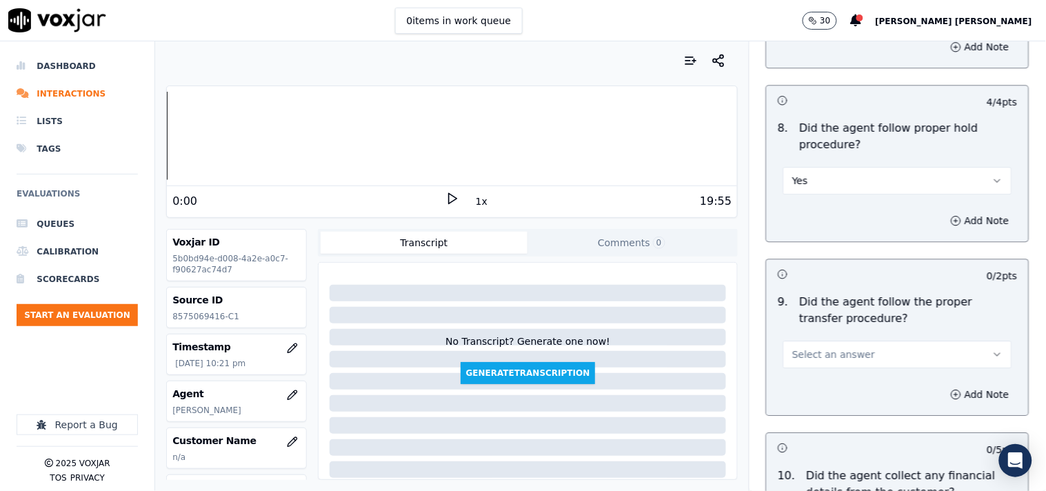
scroll to position [2376, 0]
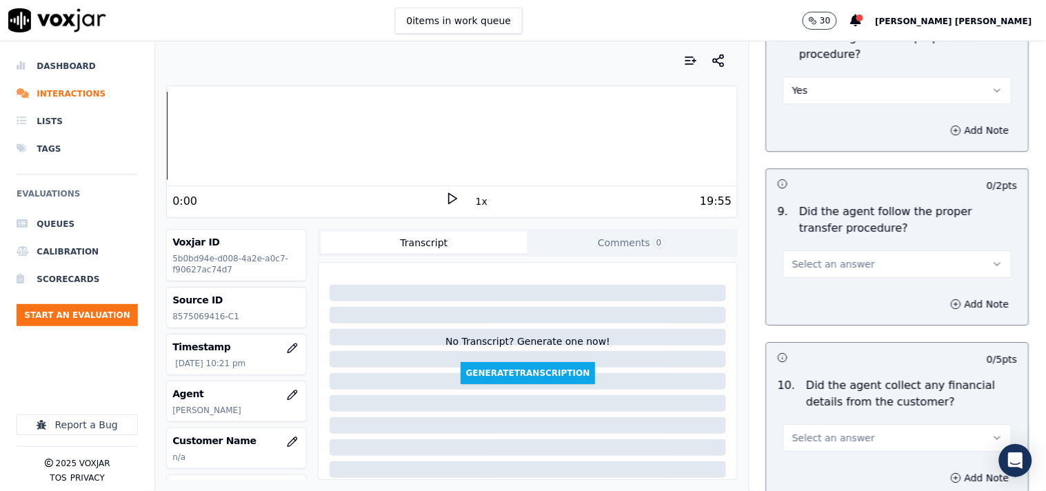
click at [906, 261] on button "Select an answer" at bounding box center [898, 264] width 229 height 28
click at [888, 293] on div "Yes" at bounding box center [874, 296] width 203 height 22
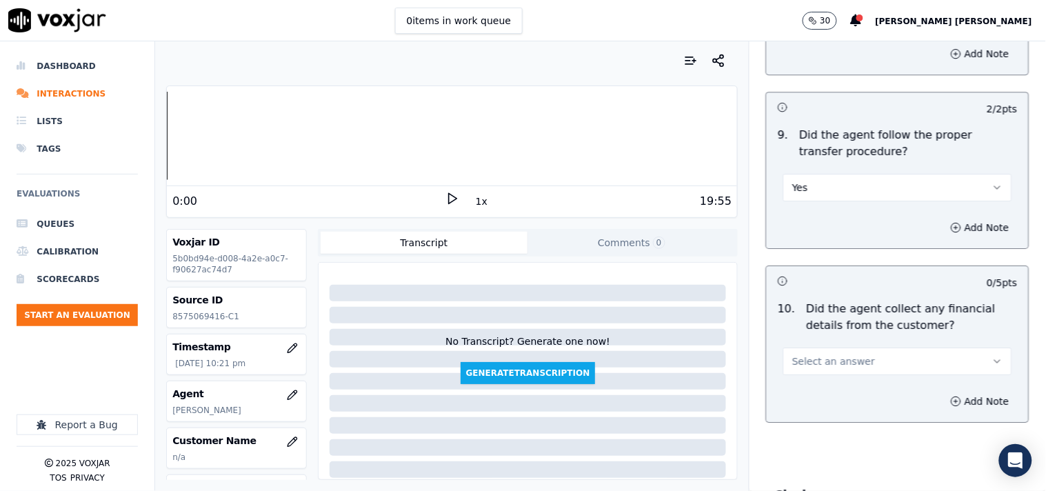
click at [890, 363] on button "Select an answer" at bounding box center [898, 362] width 229 height 28
click at [873, 409] on div "No" at bounding box center [874, 415] width 203 height 22
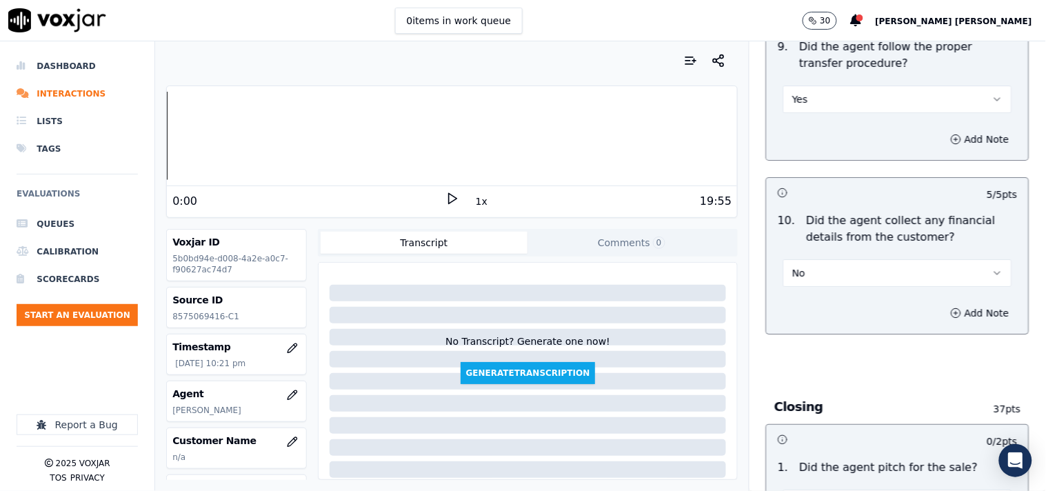
scroll to position [2682, 0]
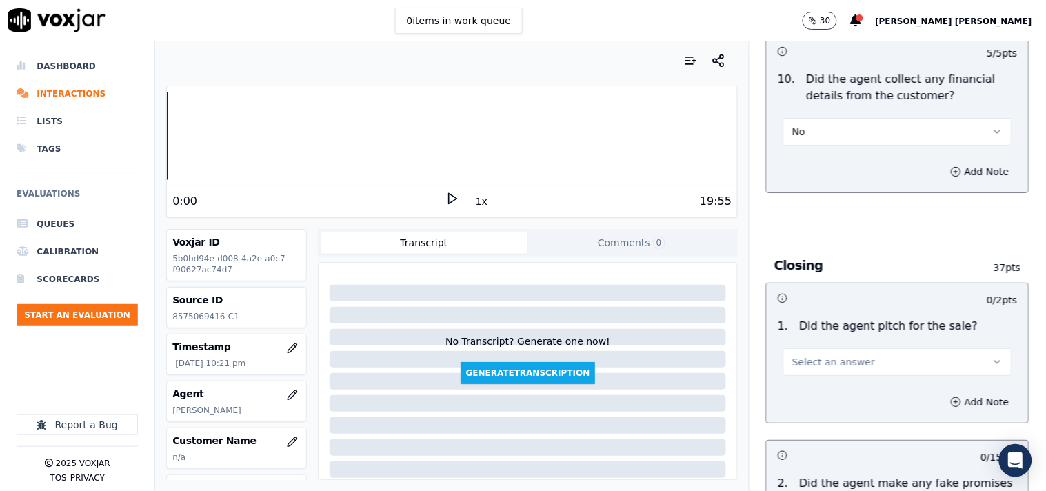
click at [855, 368] on button "Select an answer" at bounding box center [898, 362] width 229 height 28
click at [846, 385] on div "Yes" at bounding box center [874, 394] width 203 height 22
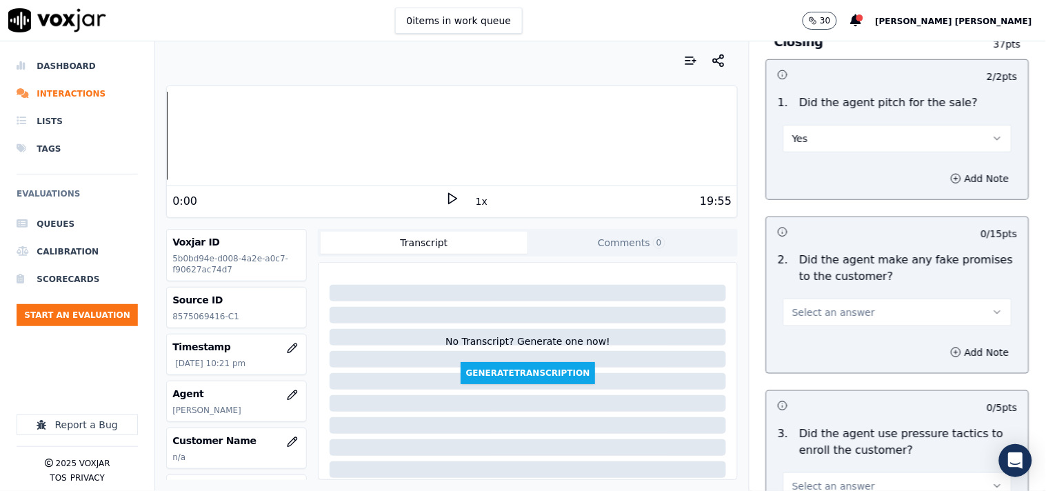
scroll to position [2912, 0]
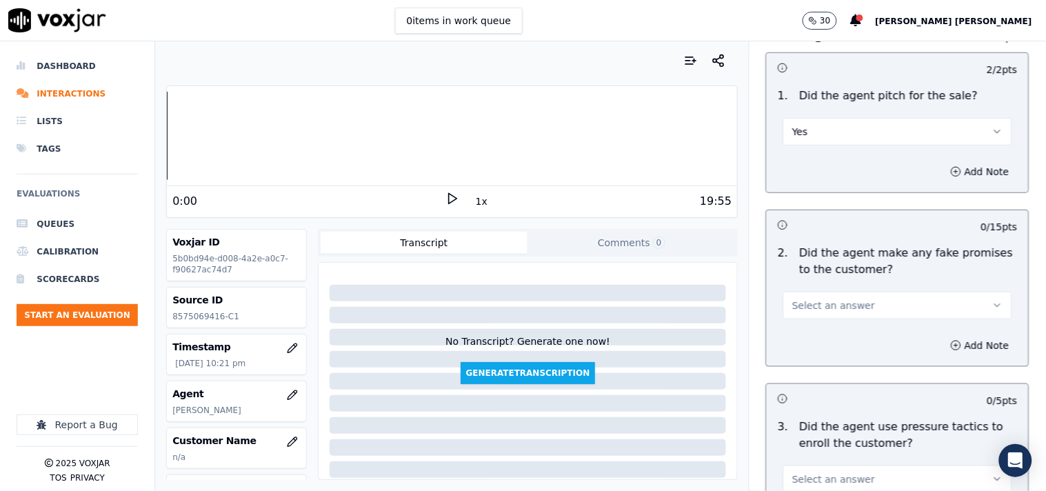
click at [861, 319] on button "Select an answer" at bounding box center [898, 306] width 229 height 28
drag, startPoint x: 859, startPoint y: 376, endPoint x: 864, endPoint y: 364, distance: 12.4
click at [864, 364] on div "Yes No N/A" at bounding box center [874, 360] width 208 height 72
click at [864, 364] on div "No" at bounding box center [874, 360] width 203 height 22
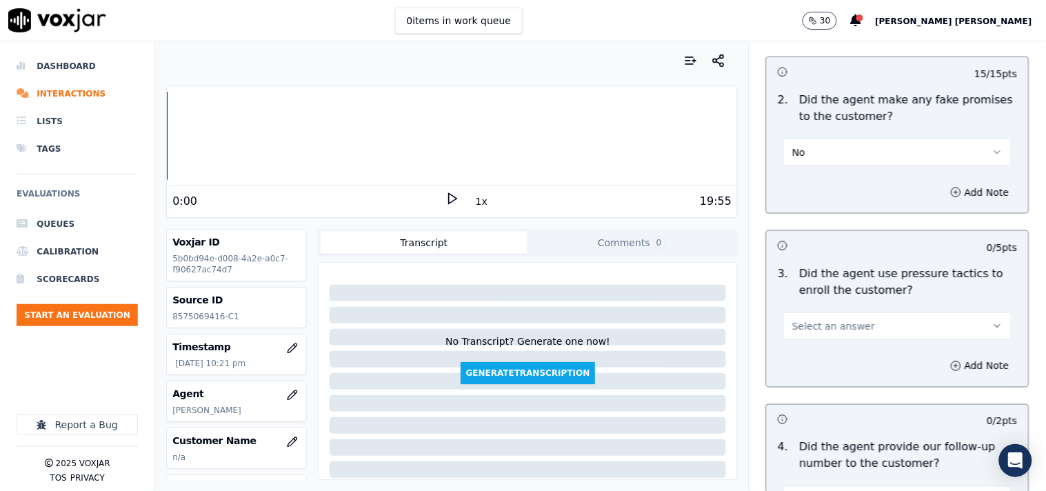
click at [900, 339] on button "Select an answer" at bounding box center [898, 326] width 229 height 28
click at [888, 384] on div "No" at bounding box center [874, 381] width 203 height 22
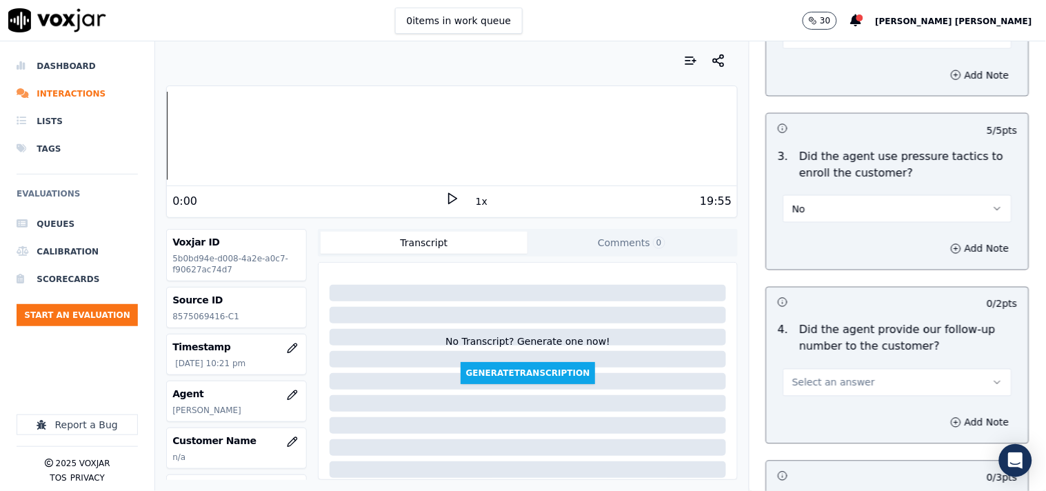
scroll to position [3372, 0]
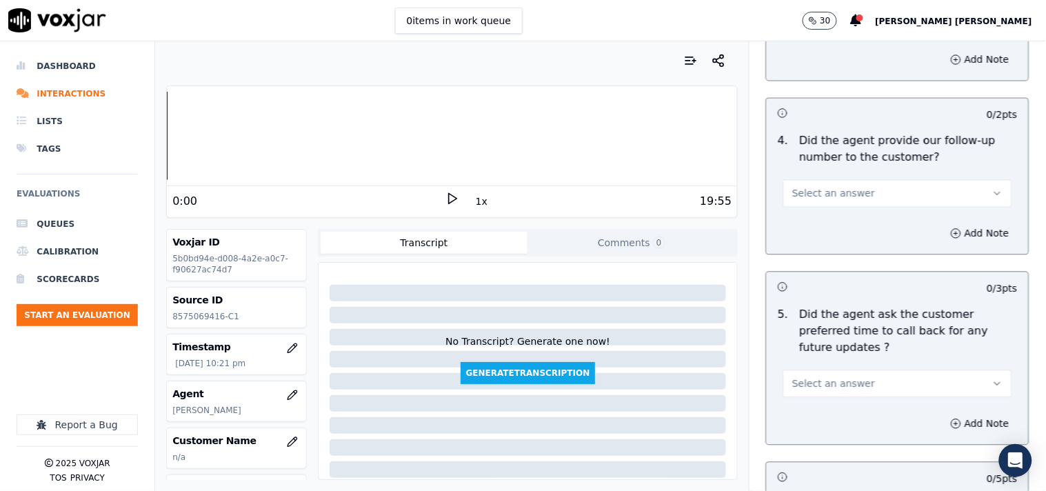
click at [904, 206] on button "Select an answer" at bounding box center [898, 194] width 229 height 28
click at [897, 232] on div "Yes" at bounding box center [874, 226] width 203 height 22
click at [848, 181] on button "Yes" at bounding box center [898, 194] width 229 height 28
click at [851, 248] on div "No" at bounding box center [874, 248] width 203 height 22
click at [819, 386] on div "5 . Did the agent ask the customer preferred time to call back for any future u…" at bounding box center [898, 352] width 262 height 102
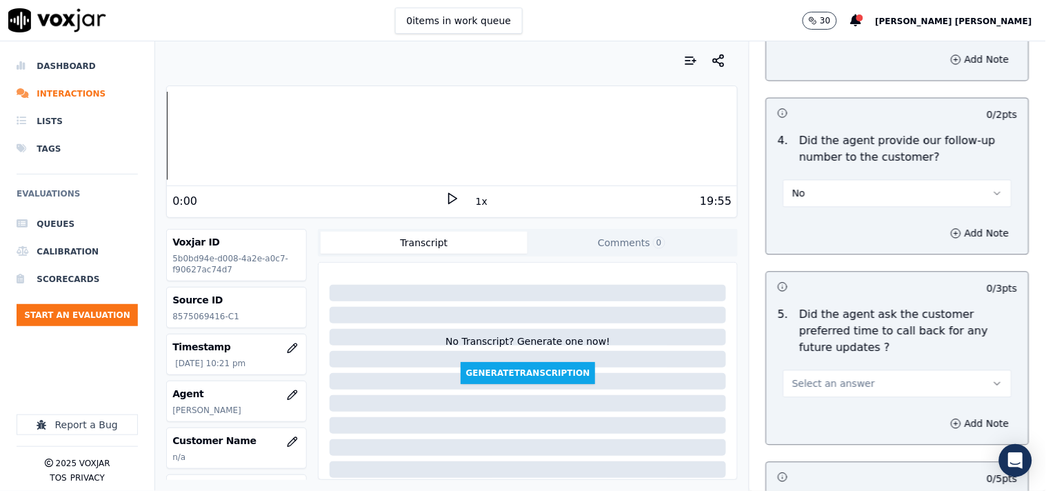
click at [833, 377] on span "Select an answer" at bounding box center [834, 384] width 83 height 14
click at [810, 418] on div "No" at bounding box center [874, 422] width 203 height 22
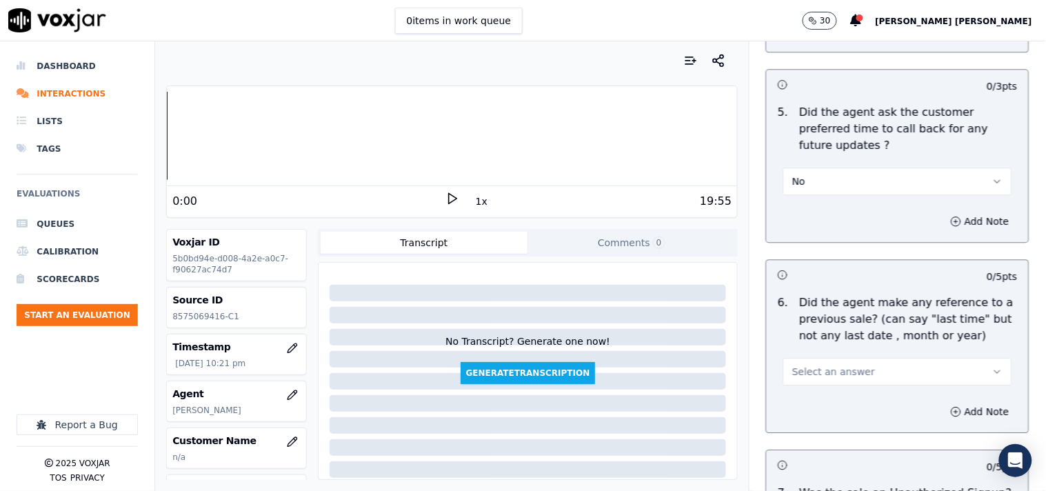
scroll to position [3602, 0]
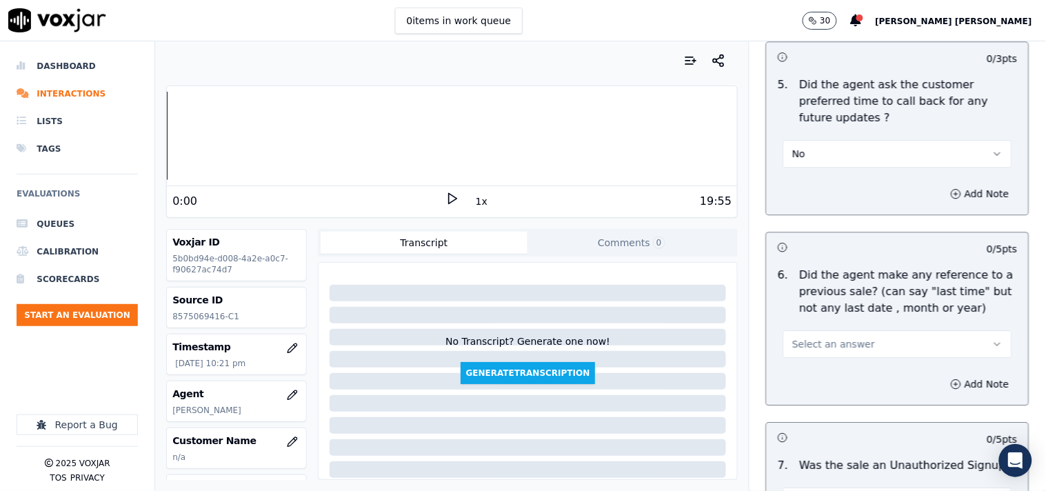
click at [842, 328] on div "Select an answer" at bounding box center [898, 343] width 229 height 30
click at [844, 337] on span "Select an answer" at bounding box center [834, 344] width 83 height 14
drag, startPoint x: 825, startPoint y: 366, endPoint x: 822, endPoint y: 381, distance: 15.4
click at [822, 381] on div "Yes No N/A" at bounding box center [874, 382] width 208 height 72
click at [822, 381] on div "No" at bounding box center [874, 382] width 203 height 22
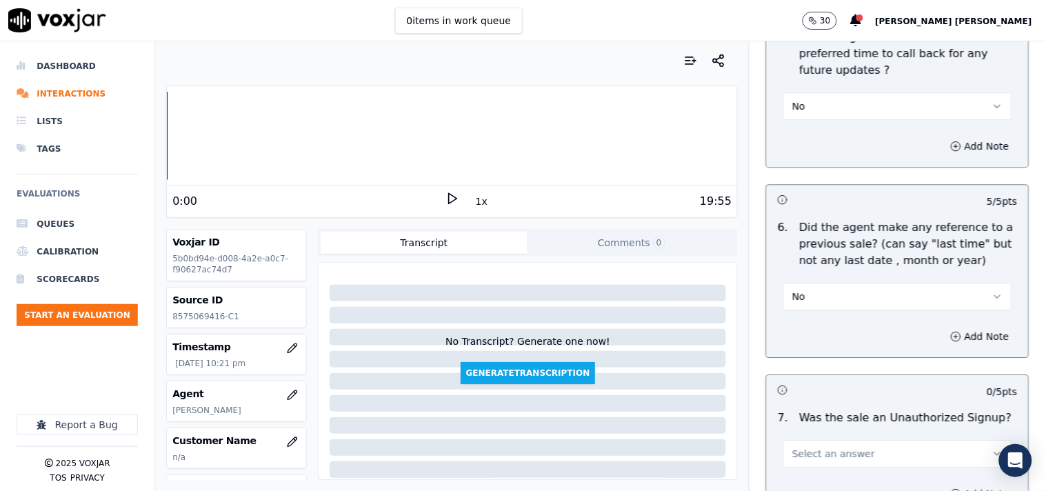
scroll to position [3679, 0]
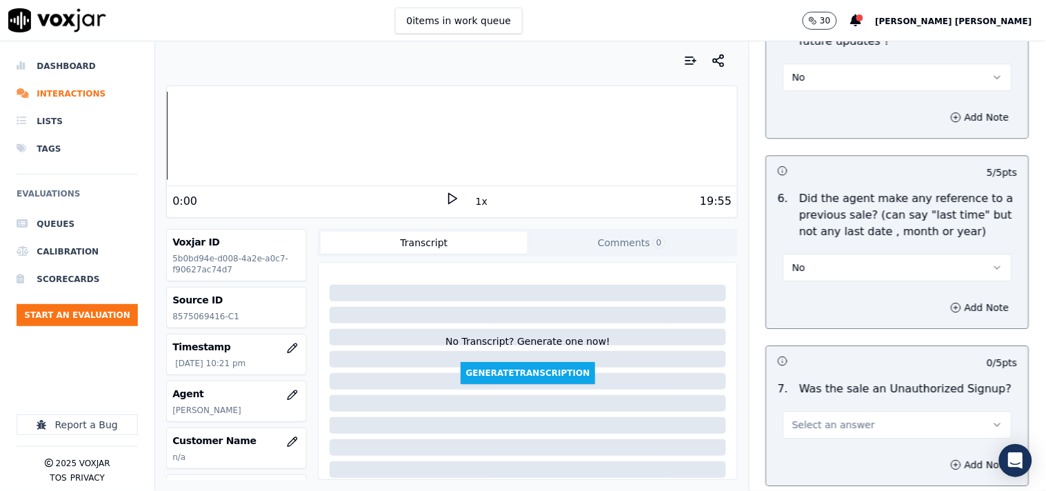
click at [832, 397] on div "Select an answer" at bounding box center [898, 417] width 251 height 41
click at [832, 418] on span "Select an answer" at bounding box center [834, 425] width 83 height 14
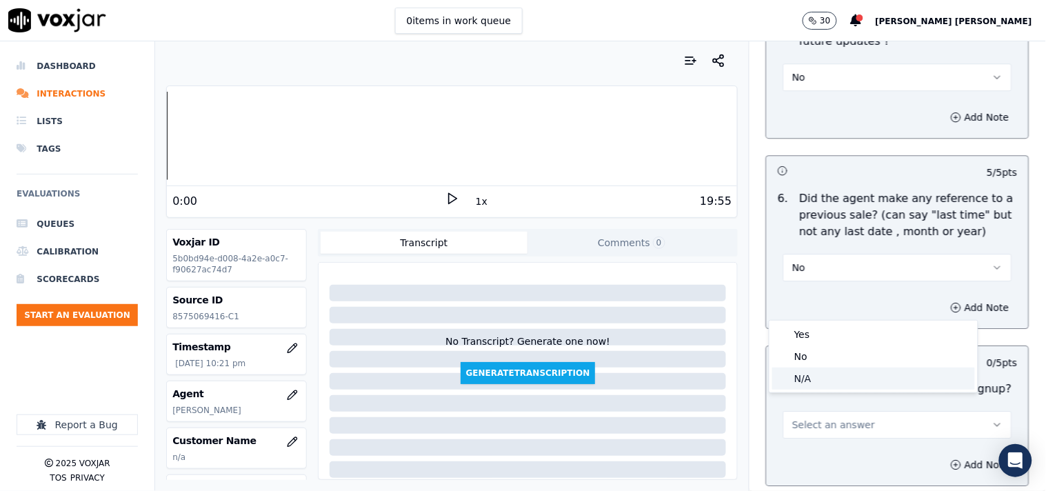
click at [819, 374] on div "N/A" at bounding box center [874, 379] width 203 height 22
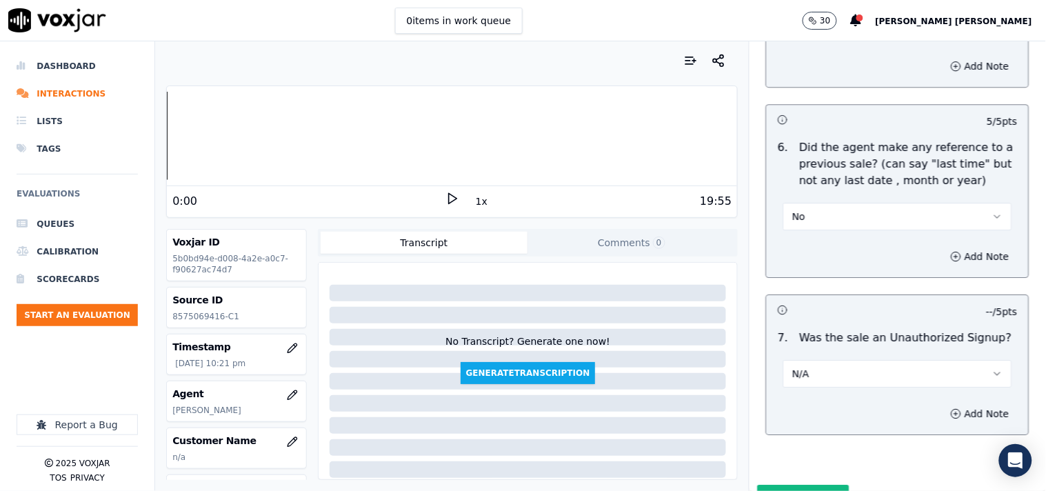
scroll to position [3776, 0]
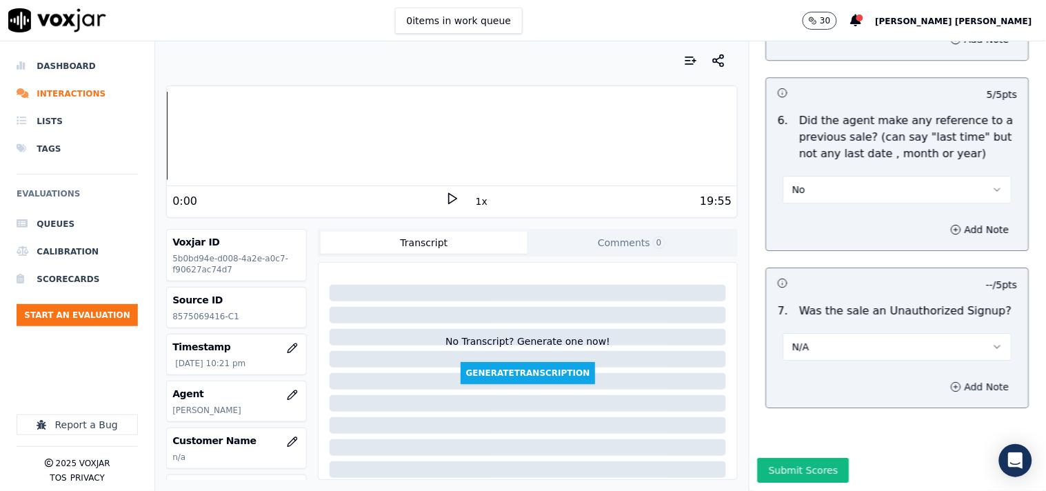
click at [943, 377] on button "Add Note" at bounding box center [980, 386] width 75 height 19
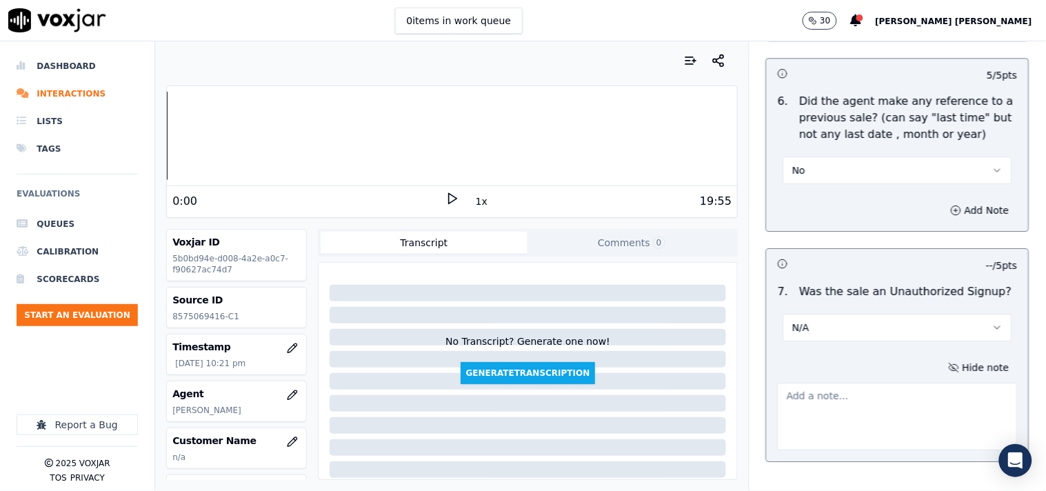
click at [897, 392] on textarea at bounding box center [898, 417] width 240 height 68
paste textarea "[PERSON_NAME] pitch sale ,inform the rates,supplier,verified the cx details,edu…"
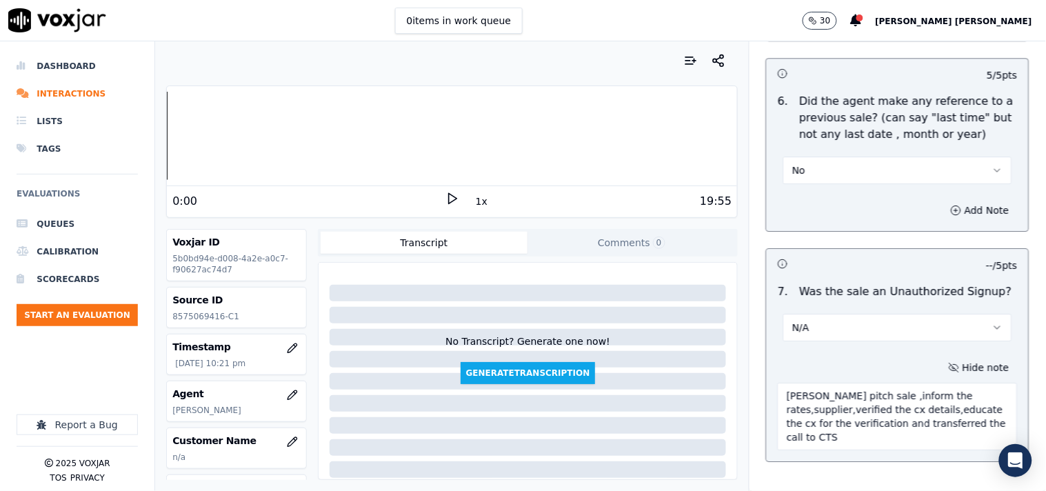
scroll to position [8, 0]
type textarea "[PERSON_NAME] pitch sale ,inform the rates,supplier,verified the cx details,edu…"
drag, startPoint x: 829, startPoint y: 418, endPoint x: 679, endPoint y: 312, distance: 184.1
click at [679, 312] on div "Your browser does not support the audio element. 0:00 1x 19:55 Voxjar ID 5b0bd9…" at bounding box center [600, 266] width 891 height 450
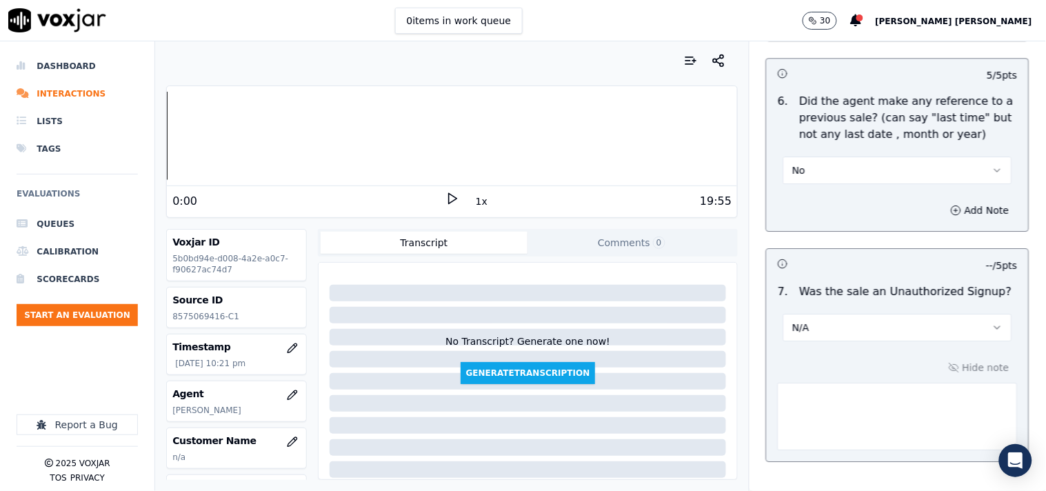
paste textarea ""Callid-20250917-161912 During the CTS verification wgen CTS agent said""In cas…"
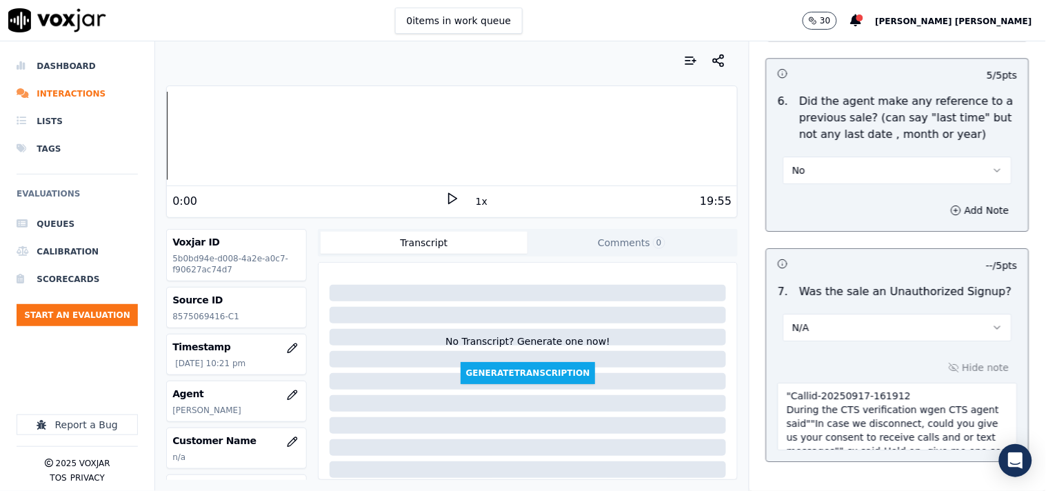
scroll to position [77, 0]
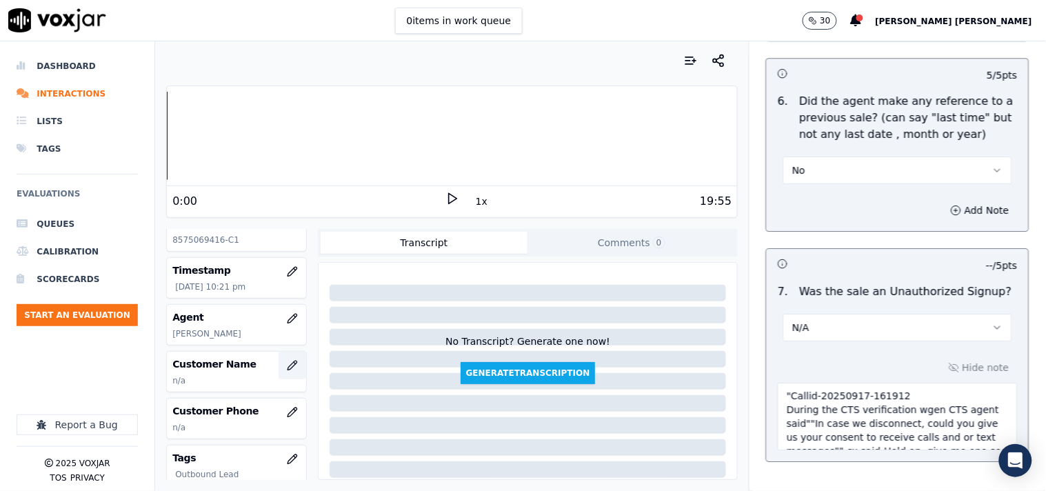
type textarea ""Callid-20250917-161912 During the CTS verification wgen CTS agent said""In cas…"
click at [279, 374] on button "button" at bounding box center [293, 366] width 28 height 28
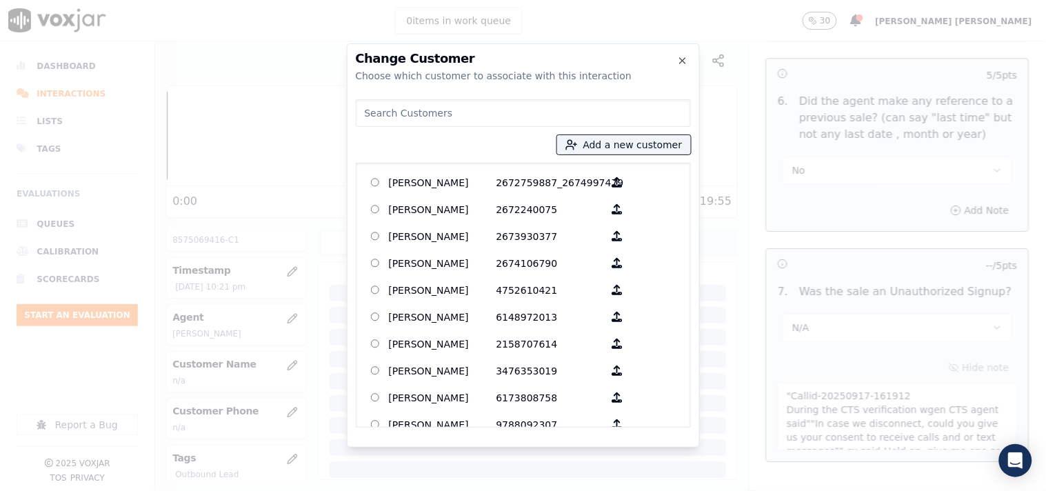
paste input "Neika Thelemqe"
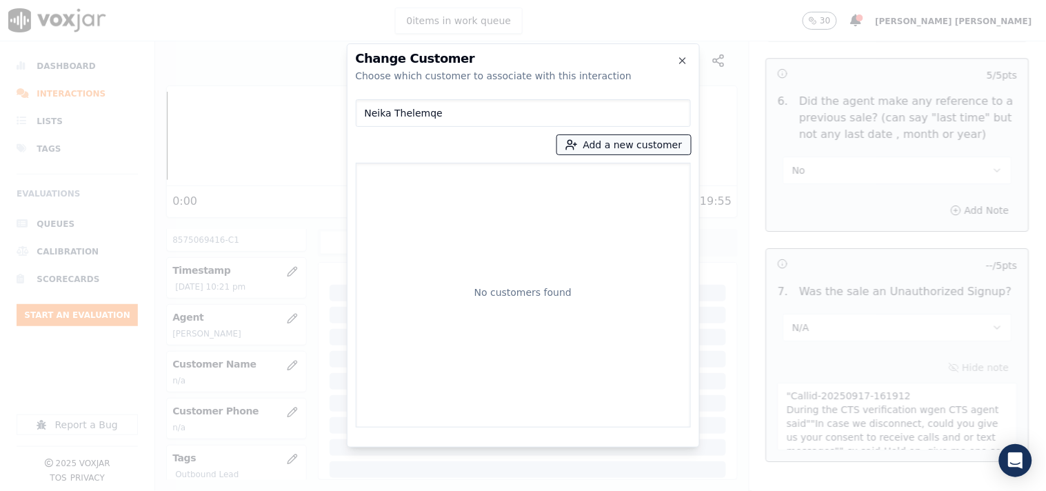
type input "Neika Thelemqe"
click at [606, 148] on button "Add a new customer" at bounding box center [624, 144] width 134 height 19
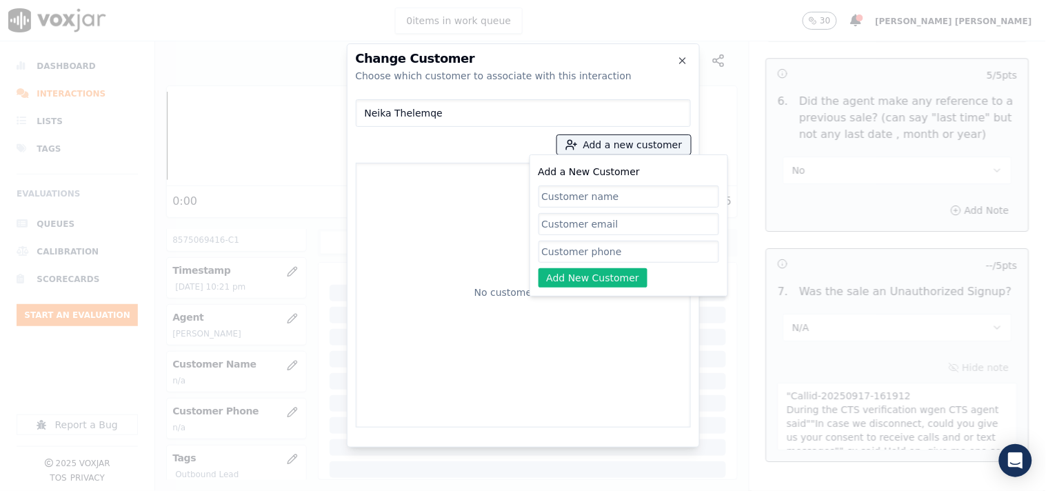
click at [573, 195] on input "Add a New Customer" at bounding box center [629, 197] width 181 height 22
type input "Neika Thelemqe"
click at [589, 257] on input "Add a New Customer" at bounding box center [629, 252] width 181 height 22
paste input "8573997717"
paste input "8575069416"
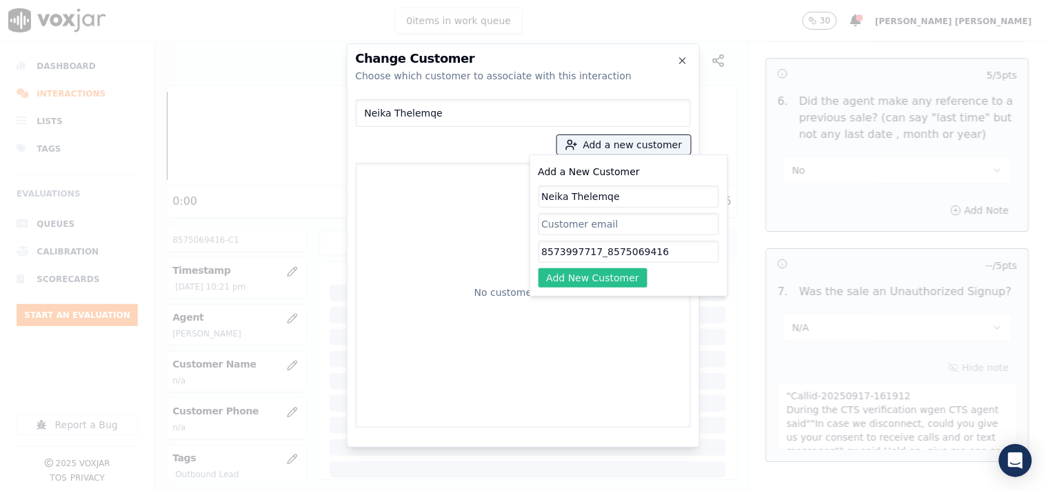
type input "8573997717_8575069416"
click at [621, 283] on button "Add New Customer" at bounding box center [594, 277] width 110 height 19
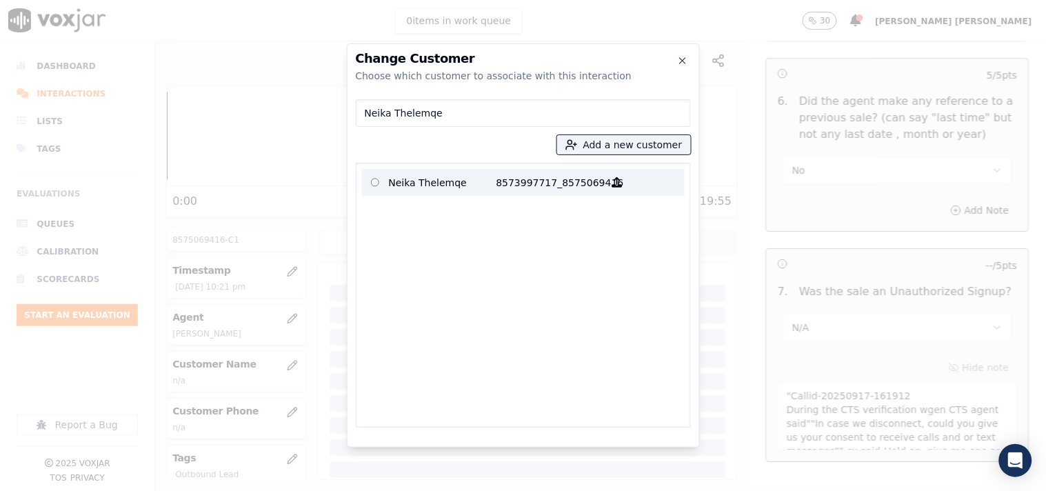
click at [470, 183] on p "Neika Thelemqe" at bounding box center [443, 182] width 108 height 21
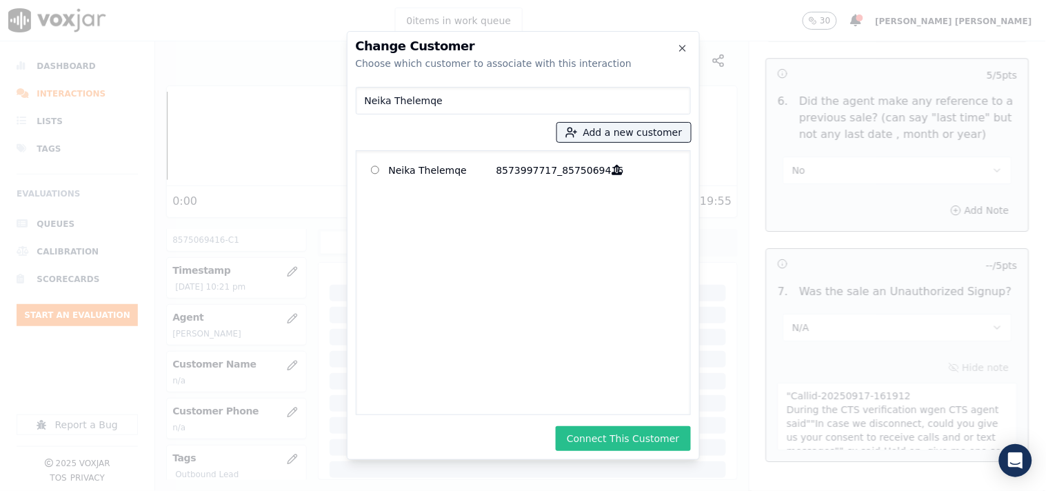
click at [598, 437] on button "Connect This Customer" at bounding box center [623, 438] width 135 height 25
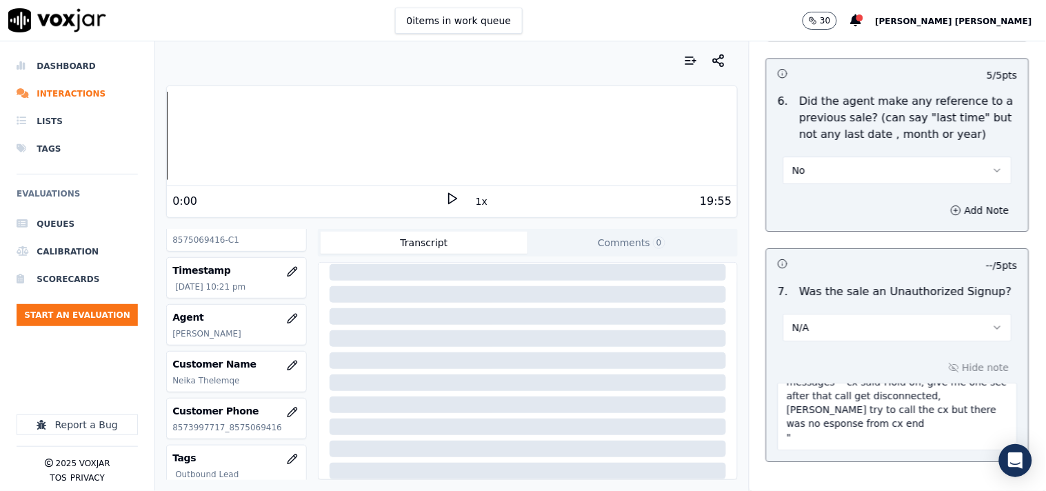
scroll to position [3849, 0]
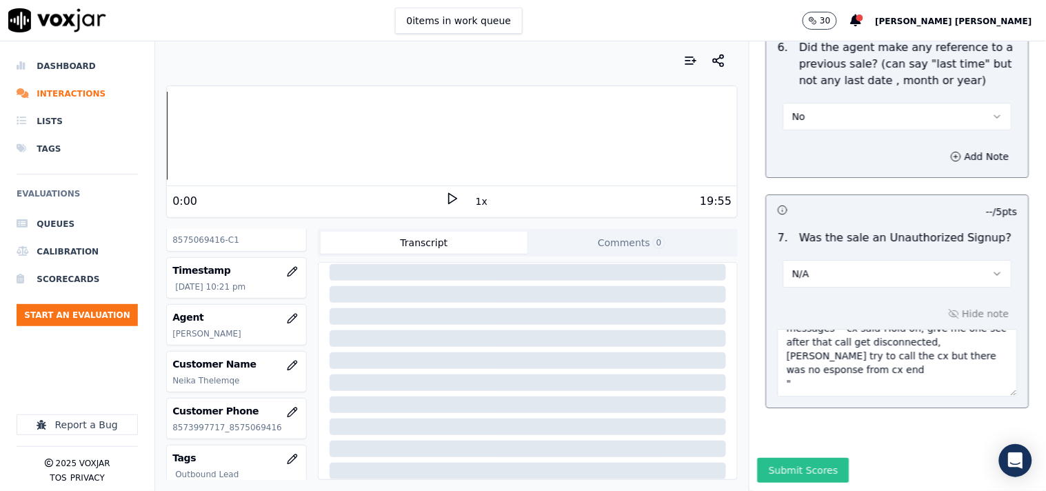
click at [796, 458] on button "Submit Scores" at bounding box center [804, 470] width 92 height 25
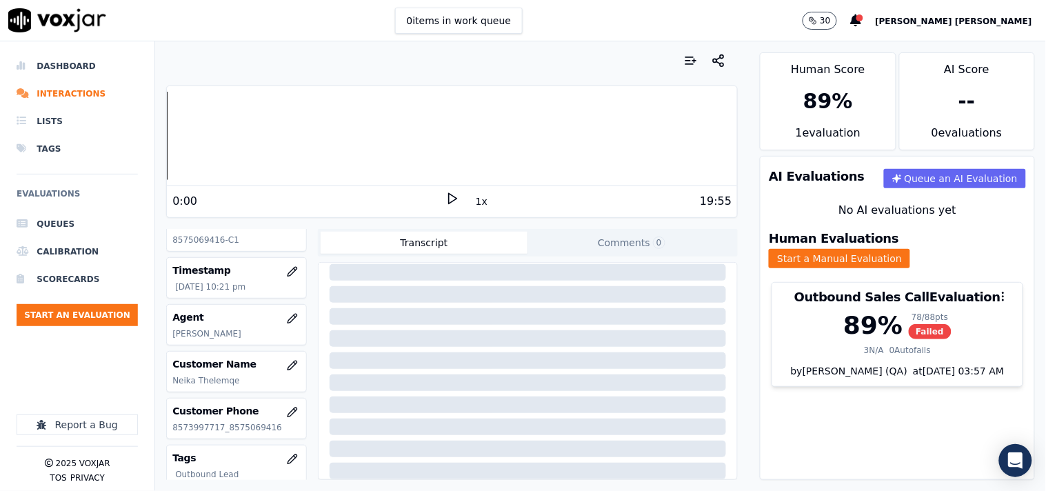
scroll to position [223, 0]
